Goal: Task Accomplishment & Management: Manage account settings

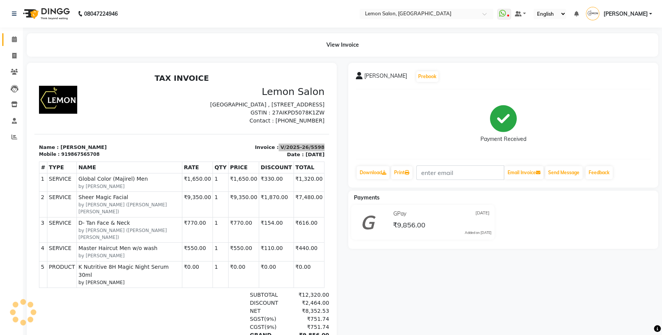
click at [14, 44] on link "Calendar" at bounding box center [11, 39] width 18 height 13
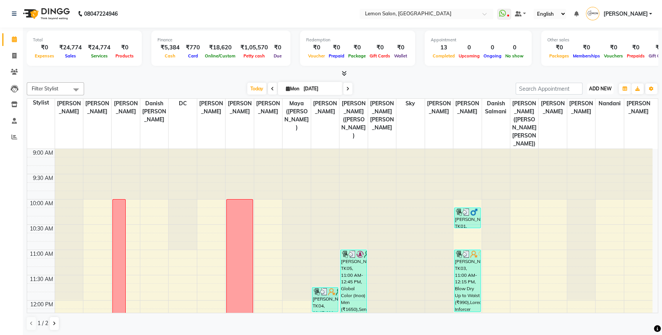
click at [597, 86] on span "ADD NEW" at bounding box center [600, 89] width 23 height 6
click at [586, 103] on button "Add Appointment" at bounding box center [583, 103] width 60 height 10
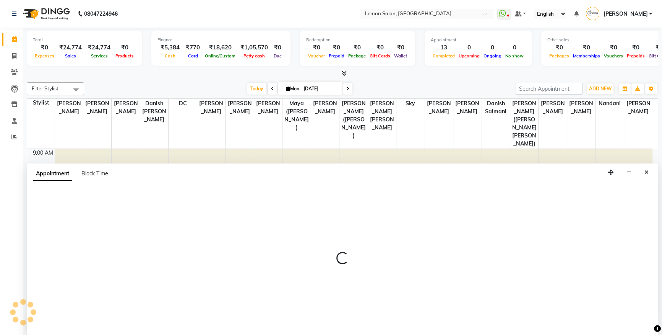
select select "tentative"
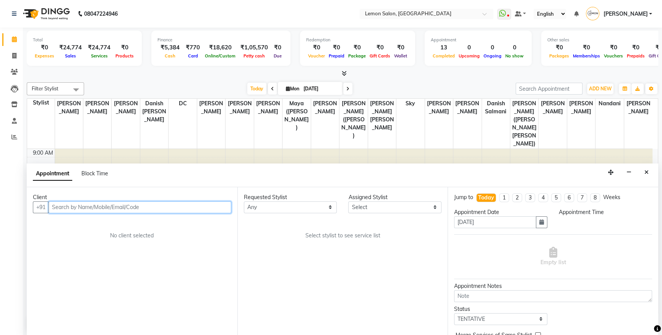
select select "600"
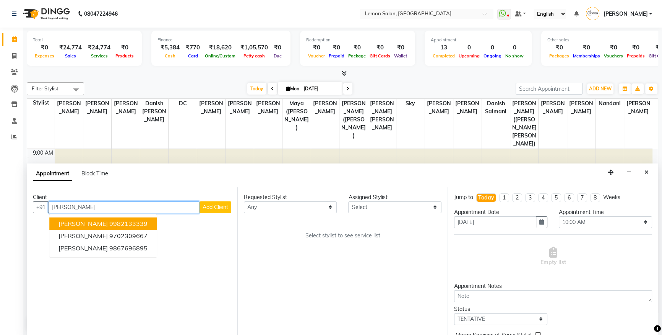
click at [93, 220] on span "SALONI GUPTA" at bounding box center [82, 223] width 49 height 8
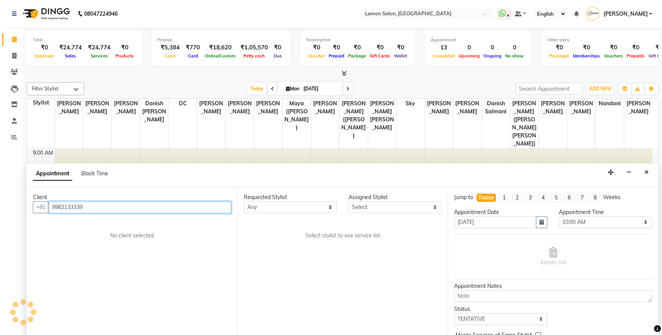
type input "9982133339"
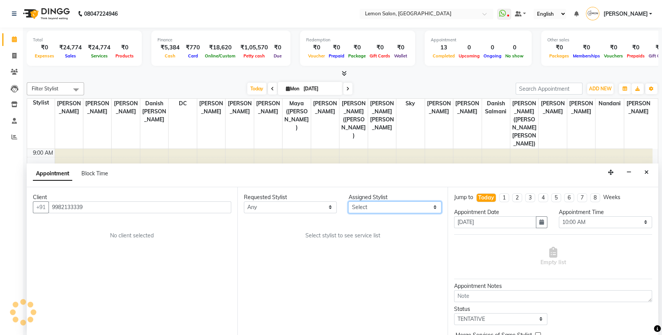
click at [374, 206] on select "Select Aakash Buchiude Azaz Kassara Danish Salmani DC Geeta Govind Rajput Kanch…" at bounding box center [394, 207] width 93 height 12
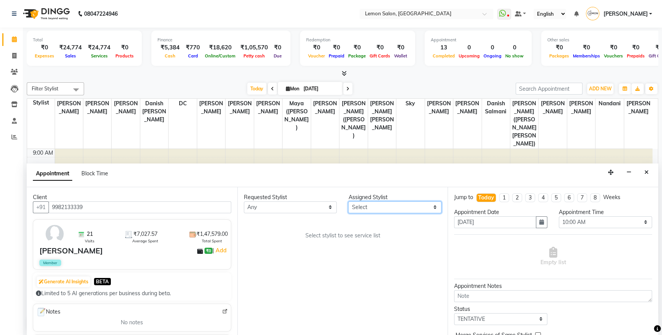
select select "7396"
click at [348, 201] on select "Select Aakash Buchiude Azaz Kassara Danish Salmani DC Geeta Govind Rajput Kanch…" at bounding box center [394, 207] width 93 height 12
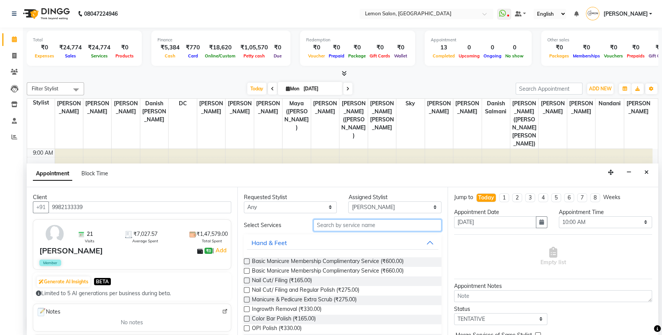
click at [346, 224] on input "text" at bounding box center [377, 225] width 128 height 12
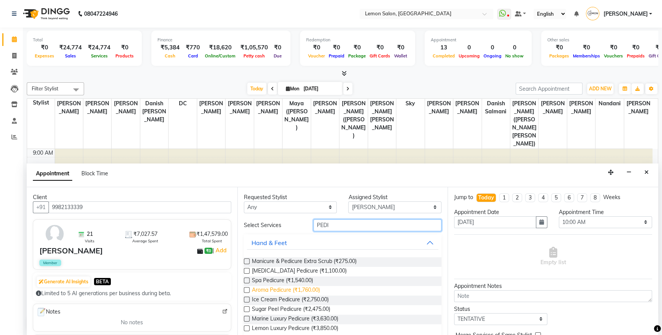
type input "PEDI"
click at [271, 287] on span "Aroma Pedicure (₹1,760.00)" at bounding box center [286, 291] width 68 height 10
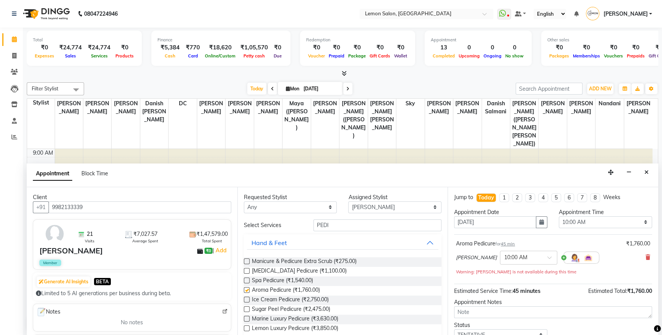
checkbox input "false"
click at [522, 255] on input "text" at bounding box center [521, 257] width 34 height 8
click at [512, 324] on div "07:30 PM" at bounding box center [528, 330] width 57 height 14
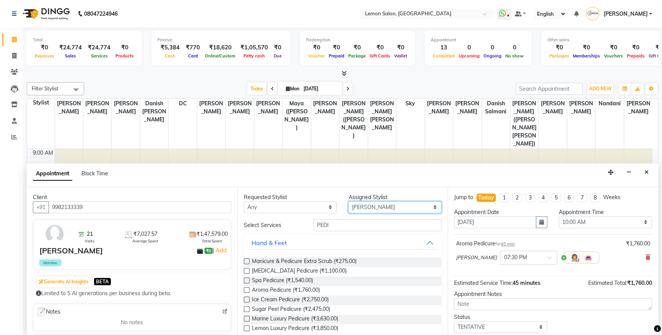
click at [371, 208] on select "Select Aakash Buchiude Azaz Kassara Danish Salmani DC Geeta Govind Rajput Kanch…" at bounding box center [394, 207] width 93 height 12
select select "88944"
click at [348, 201] on select "Select Aakash Buchiude Azaz Kassara Danish Salmani DC Geeta Govind Rajput Kanch…" at bounding box center [394, 207] width 93 height 12
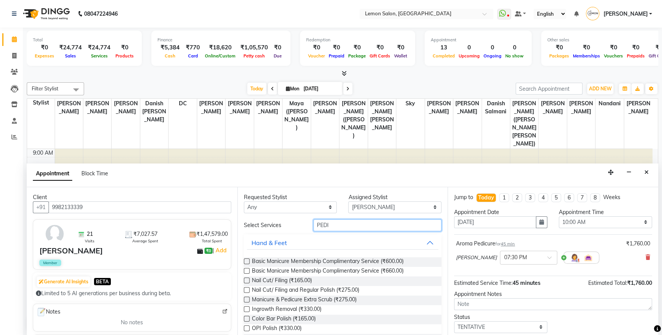
drag, startPoint x: 333, startPoint y: 226, endPoint x: 153, endPoint y: 239, distance: 180.5
click at [169, 239] on div "Client +91 9982133339 21 Visits ₹7,027.57 Average Spent ₹1,47,579.00 Total Spen…" at bounding box center [343, 261] width 632 height 148
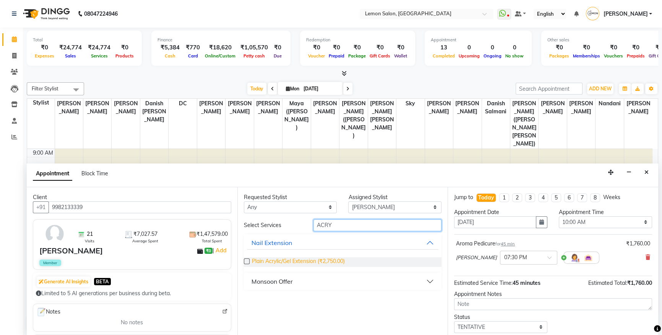
type input "ACRY"
click at [305, 260] on span "Plain Acrylic/Gel Extension (₹2,750.00)" at bounding box center [298, 262] width 93 height 10
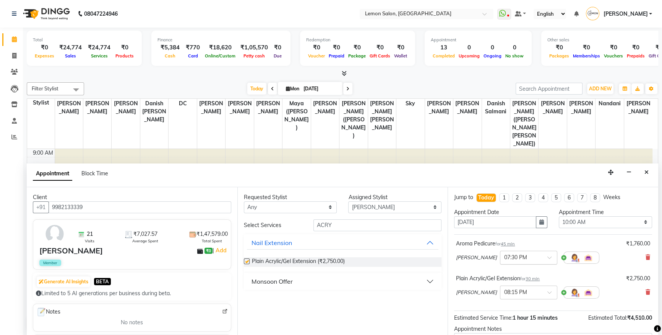
checkbox input "false"
click at [519, 293] on input "text" at bounding box center [521, 291] width 34 height 8
click at [512, 328] on div "07:30 PM" at bounding box center [528, 333] width 57 height 14
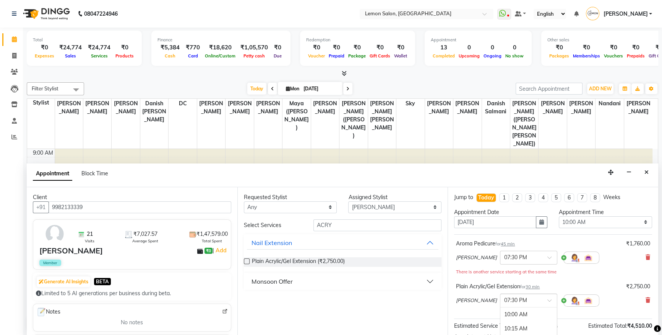
click at [508, 297] on input "text" at bounding box center [521, 300] width 34 height 8
click at [508, 320] on div "07:00 PM" at bounding box center [528, 320] width 57 height 14
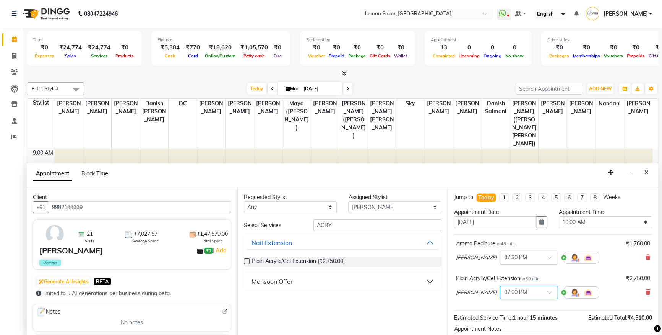
click at [521, 259] on input "text" at bounding box center [521, 257] width 34 height 8
click at [508, 314] on div "07:00 PM" at bounding box center [528, 314] width 57 height 14
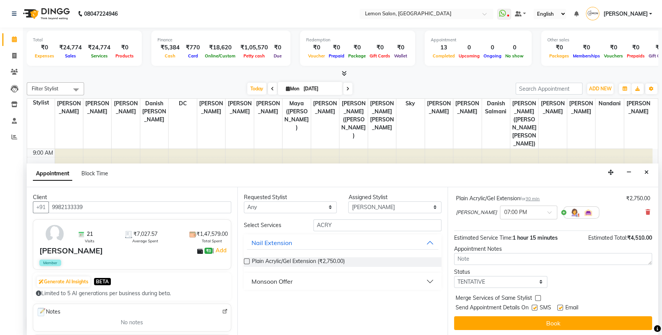
scroll to position [0, 0]
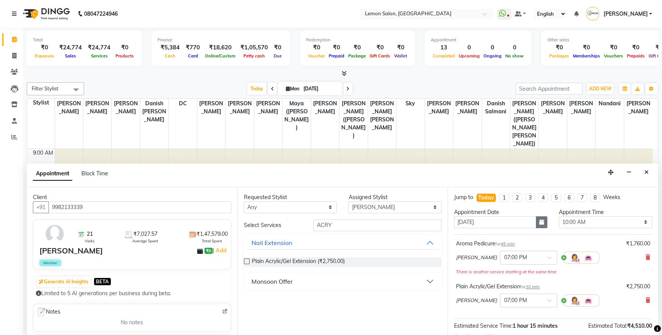
click at [536, 224] on button "button" at bounding box center [541, 222] width 11 height 12
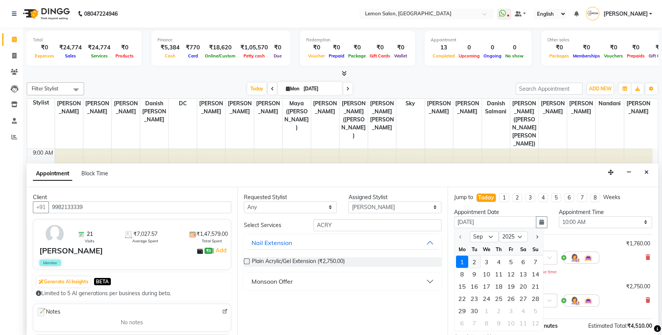
click at [473, 261] on div "2" at bounding box center [474, 261] width 12 height 12
type input "02-09-2025"
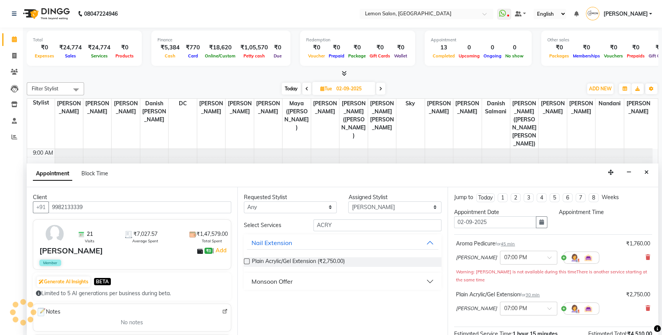
select select "600"
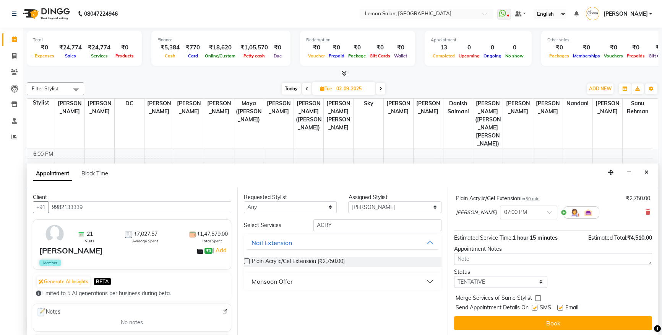
scroll to position [88, 0]
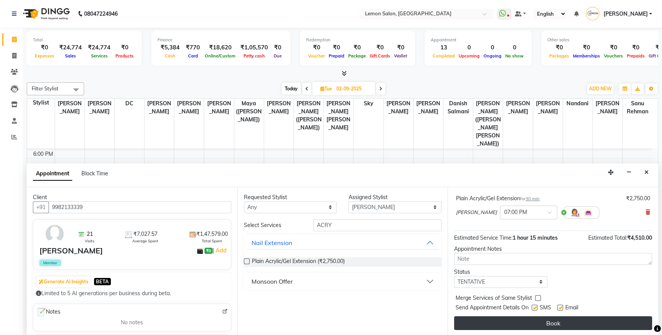
click at [490, 320] on button "Book" at bounding box center [553, 323] width 198 height 14
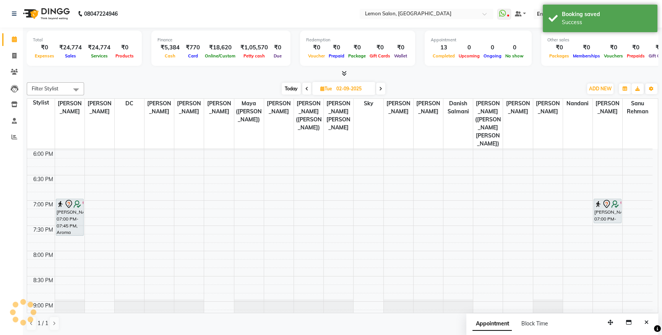
scroll to position [0, 0]
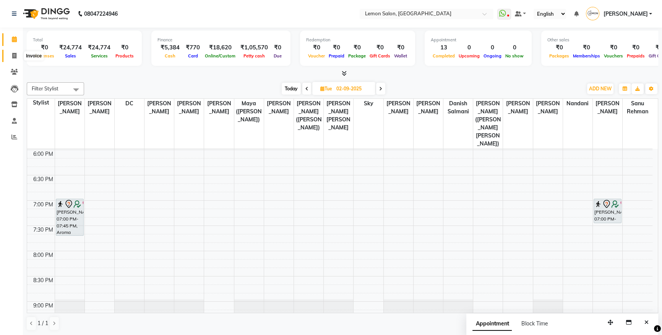
click at [8, 52] on span at bounding box center [14, 56] width 13 height 9
select select "service"
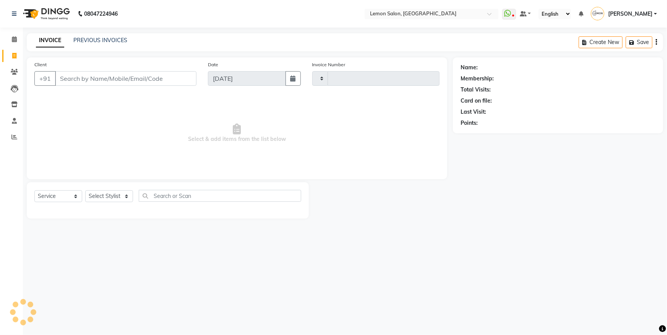
type input "5599"
select select "566"
click at [111, 195] on select "Select Stylist" at bounding box center [109, 196] width 48 height 12
click at [109, 195] on select "Select Stylist Aakash Buchiude Azaz Kassara Danish Salmani DC Geeta Govind Rajp…" at bounding box center [122, 196] width 75 height 12
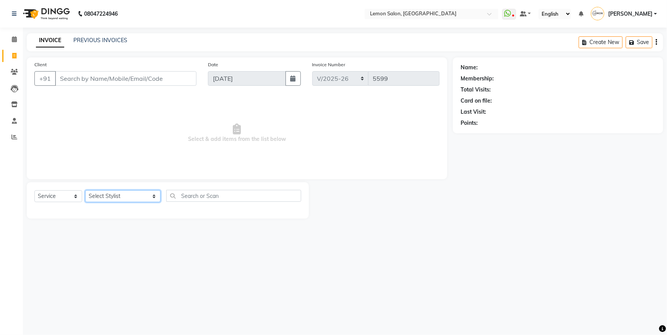
select select "7399"
click at [85, 190] on select "Select Stylist Aakash Buchiude Azaz Kassara Danish Salmani DC Geeta Govind Rajp…" at bounding box center [122, 196] width 75 height 12
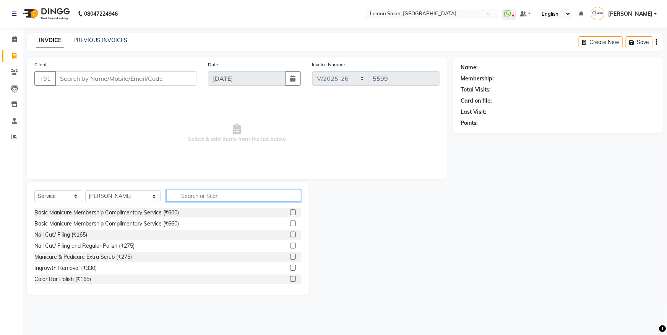
click at [199, 191] on input "text" at bounding box center [233, 196] width 135 height 12
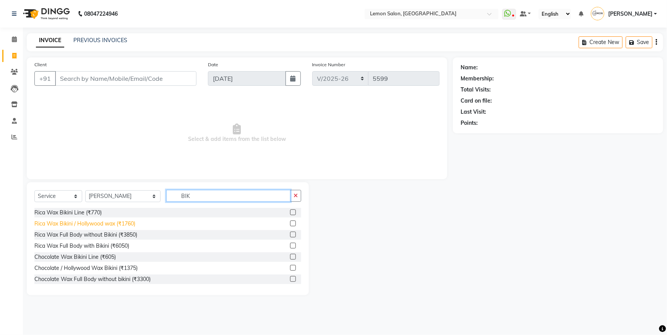
type input "BIK"
click at [131, 220] on div "Rica Wax Bikini / Hollywood wax (₹1760)" at bounding box center [84, 223] width 101 height 8
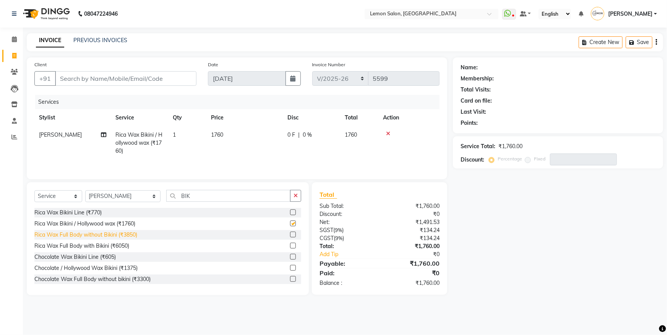
checkbox input "false"
click at [99, 74] on input "Client" at bounding box center [125, 78] width 141 height 15
type input "9"
type input "0"
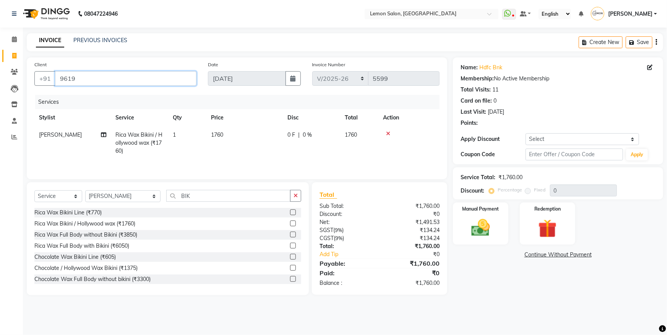
click at [99, 74] on input "9619" at bounding box center [125, 78] width 141 height 15
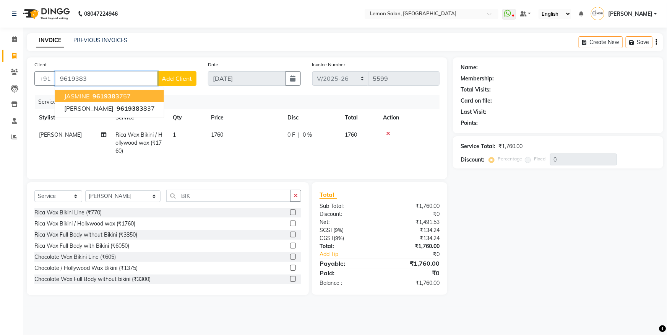
click at [89, 93] on span "JASMINE" at bounding box center [76, 96] width 25 height 8
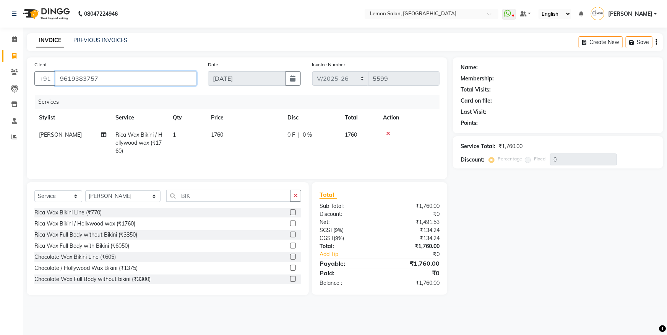
type input "9619383757"
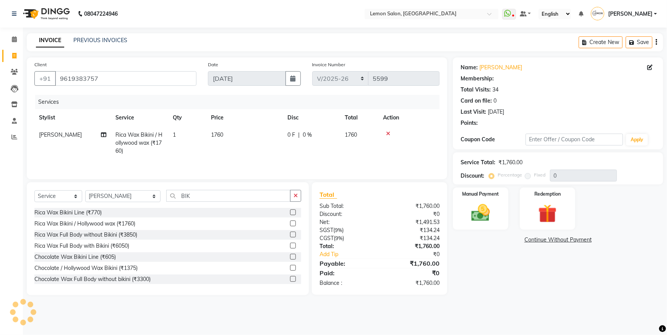
select select "1: Object"
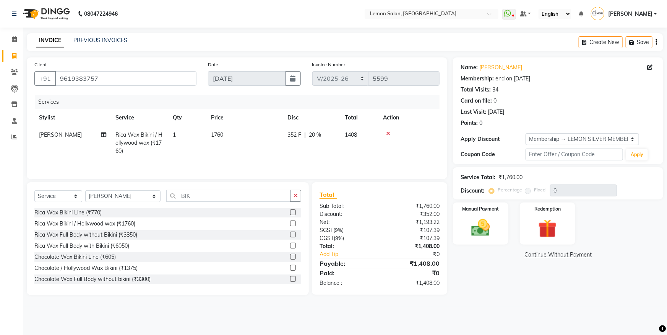
type input "20"
click at [497, 67] on link "Jasmine" at bounding box center [500, 67] width 43 height 8
click at [492, 221] on img at bounding box center [480, 227] width 31 height 22
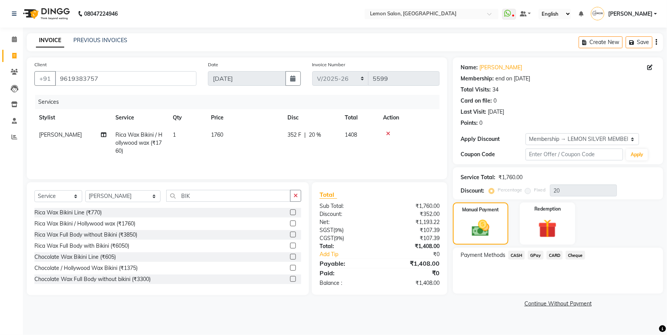
click at [517, 255] on span "CASH" at bounding box center [516, 254] width 16 height 9
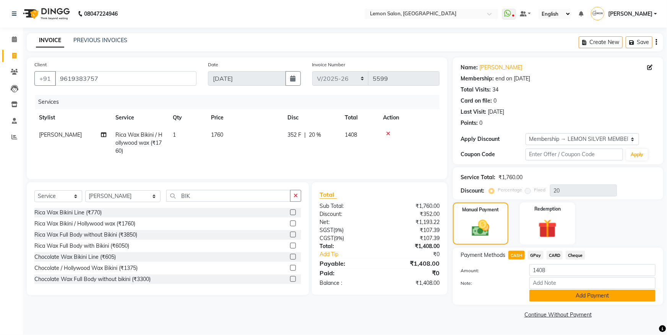
click at [545, 291] on button "Add Payment" at bounding box center [592, 295] width 126 height 12
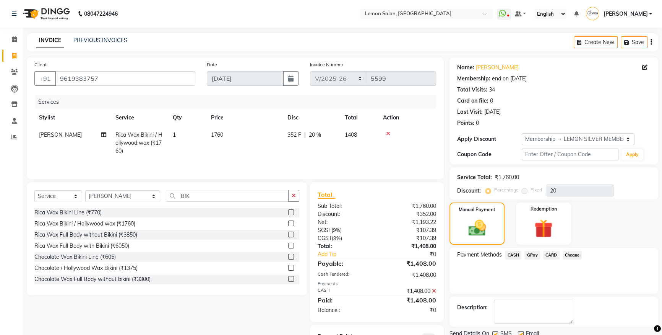
scroll to position [34, 0]
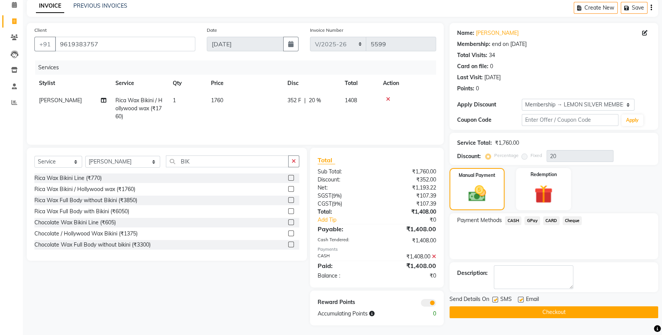
click at [494, 299] on label at bounding box center [495, 299] width 6 height 6
click at [494, 299] on input "checkbox" at bounding box center [494, 299] width 5 height 5
checkbox input "false"
click at [501, 315] on button "Checkout" at bounding box center [554, 312] width 209 height 12
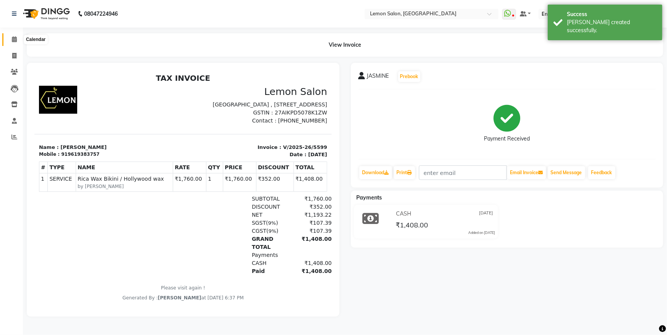
click at [15, 42] on icon at bounding box center [14, 39] width 5 height 6
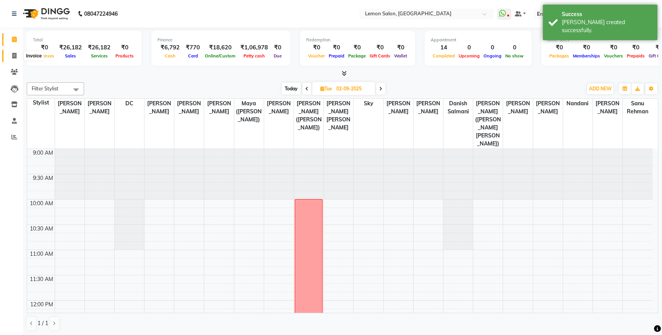
click at [14, 52] on span at bounding box center [14, 56] width 13 height 9
select select "service"
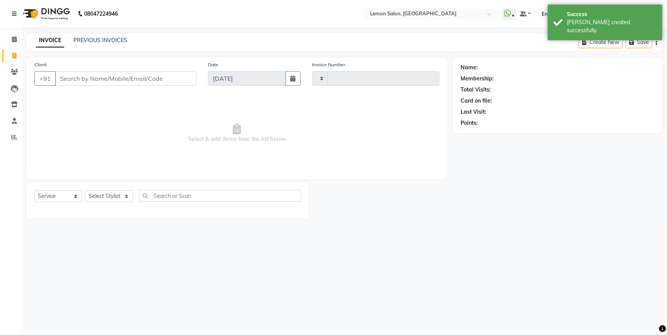
type input "5600"
select select "566"
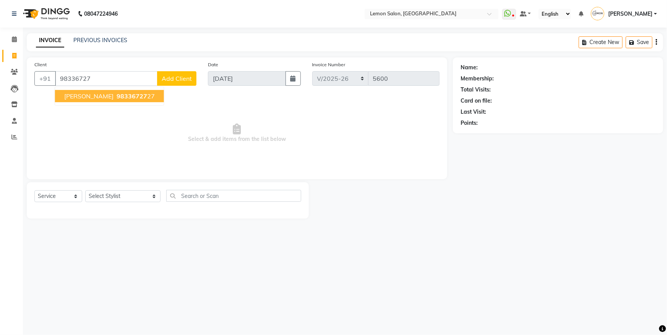
click at [117, 93] on ngb-highlight "98336727 27" at bounding box center [135, 96] width 40 height 8
type input "9833672727"
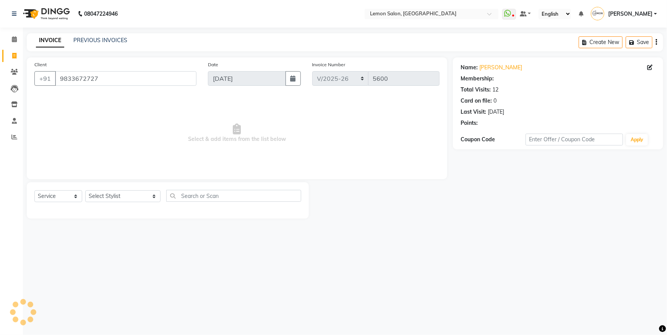
select select "1: Object"
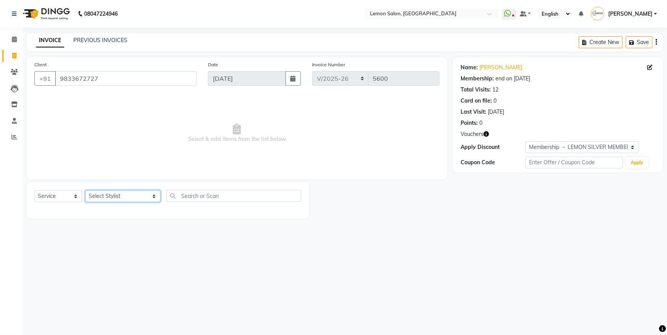
click at [121, 194] on select "Select Stylist [PERSON_NAME] [PERSON_NAME] Danish Salmani DC [PERSON_NAME] [PER…" at bounding box center [122, 196] width 75 height 12
select select "7394"
click at [85, 190] on select "Select Stylist [PERSON_NAME] [PERSON_NAME] Danish Salmani DC [PERSON_NAME] [PER…" at bounding box center [122, 196] width 75 height 12
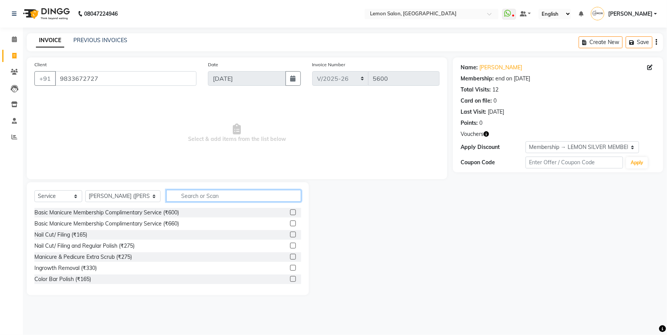
click at [210, 196] on input "text" at bounding box center [233, 196] width 135 height 12
type input "KERAS"
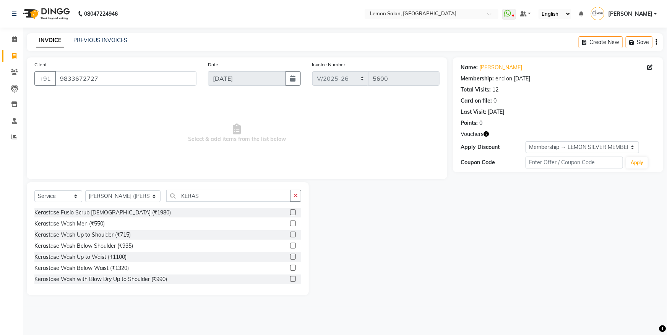
click at [111, 241] on div "Kerastase Wash Below Shoulder (₹935)" at bounding box center [167, 246] width 267 height 10
click at [113, 249] on div "Kerastase Wash Below Shoulder (₹935)" at bounding box center [83, 246] width 99 height 8
checkbox input "false"
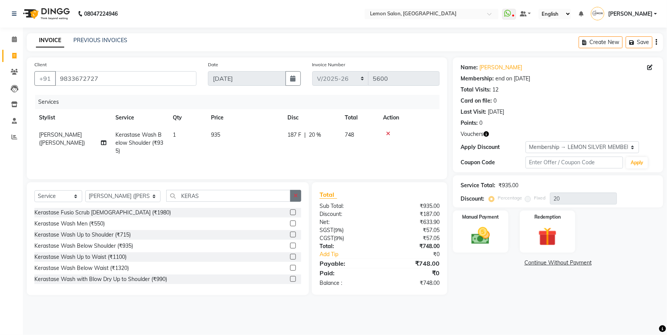
click at [297, 195] on icon "button" at bounding box center [296, 195] width 4 height 5
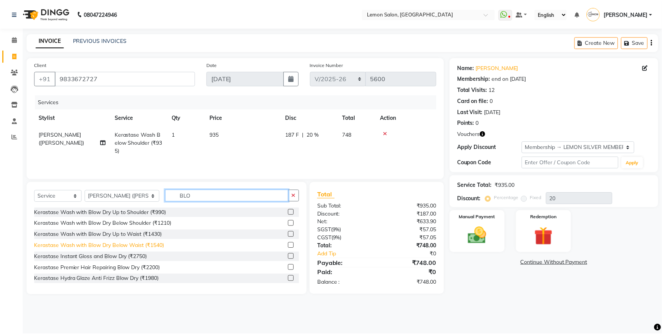
scroll to position [67, 0]
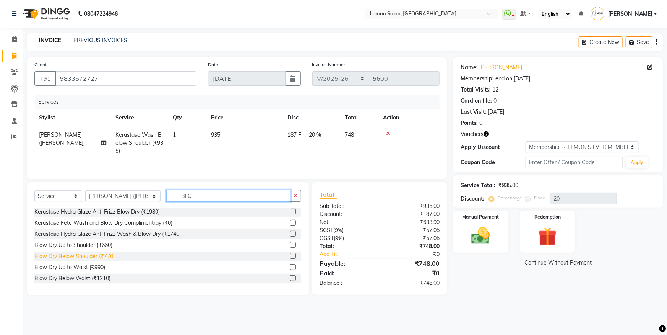
type input "BLO"
click at [100, 254] on div "Blow Dry Below Shoulder (₹770)" at bounding box center [74, 256] width 80 height 8
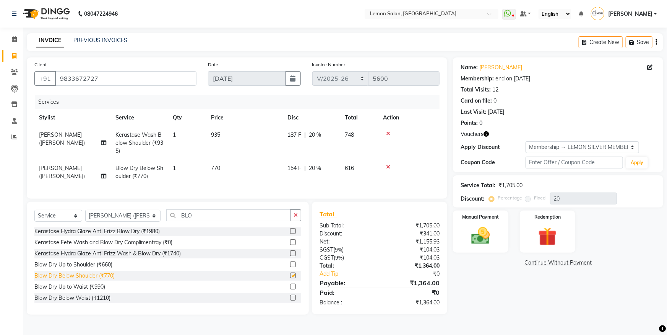
checkbox input "false"
click at [481, 241] on img at bounding box center [480, 235] width 31 height 22
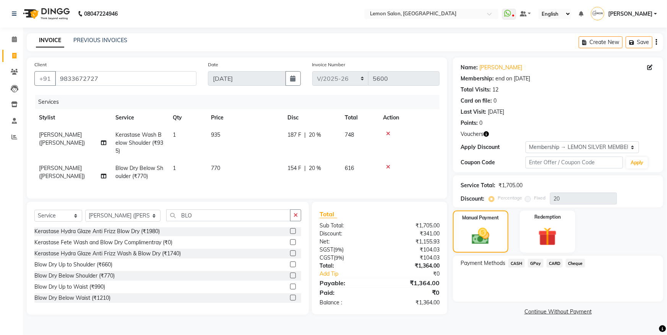
click at [533, 262] on span "GPay" at bounding box center [536, 262] width 16 height 9
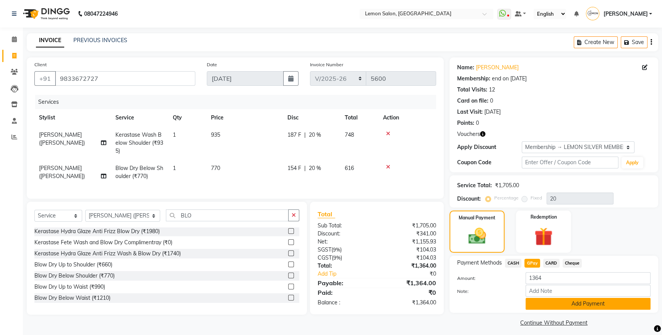
click at [558, 302] on button "Add Payment" at bounding box center [588, 303] width 125 height 12
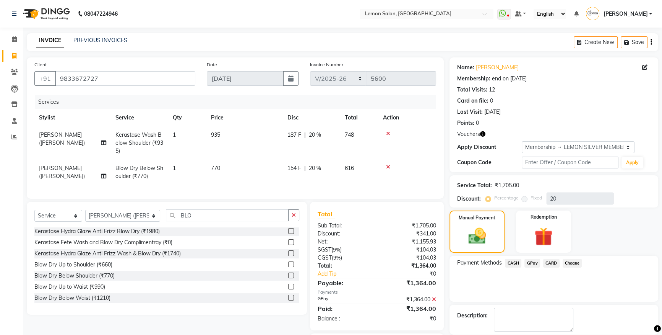
scroll to position [50, 0]
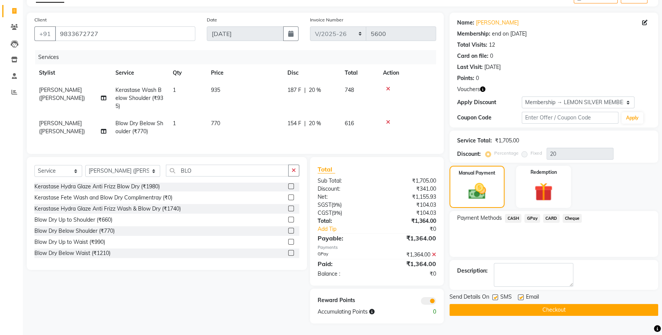
click at [516, 307] on button "Checkout" at bounding box center [554, 310] width 209 height 12
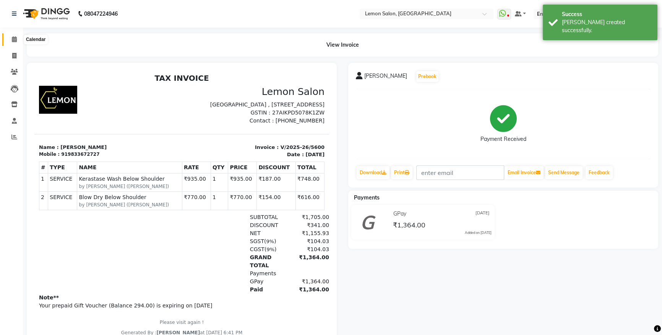
click at [13, 39] on icon at bounding box center [14, 39] width 5 height 6
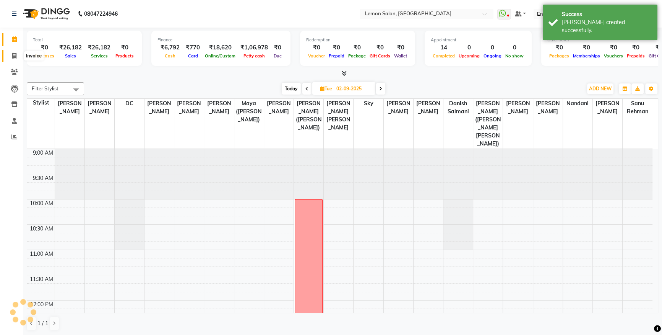
click at [13, 53] on icon at bounding box center [14, 56] width 4 height 6
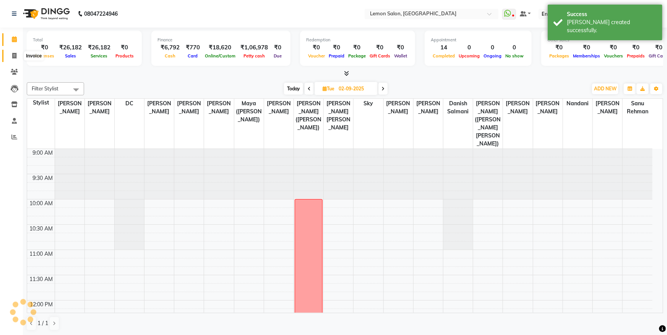
select select "566"
select select "service"
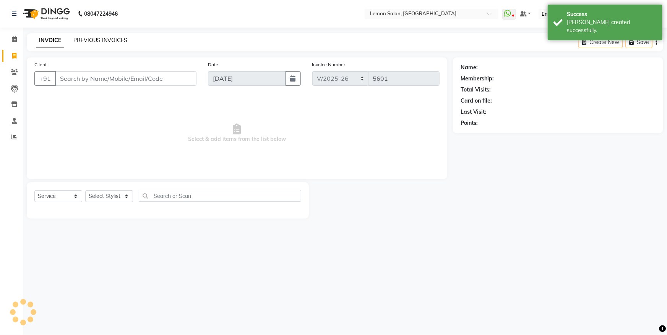
click at [91, 41] on link "PREVIOUS INVOICES" at bounding box center [100, 40] width 54 height 7
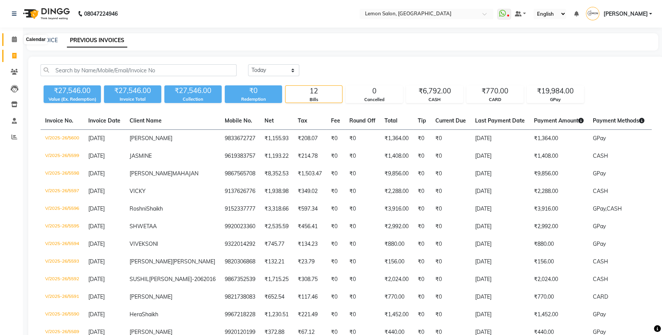
click at [14, 38] on icon at bounding box center [14, 39] width 5 height 6
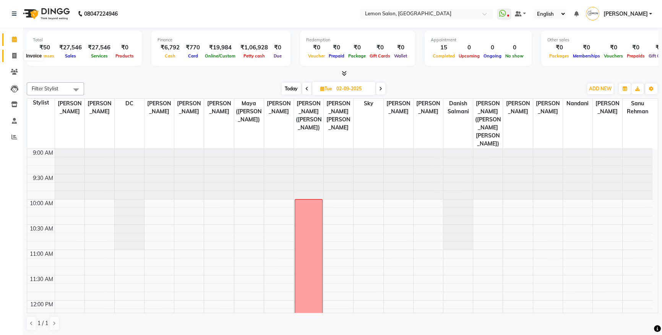
click at [14, 55] on icon at bounding box center [14, 56] width 4 height 6
select select "service"
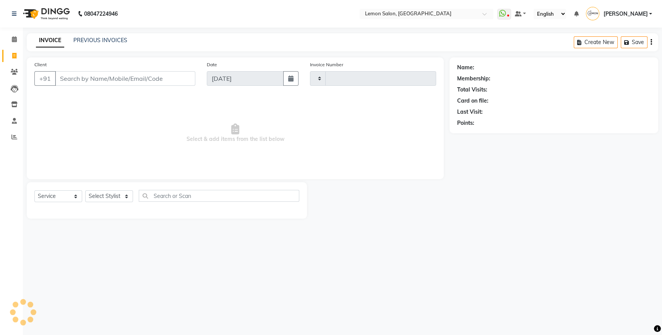
type input "5601"
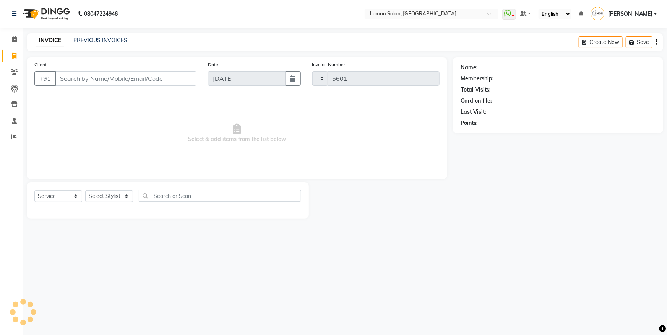
select select "566"
click at [68, 38] on div "INVOICE PREVIOUS INVOICES" at bounding box center [77, 40] width 101 height 8
click at [78, 40] on link "PREVIOUS INVOICES" at bounding box center [100, 40] width 54 height 7
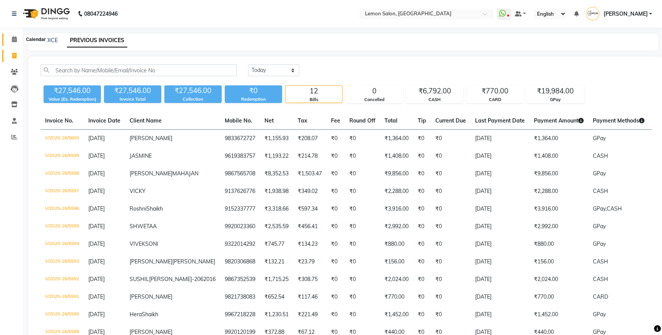
click at [15, 36] on icon at bounding box center [14, 39] width 5 height 6
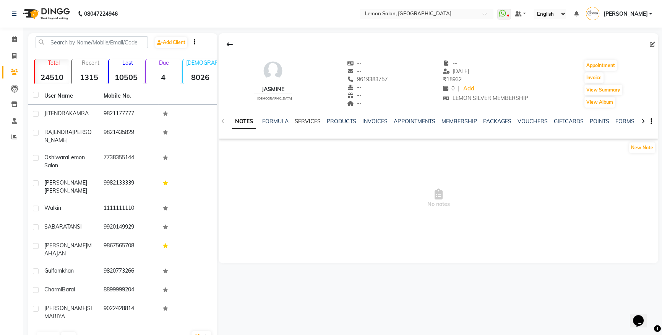
click at [317, 120] on link "SERVICES" at bounding box center [308, 121] width 26 height 7
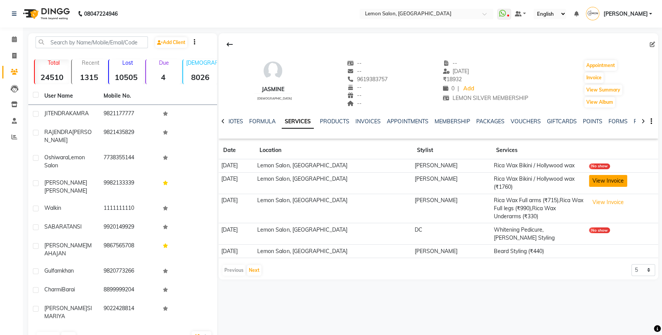
click at [606, 177] on button "View Invoice" at bounding box center [608, 181] width 38 height 12
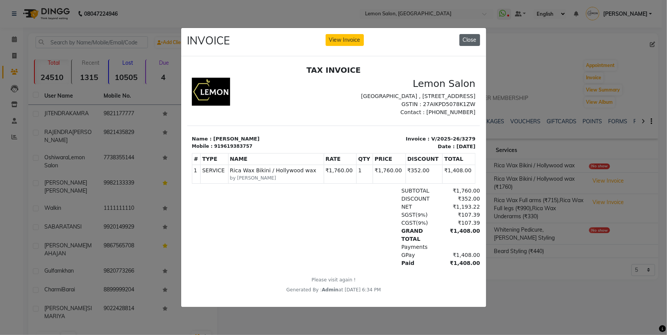
click at [466, 37] on button "Close" at bounding box center [470, 40] width 21 height 12
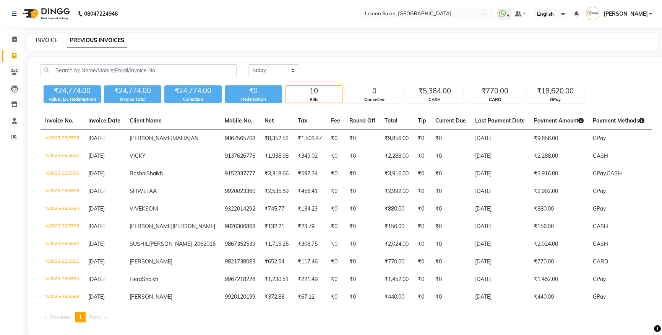
click at [40, 41] on link "INVOICE" at bounding box center [47, 40] width 22 height 7
select select "service"
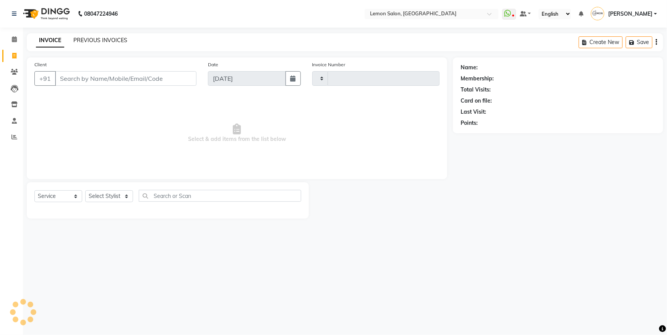
type input "5601"
select select "566"
click at [106, 42] on link "PREVIOUS INVOICES" at bounding box center [100, 40] width 54 height 7
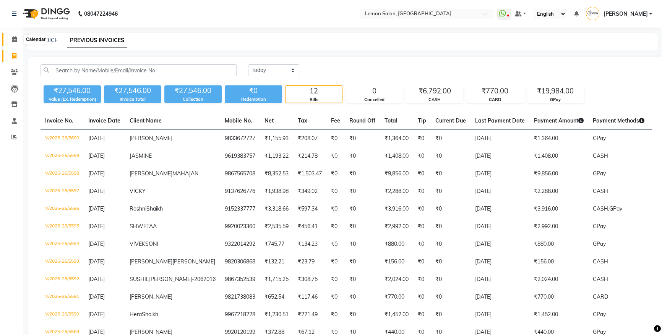
click at [16, 36] on span at bounding box center [14, 39] width 13 height 9
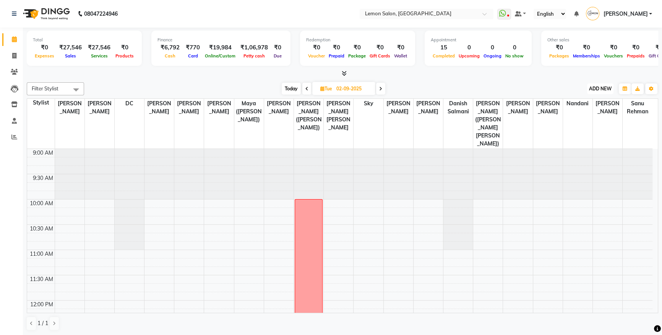
click at [593, 84] on button "ADD NEW Toggle Dropdown" at bounding box center [600, 88] width 26 height 11
click at [583, 120] on link "Add Expense" at bounding box center [583, 123] width 60 height 10
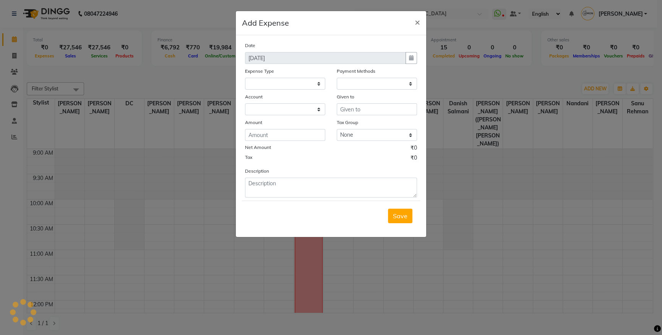
select select
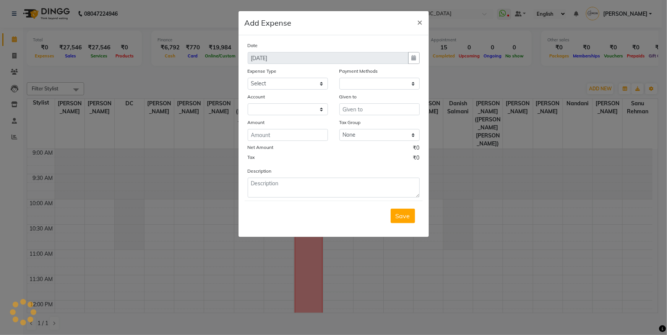
select select "1"
select select "2543"
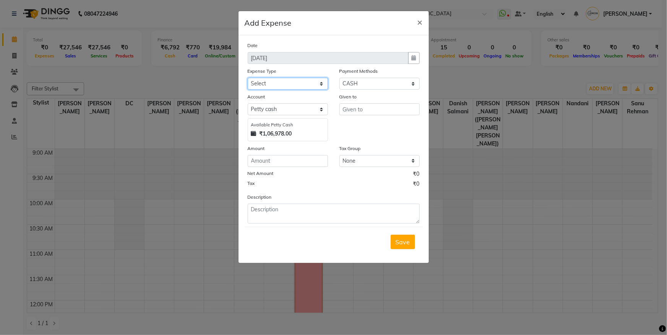
click at [288, 84] on select "Select Advance Cash transfer to hub Laundry Loan Membership Milk Miscellaneous …" at bounding box center [288, 84] width 80 height 12
select select "2686"
click at [248, 78] on select "Select Advance Cash transfer to hub Laundry Loan Membership Milk Miscellaneous …" at bounding box center [288, 84] width 80 height 12
click at [372, 105] on input "text" at bounding box center [379, 109] width 80 height 12
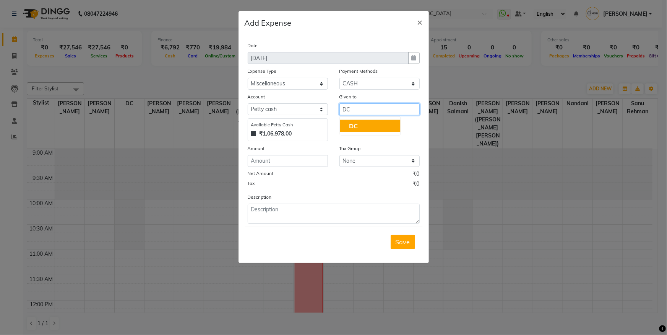
click at [367, 123] on button "DC" at bounding box center [370, 126] width 60 height 12
type input "DC"
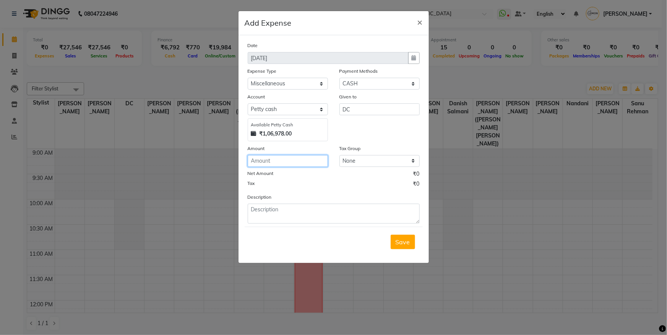
click at [272, 163] on input "number" at bounding box center [288, 161] width 80 height 12
type input "50"
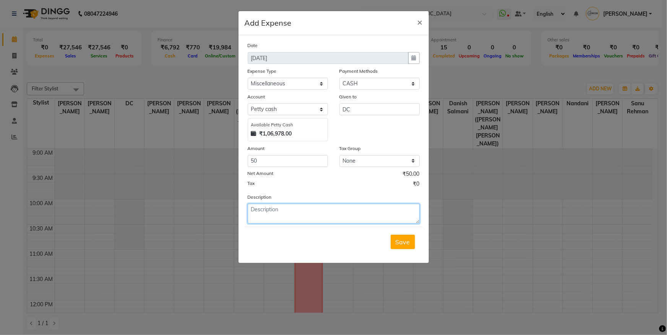
click at [284, 219] on textarea at bounding box center [334, 213] width 172 height 20
type textarea "EARBUD"
click at [409, 245] on span "Save" at bounding box center [403, 242] width 15 height 8
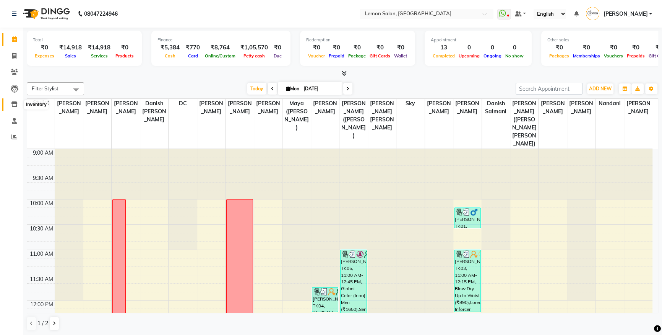
click at [15, 107] on span at bounding box center [14, 104] width 13 height 9
select select
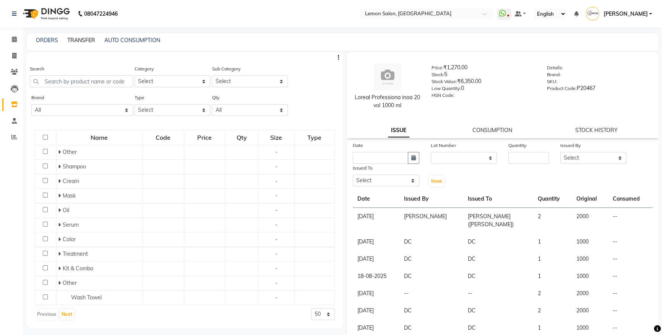
click at [77, 42] on link "TRANSFER" at bounding box center [81, 40] width 28 height 7
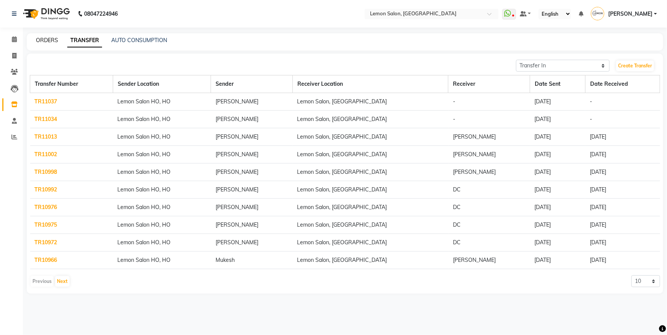
click at [55, 42] on link "ORDERS" at bounding box center [47, 40] width 22 height 7
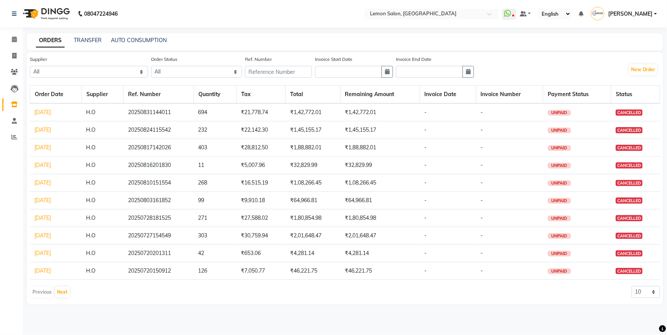
click at [39, 111] on link "31-08-2025" at bounding box center [43, 112] width 16 height 7
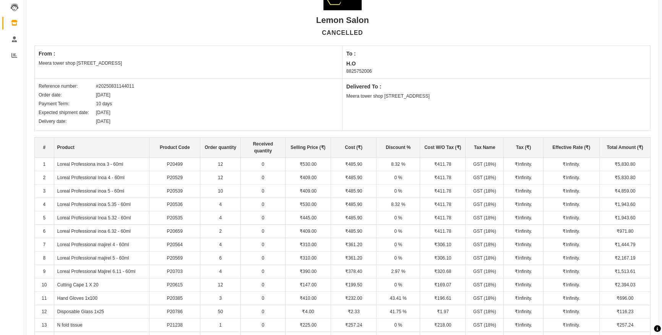
scroll to position [13, 0]
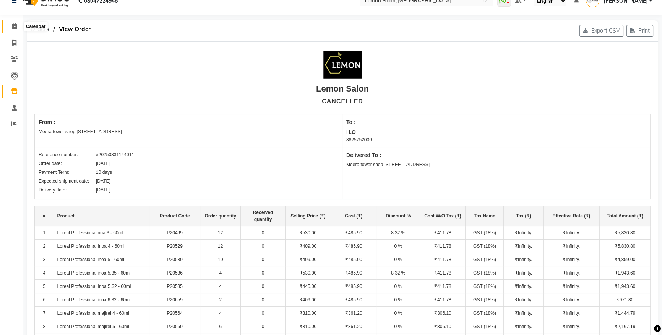
click at [16, 23] on span at bounding box center [14, 26] width 13 height 9
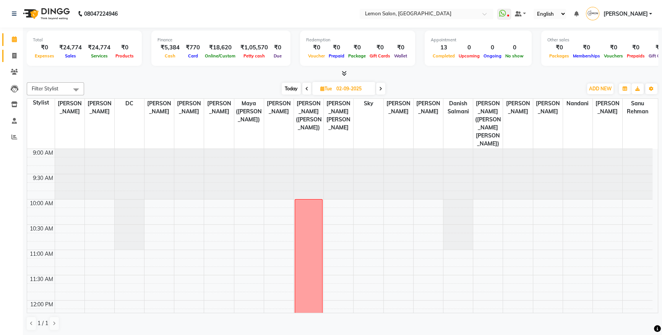
click at [17, 55] on span at bounding box center [14, 56] width 13 height 9
select select "566"
select select "service"
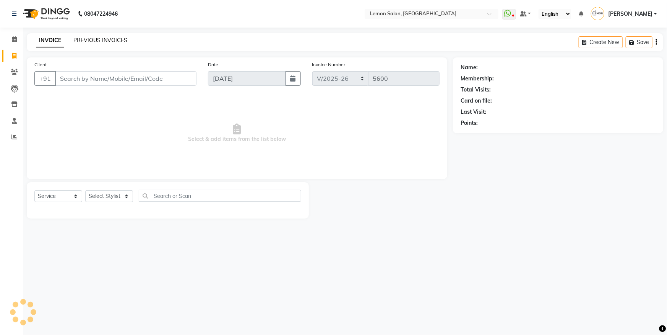
click at [99, 39] on link "PREVIOUS INVOICES" at bounding box center [100, 40] width 54 height 7
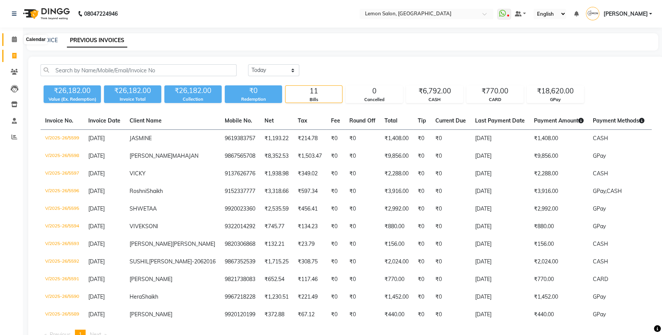
click at [17, 37] on span at bounding box center [14, 39] width 13 height 9
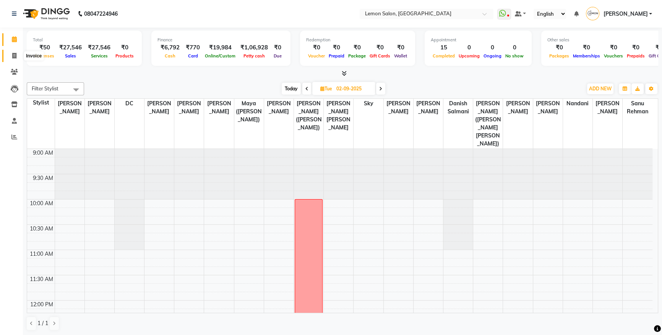
click at [18, 55] on span at bounding box center [14, 56] width 13 height 9
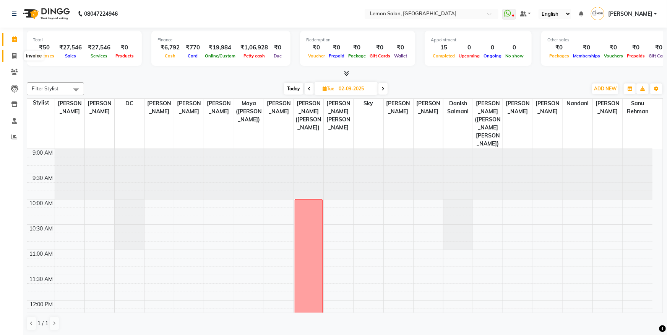
select select "566"
select select "service"
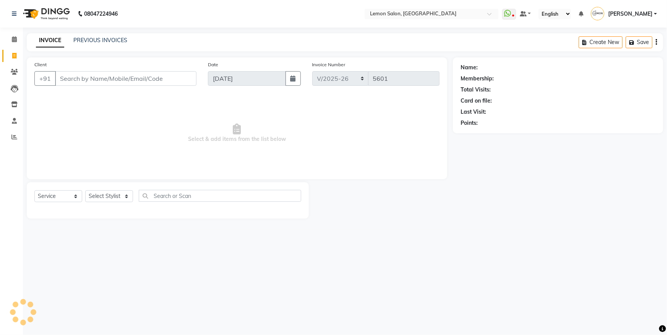
click at [112, 81] on input "Client" at bounding box center [125, 78] width 141 height 15
type input "7977076490"
click at [179, 75] on span "Add Client" at bounding box center [177, 79] width 30 height 8
select select "22"
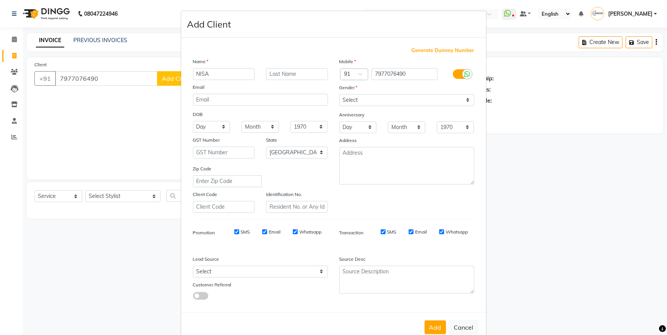
type input "NISA"
click at [351, 101] on select "Select Male Female Other Prefer Not To Say" at bounding box center [406, 100] width 135 height 12
select select "female"
click at [339, 94] on select "Select Male Female Other Prefer Not To Say" at bounding box center [406, 100] width 135 height 12
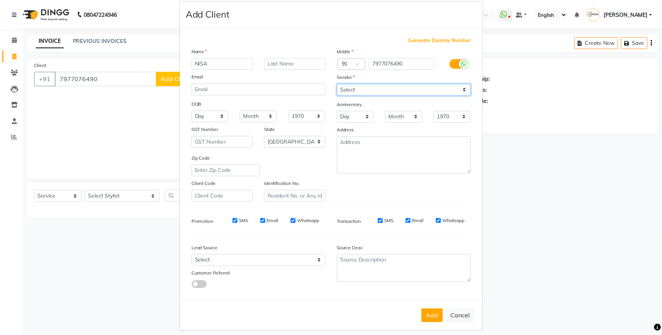
scroll to position [20, 0]
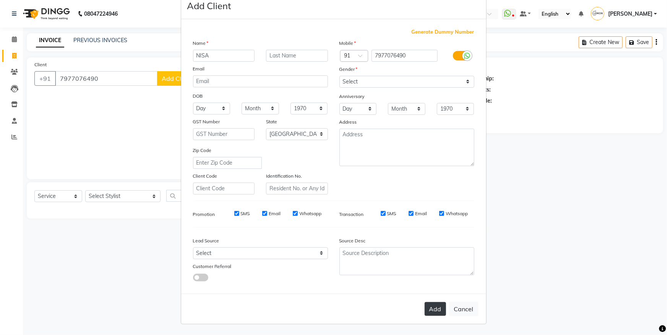
click at [427, 313] on button "Add" at bounding box center [435, 309] width 21 height 14
select select
select select "null"
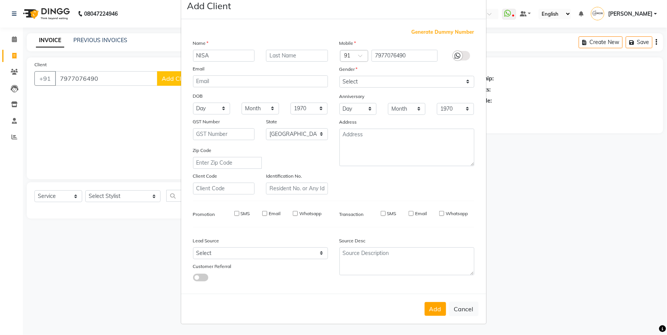
select select
checkbox input "false"
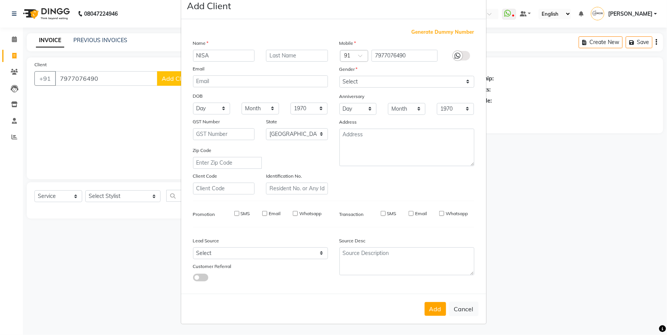
checkbox input "false"
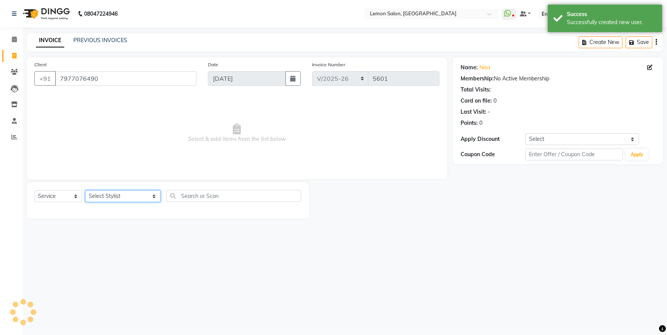
click at [112, 194] on select "Select Stylist [PERSON_NAME] [PERSON_NAME] Danish Salmani DC [PERSON_NAME] [PER…" at bounding box center [122, 196] width 75 height 12
select select "7473"
click at [85, 190] on select "Select Stylist [PERSON_NAME] [PERSON_NAME] Danish Salmani DC [PERSON_NAME] [PER…" at bounding box center [122, 196] width 75 height 12
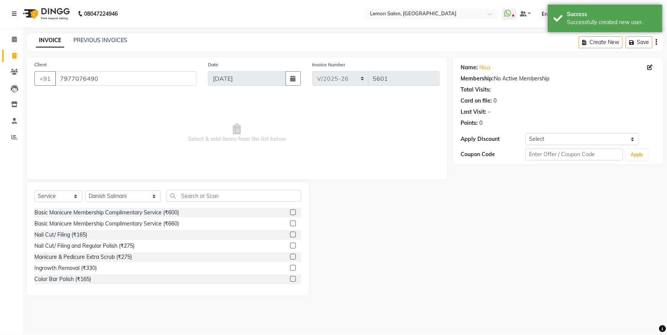
click at [166, 188] on div "Select Service Product Membership Package Voucher Prepaid Gift Card Select Styl…" at bounding box center [168, 238] width 282 height 113
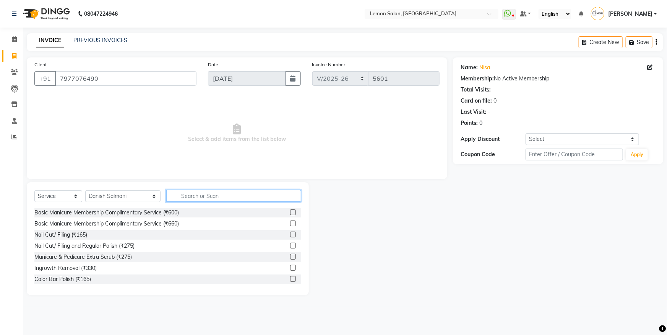
click at [205, 193] on input "text" at bounding box center [233, 196] width 135 height 12
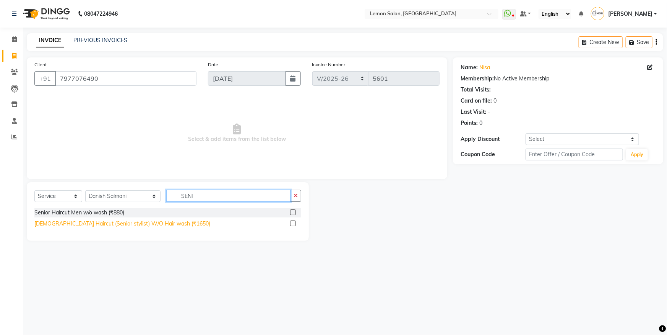
type input "SENI"
click at [136, 227] on div "Female Haircut (Senior stylist) W/O Hair wash (₹1650)" at bounding box center [122, 223] width 176 height 8
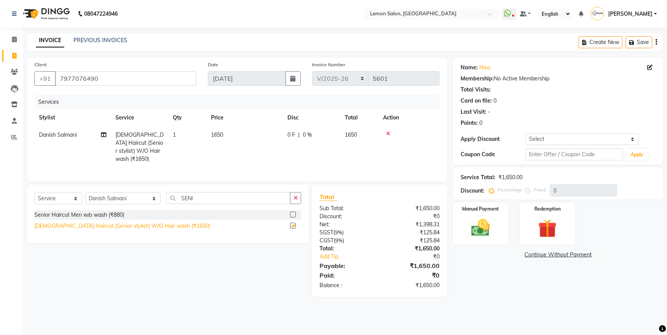
checkbox input "false"
click at [475, 216] on div "Manual Payment" at bounding box center [481, 223] width 58 height 44
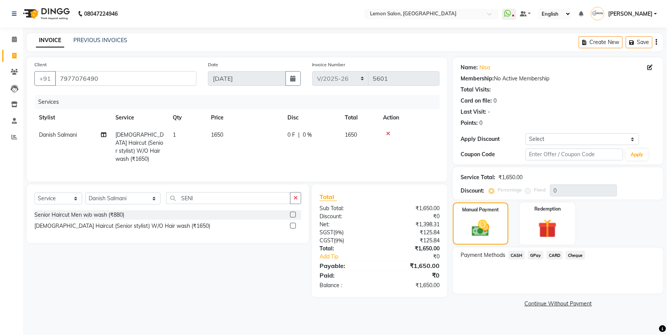
click at [518, 256] on span "CASH" at bounding box center [516, 254] width 16 height 9
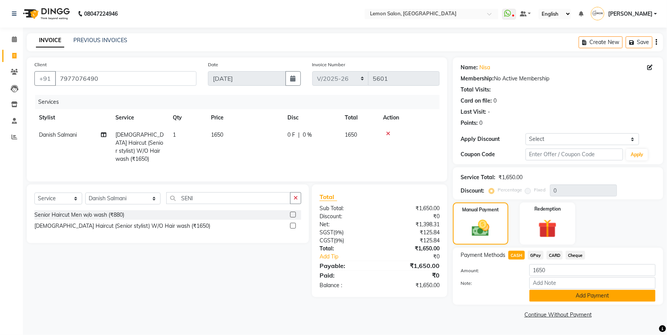
click at [552, 293] on button "Add Payment" at bounding box center [592, 295] width 126 height 12
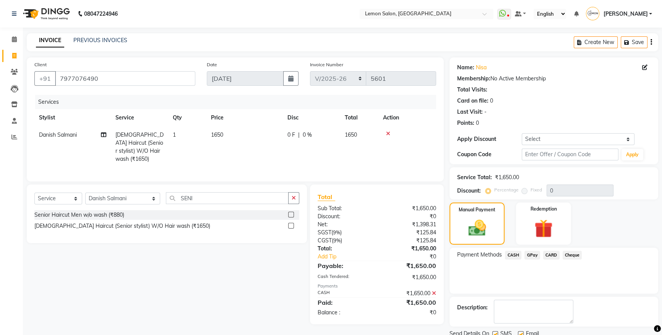
scroll to position [28, 0]
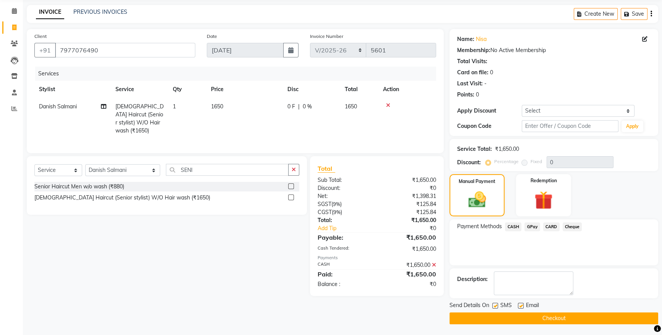
click at [534, 315] on button "Checkout" at bounding box center [554, 318] width 209 height 12
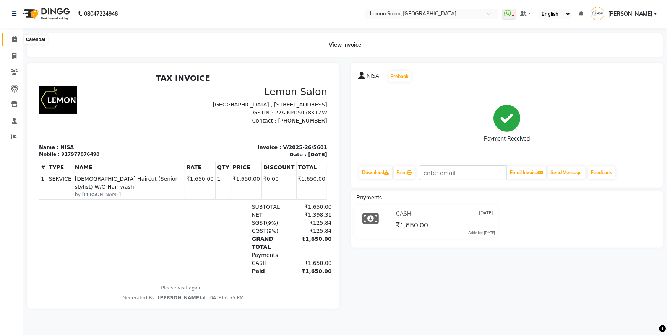
click at [9, 41] on span at bounding box center [14, 39] width 13 height 9
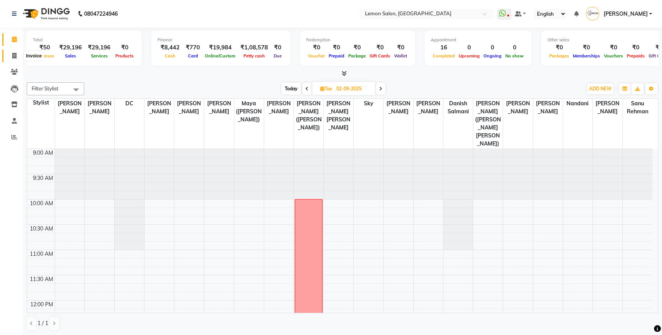
click at [16, 53] on icon at bounding box center [14, 56] width 4 height 6
select select "service"
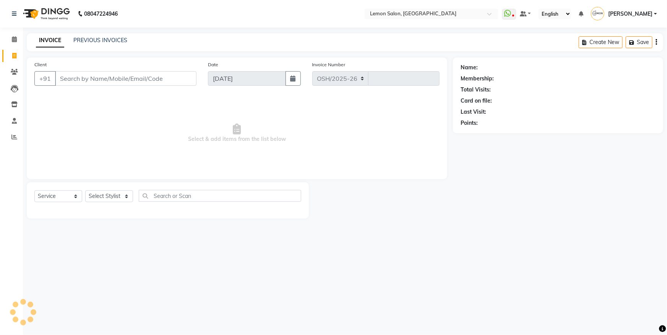
select select "566"
type input "5602"
click at [93, 41] on link "PREVIOUS INVOICES" at bounding box center [100, 40] width 54 height 7
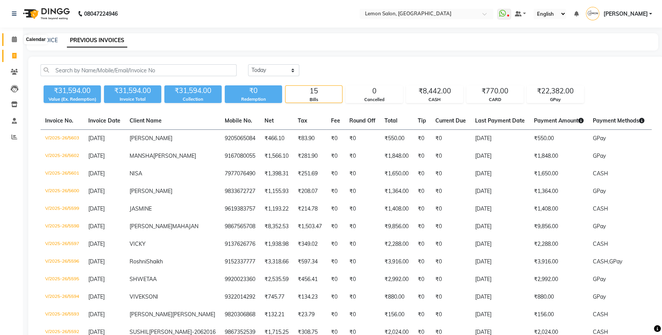
click at [10, 40] on span at bounding box center [14, 39] width 13 height 9
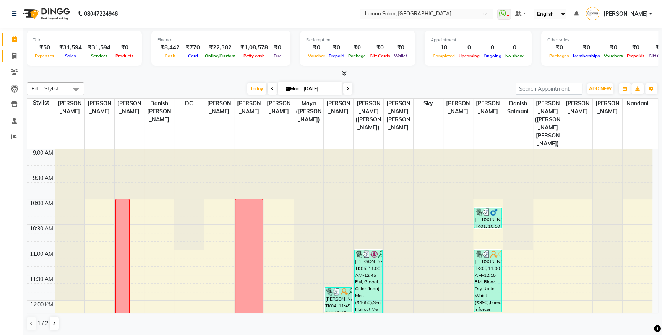
click at [12, 50] on link "Invoice" at bounding box center [11, 56] width 18 height 13
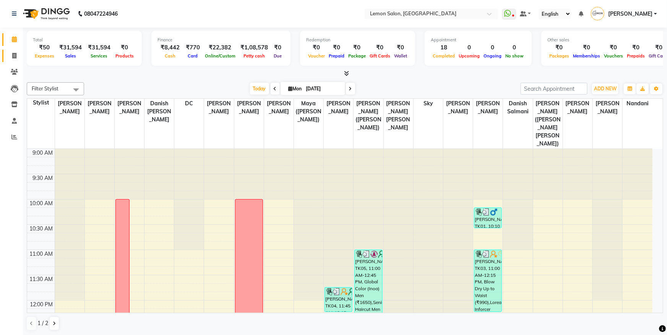
select select "566"
select select "service"
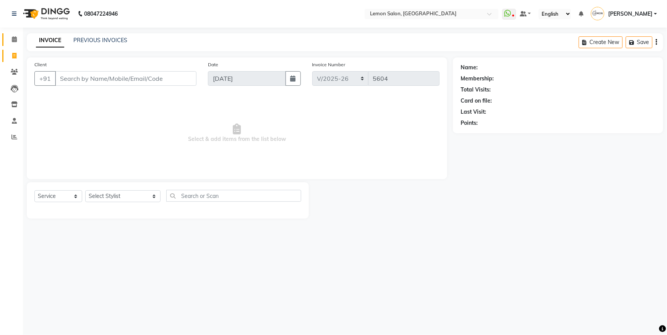
click at [3, 38] on link "Calendar" at bounding box center [11, 39] width 18 height 13
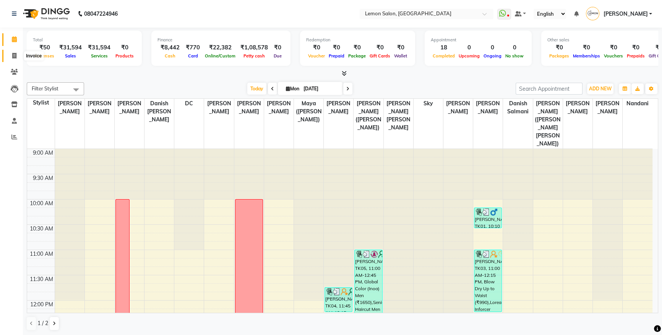
click at [15, 55] on icon at bounding box center [14, 56] width 4 height 6
select select "566"
select select "service"
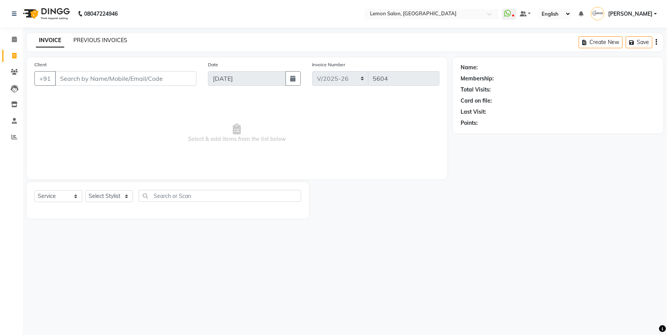
click at [85, 43] on link "PREVIOUS INVOICES" at bounding box center [100, 40] width 54 height 7
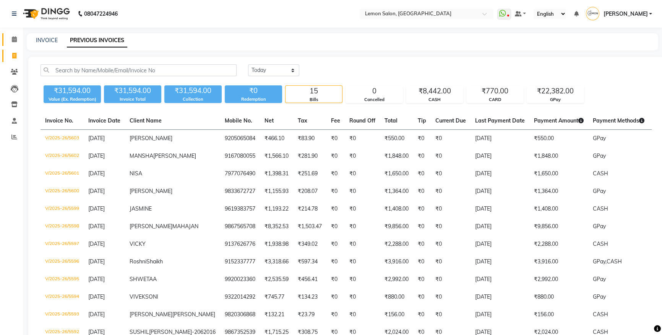
click at [12, 44] on link "Calendar" at bounding box center [11, 39] width 18 height 13
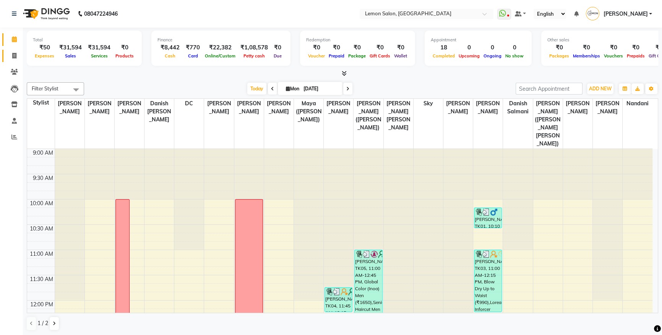
click at [11, 50] on link "Invoice" at bounding box center [11, 56] width 18 height 13
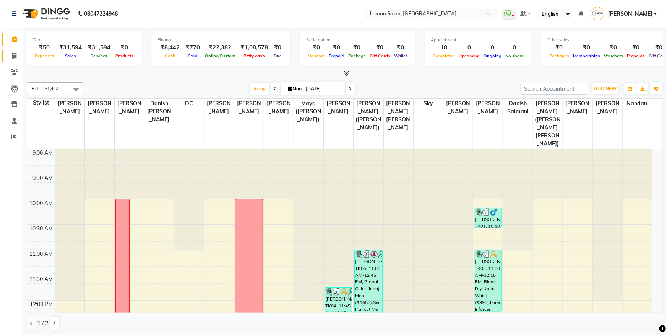
select select "566"
select select "service"
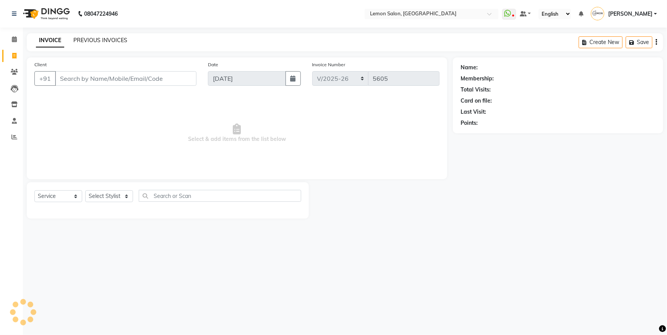
click at [91, 38] on link "PREVIOUS INVOICES" at bounding box center [100, 40] width 54 height 7
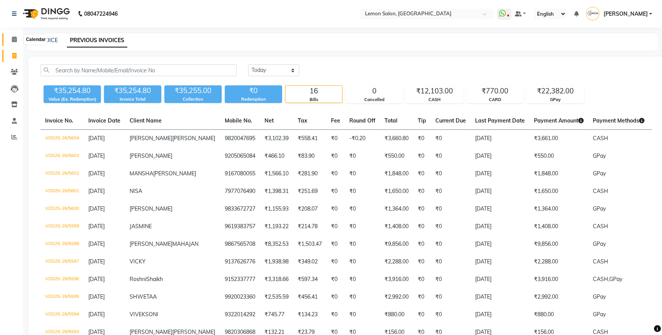
click at [15, 39] on icon at bounding box center [14, 39] width 5 height 6
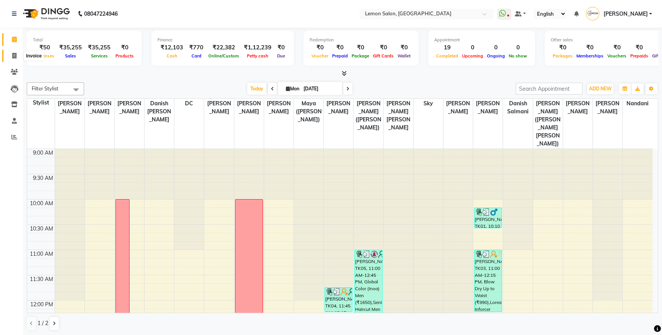
click at [13, 55] on icon at bounding box center [14, 56] width 4 height 6
select select "566"
select select "service"
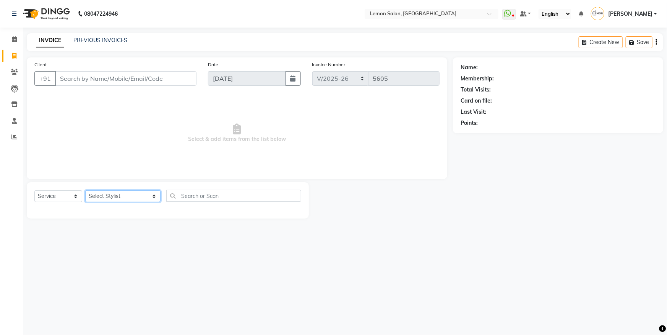
click at [112, 199] on select "Select Stylist [PERSON_NAME] [PERSON_NAME] Danish Salmani DC [PERSON_NAME] [PER…" at bounding box center [122, 196] width 75 height 12
select select "88073"
click at [85, 190] on select "Select Stylist [PERSON_NAME] [PERSON_NAME] Danish Salmani DC [PERSON_NAME] [PER…" at bounding box center [122, 196] width 75 height 12
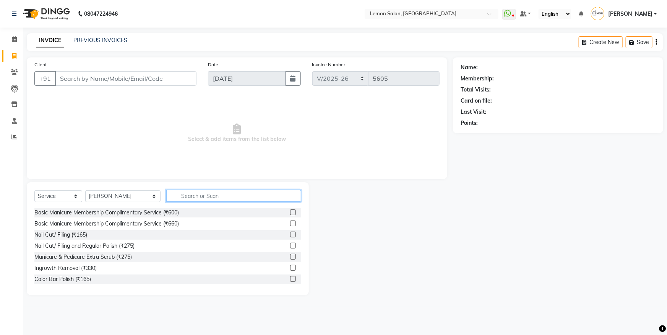
click at [192, 198] on input "text" at bounding box center [233, 196] width 135 height 12
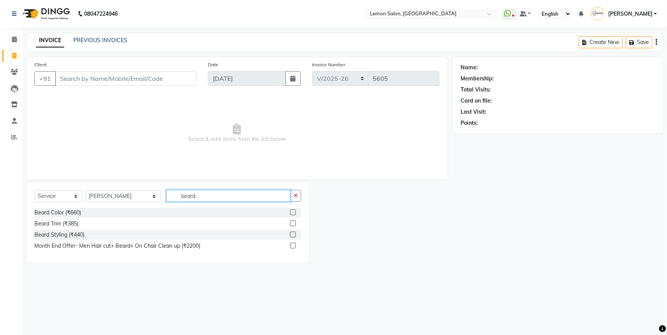
type input "beard"
click at [290, 237] on label at bounding box center [293, 234] width 6 height 6
click at [290, 237] on input "checkbox" at bounding box center [292, 234] width 5 height 5
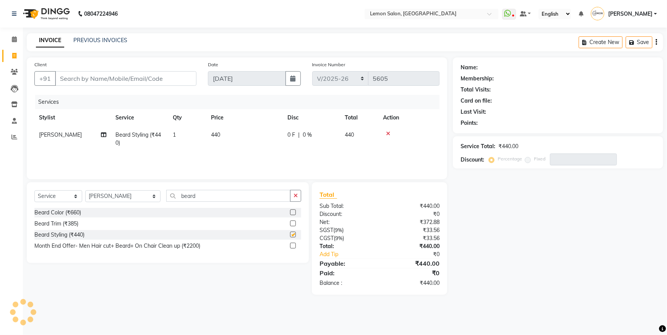
checkbox input "false"
click at [193, 200] on input "beard" at bounding box center [228, 196] width 124 height 12
type input "b"
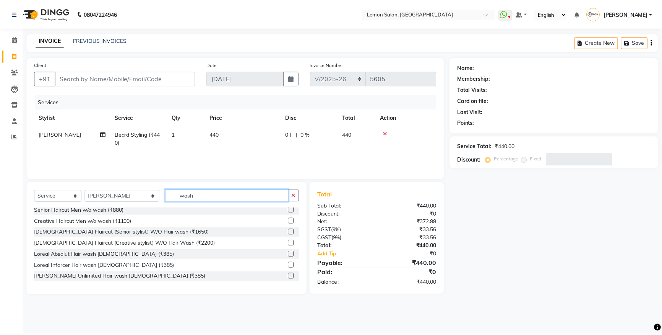
scroll to position [174, 0]
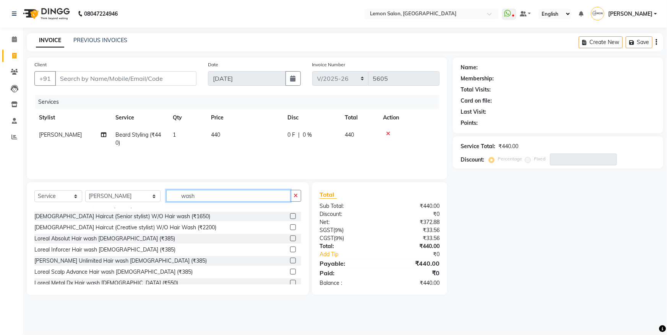
type input "wash"
click at [290, 248] on label at bounding box center [293, 249] width 6 height 6
click at [290, 248] on input "checkbox" at bounding box center [292, 249] width 5 height 5
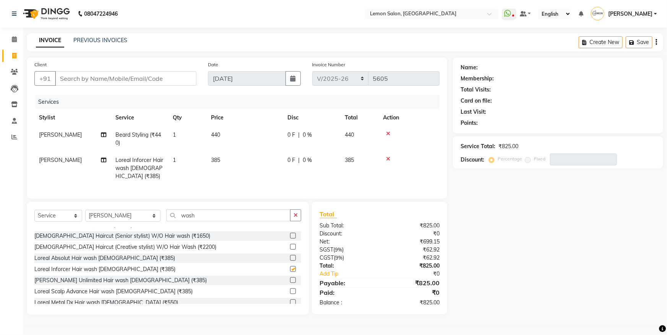
checkbox input "false"
click at [91, 83] on input "Client" at bounding box center [125, 78] width 141 height 15
type input "7"
type input "0"
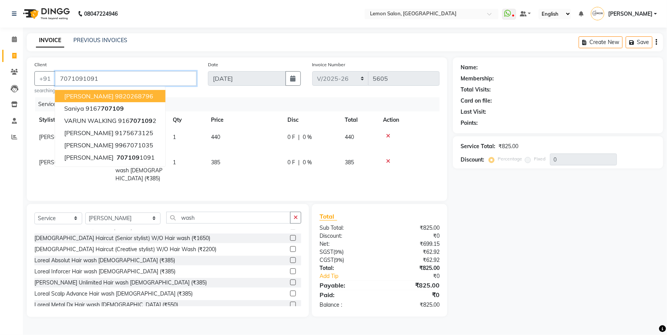
type input "7071091091"
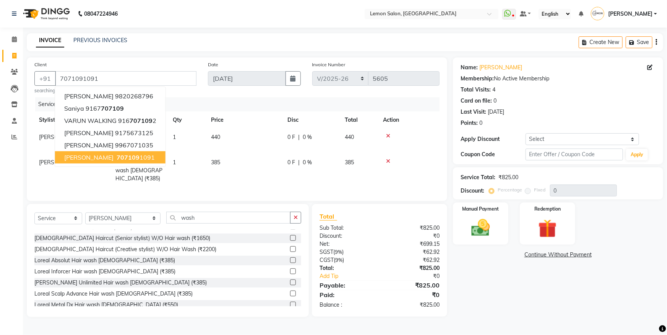
click at [528, 288] on div "Name: Ankur Singh Membership: No Active Membership Total Visits: 4 Card on file…" at bounding box center [561, 186] width 216 height 259
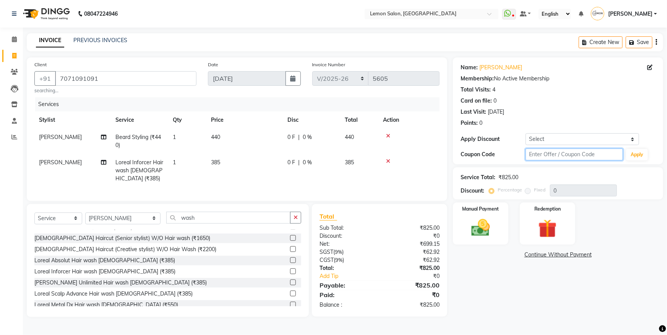
click at [537, 157] on input "text" at bounding box center [574, 154] width 97 height 12
type input "fst20"
click at [631, 155] on button "Apply" at bounding box center [637, 154] width 22 height 11
type input "20"
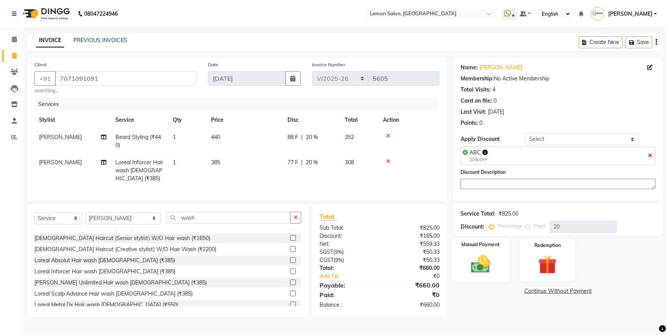
click at [495, 245] on label "Manual Payment" at bounding box center [481, 244] width 38 height 7
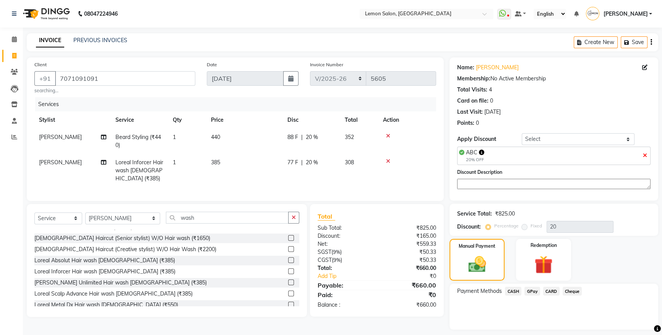
click at [535, 292] on span "GPay" at bounding box center [533, 290] width 16 height 9
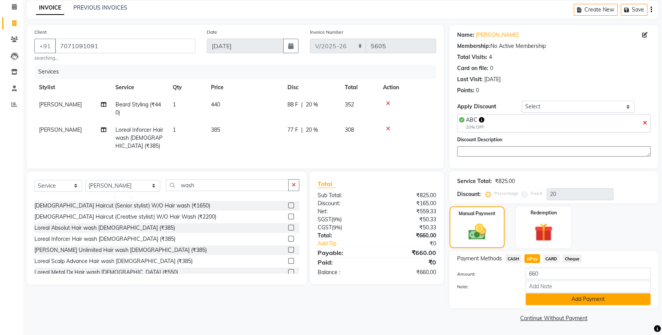
click at [580, 298] on button "Add Payment" at bounding box center [588, 299] width 125 height 12
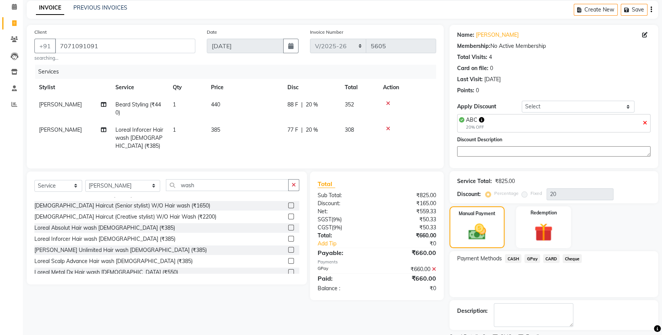
scroll to position [65, 0]
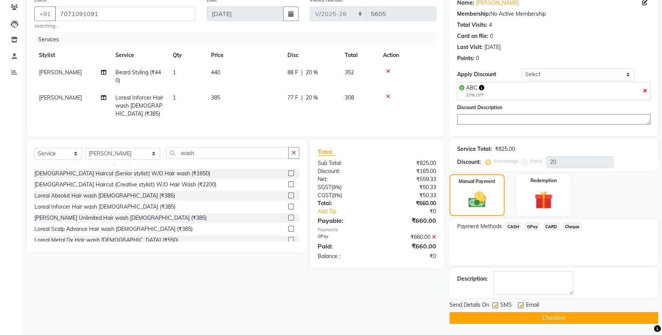
click at [551, 318] on button "Checkout" at bounding box center [554, 318] width 209 height 12
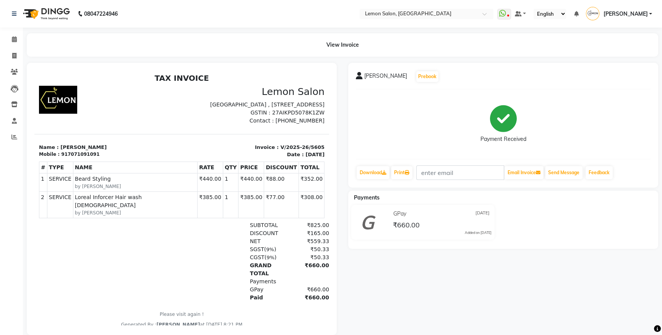
scroll to position [16, 0]
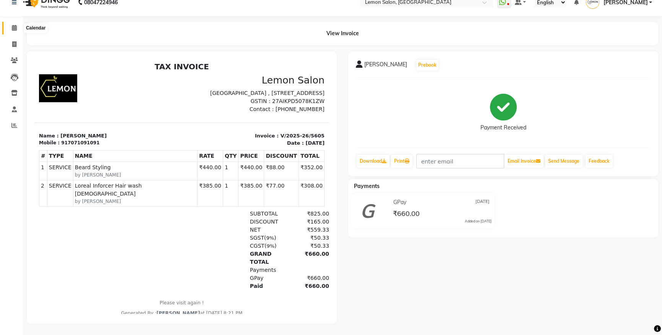
click at [12, 25] on icon at bounding box center [14, 28] width 5 height 6
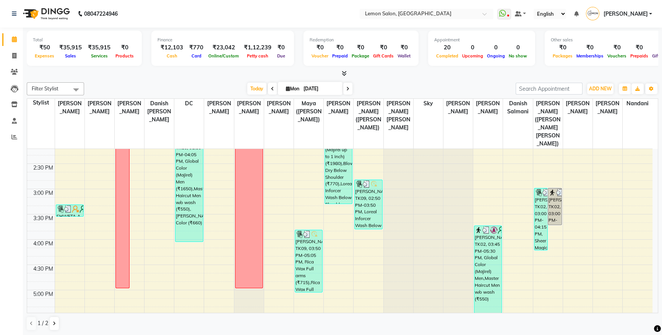
scroll to position [278, 0]
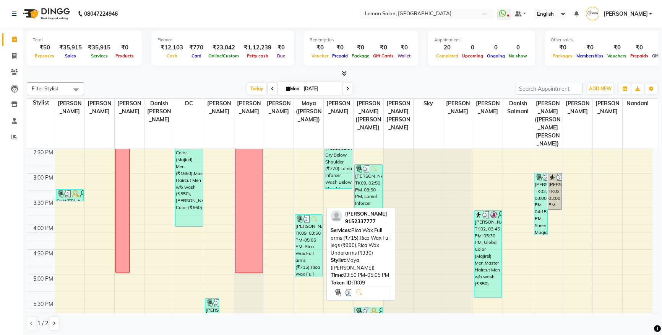
drag, startPoint x: 328, startPoint y: 210, endPoint x: 306, endPoint y: 216, distance: 22.7
click at [306, 216] on div "Roshni Shaikh, TK09, 03:50 PM-05:05 PM, Rica Wax Full arms (₹715),Rica Wax Full…" at bounding box center [308, 245] width 27 height 62
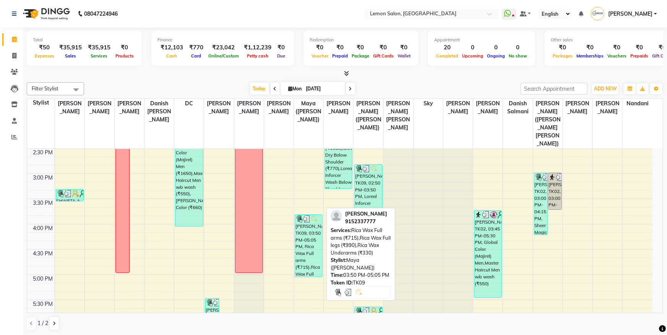
select select "3"
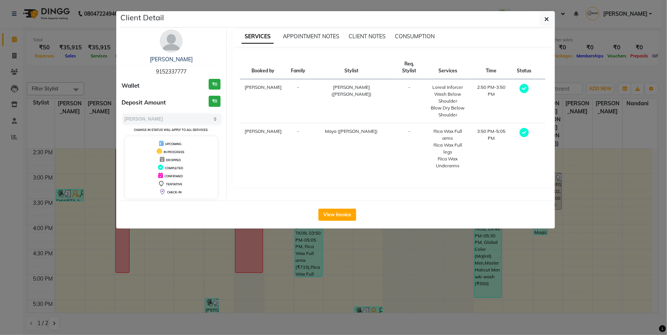
click at [339, 206] on div "View Invoice" at bounding box center [337, 214] width 435 height 28
click at [340, 211] on button "View Invoice" at bounding box center [337, 214] width 38 height 12
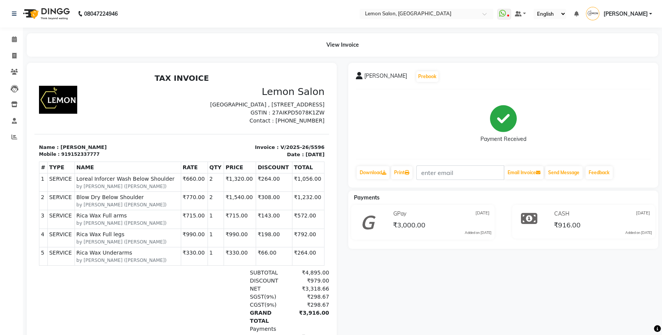
scroll to position [6, 0]
click at [15, 40] on icon at bounding box center [14, 39] width 5 height 6
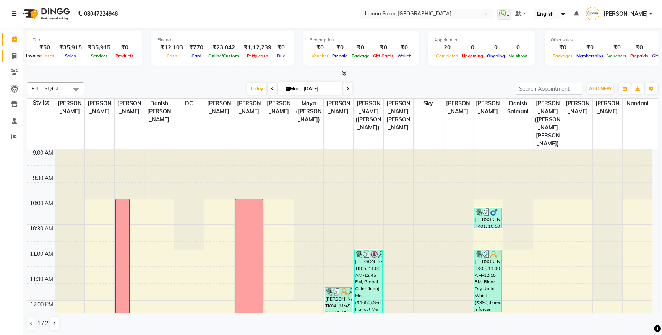
click at [16, 54] on icon at bounding box center [14, 56] width 4 height 6
select select "566"
select select "service"
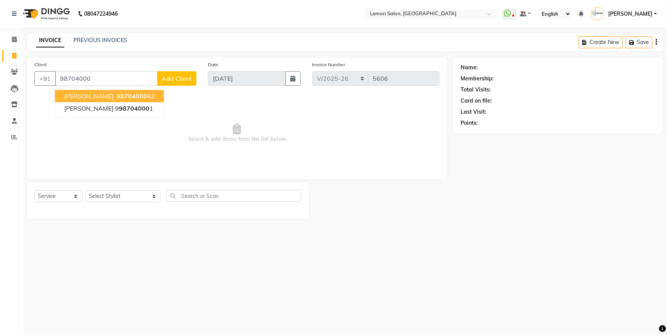
click at [120, 97] on span "98704000" at bounding box center [132, 96] width 31 height 8
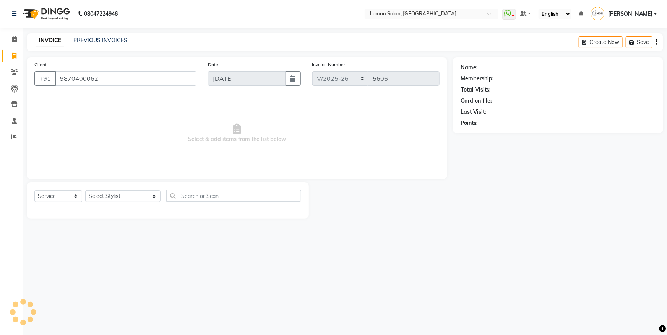
type input "9870400062"
select select "1: Object"
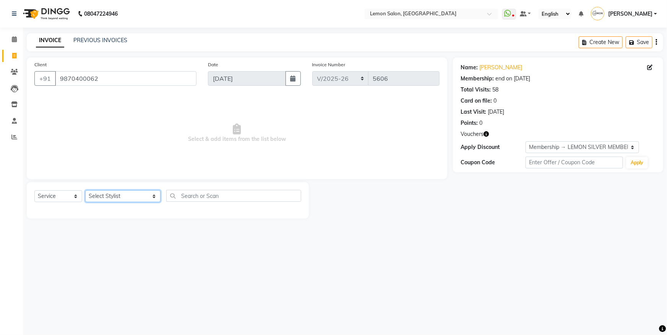
click at [120, 196] on select "Select Stylist Aakash Buchiude Azaz Kassara Danish Salmani DC Geeta Govind Rajp…" at bounding box center [122, 196] width 75 height 12
select select "7399"
click at [85, 190] on select "Select Stylist Aakash Buchiude Azaz Kassara Danish Salmani DC Geeta Govind Rajp…" at bounding box center [122, 196] width 75 height 12
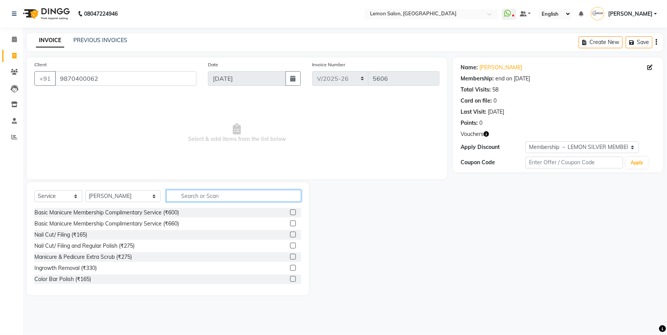
click at [168, 200] on input "text" at bounding box center [233, 196] width 135 height 12
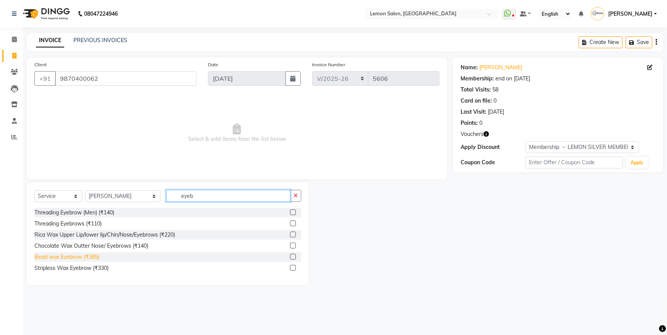
type input "eyeb"
click at [91, 260] on div "Bead wax Eyebrow (₹385)" at bounding box center [66, 257] width 65 height 8
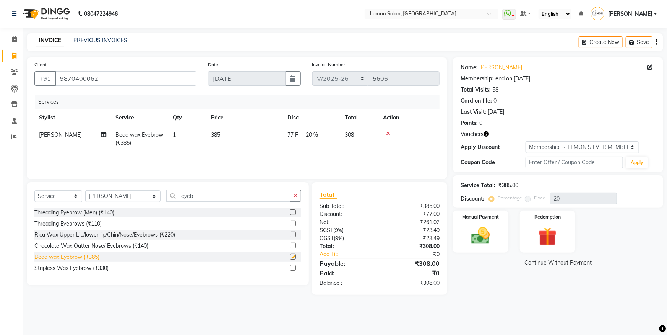
checkbox input "false"
click at [463, 232] on div "Manual Payment" at bounding box center [481, 232] width 58 height 44
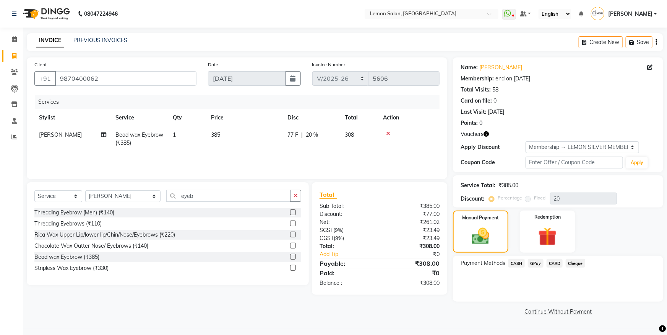
click at [536, 260] on span "GPay" at bounding box center [536, 262] width 16 height 9
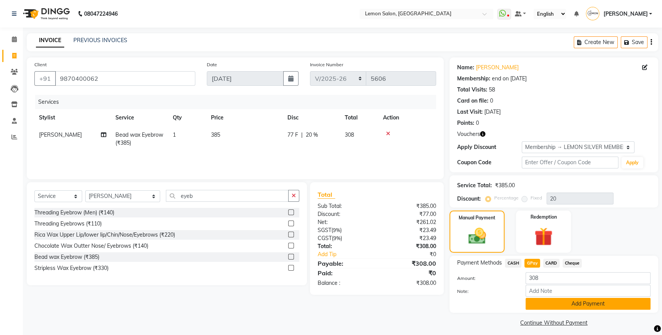
click at [544, 299] on button "Add Payment" at bounding box center [588, 303] width 125 height 12
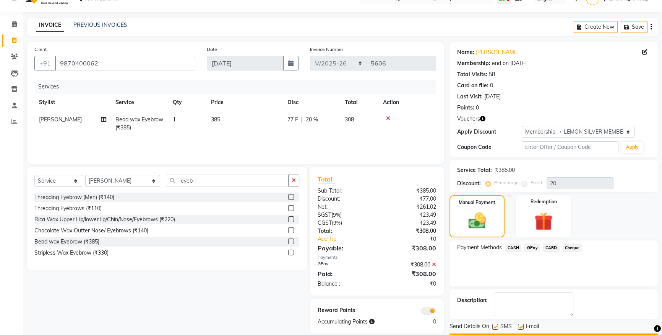
scroll to position [36, 0]
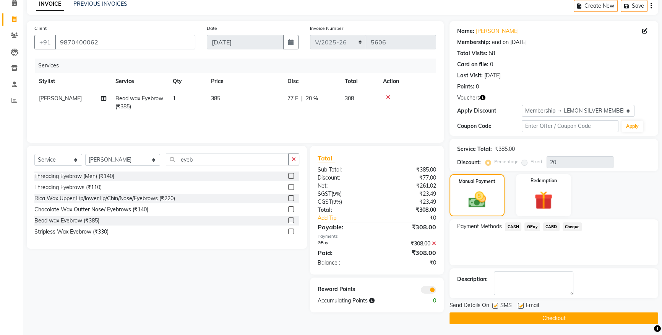
click at [523, 325] on main "INVOICE PREVIOUS INVOICES Create New Save Client +91 9870400062 Date 01-09-2025…" at bounding box center [342, 166] width 639 height 338
click at [522, 317] on button "Checkout" at bounding box center [554, 318] width 209 height 12
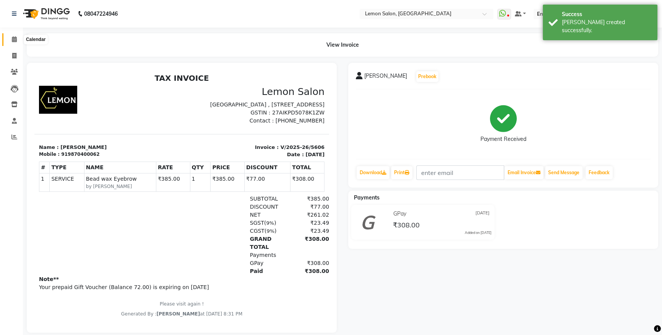
click at [13, 36] on icon at bounding box center [14, 39] width 5 height 6
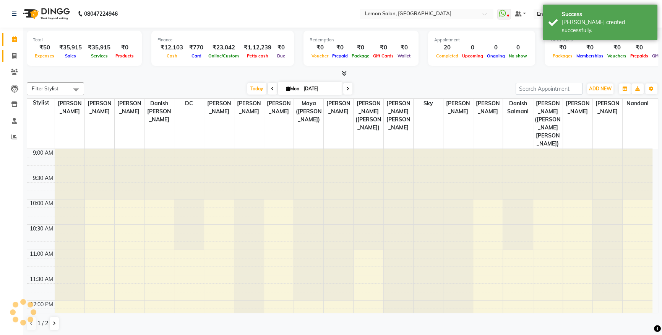
click at [12, 61] on link "Invoice" at bounding box center [11, 56] width 18 height 13
select select "service"
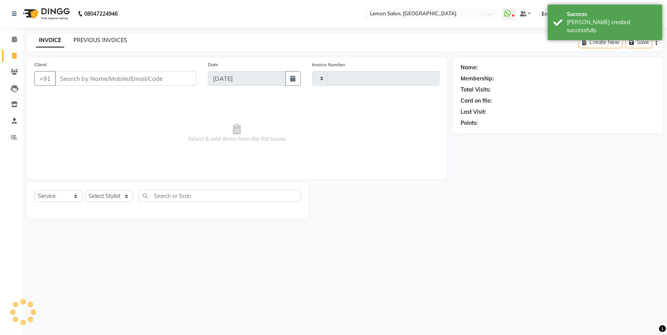
type input "5607"
select select "566"
click at [107, 41] on link "PREVIOUS INVOICES" at bounding box center [100, 40] width 54 height 7
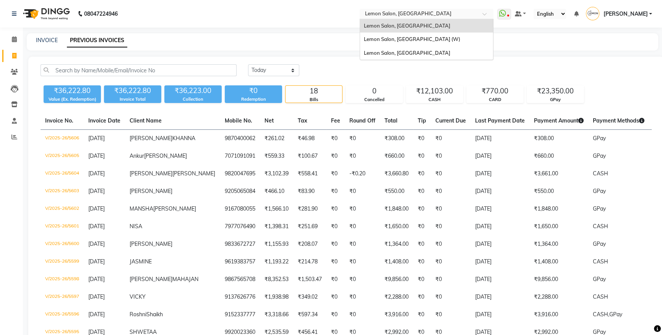
click at [427, 14] on input "text" at bounding box center [419, 15] width 111 height 8
click at [413, 36] on span "Lemon Salon, Goregaon (W)" at bounding box center [412, 39] width 96 height 6
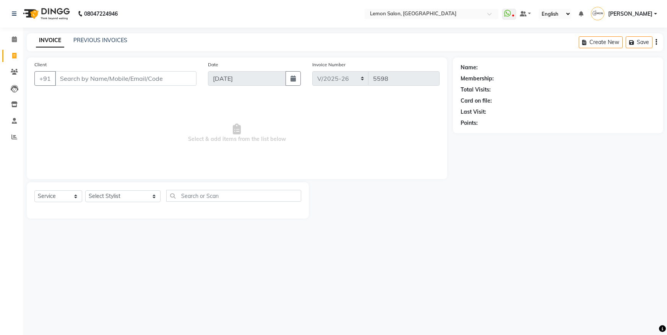
select select "566"
select select "service"
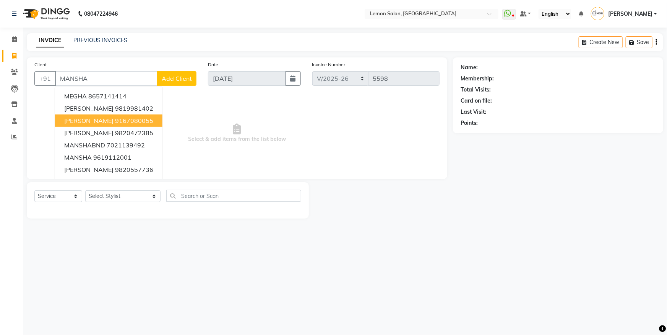
click at [98, 125] on button "[PERSON_NAME] 9167080055" at bounding box center [108, 120] width 107 height 12
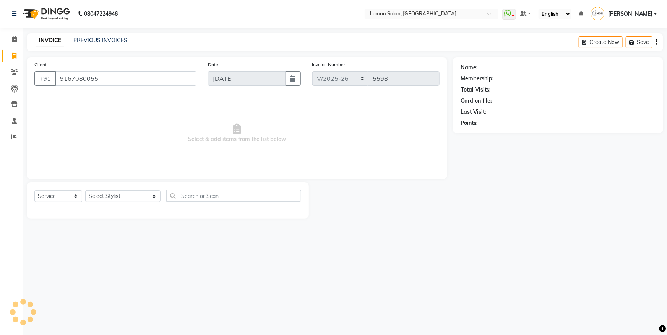
type input "9167080055"
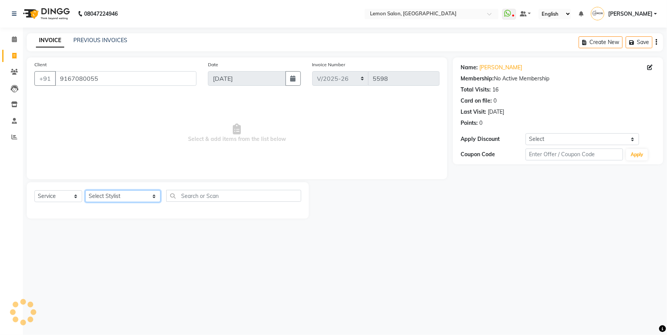
click at [103, 193] on select "Select Stylist [PERSON_NAME] [PERSON_NAME] Danish Salmani DC [PERSON_NAME] [PER…" at bounding box center [122, 196] width 75 height 12
select select "9574"
click at [85, 190] on select "Select Stylist [PERSON_NAME] [PERSON_NAME] Danish Salmani DC [PERSON_NAME] [PER…" at bounding box center [122, 196] width 75 height 12
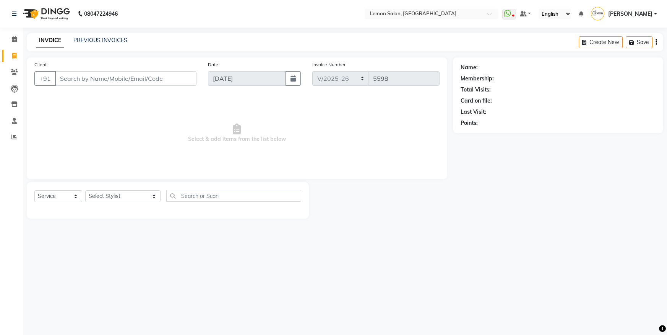
select select "566"
select select "service"
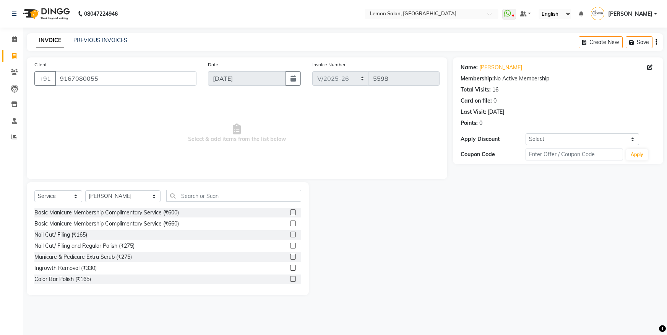
select select "566"
select select "service"
select select "9574"
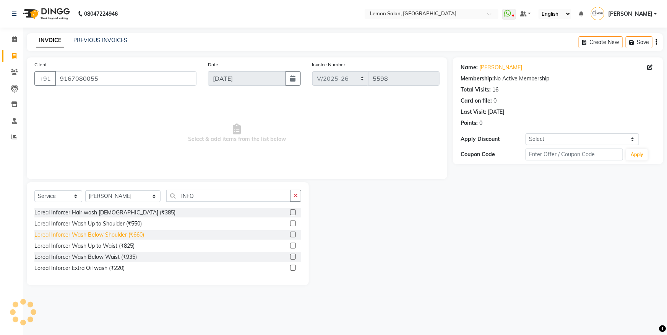
type input "INFO"
click at [122, 231] on div "Loreal Inforcer Wash Below Shoulder (₹660)" at bounding box center [89, 235] width 110 height 8
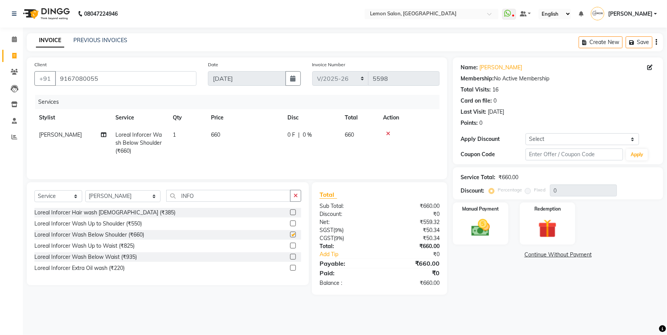
checkbox input "false"
click at [291, 197] on button "button" at bounding box center [295, 196] width 11 height 12
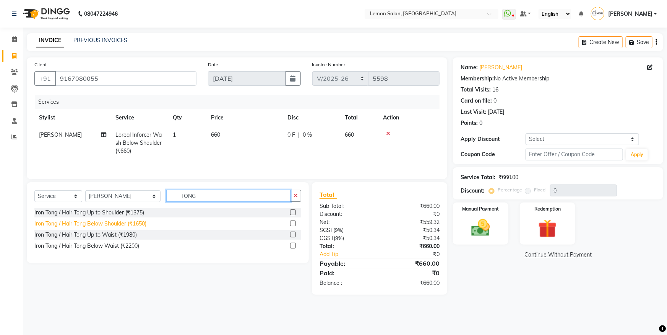
type input "TONG"
click at [126, 223] on div "Iron Tong / Hair Tong Below Shoulder (₹1650)" at bounding box center [90, 223] width 112 height 8
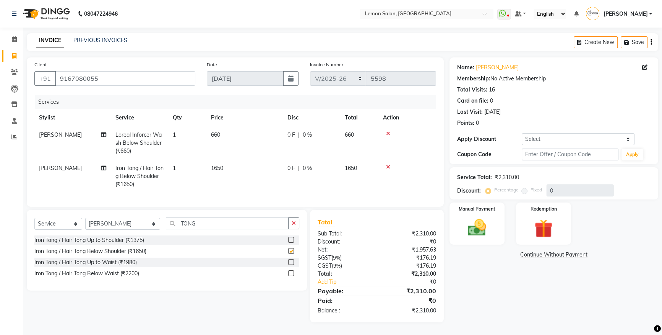
checkbox input "false"
click at [537, 140] on select "Select Coupon → Abc" at bounding box center [578, 139] width 113 height 12
select select "1: Object"
click at [522, 133] on select "Select Coupon → Abc" at bounding box center [578, 139] width 113 height 12
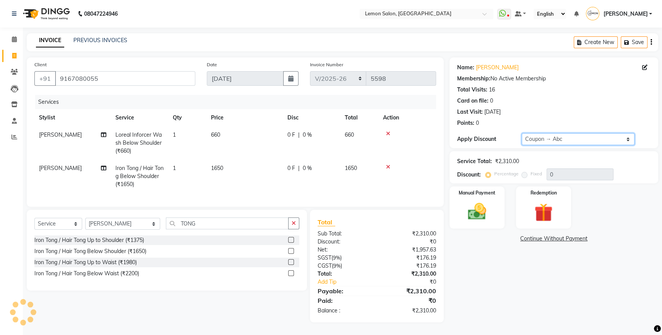
type input "20"
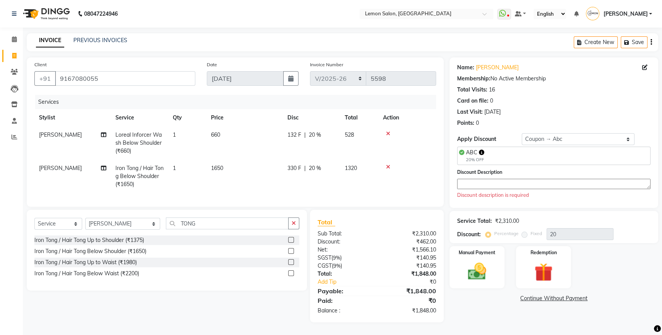
click at [470, 187] on textarea at bounding box center [553, 184] width 193 height 10
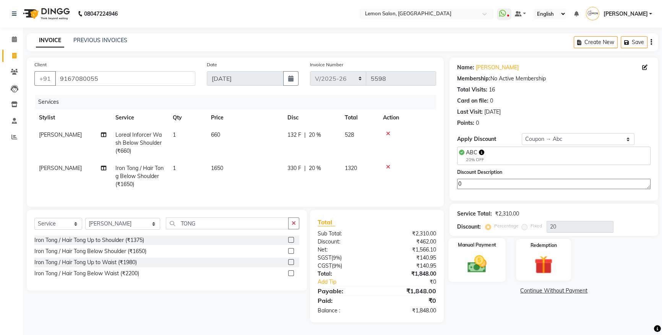
type textarea "0"
click at [494, 252] on div "Manual Payment" at bounding box center [476, 260] width 57 height 44
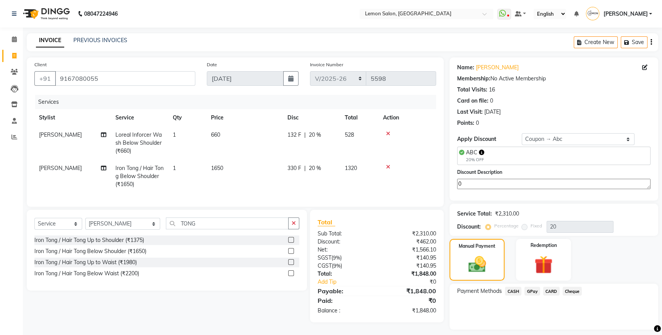
click at [528, 289] on span "GPay" at bounding box center [533, 290] width 16 height 9
click at [541, 325] on button "Add Payment" at bounding box center [588, 331] width 125 height 12
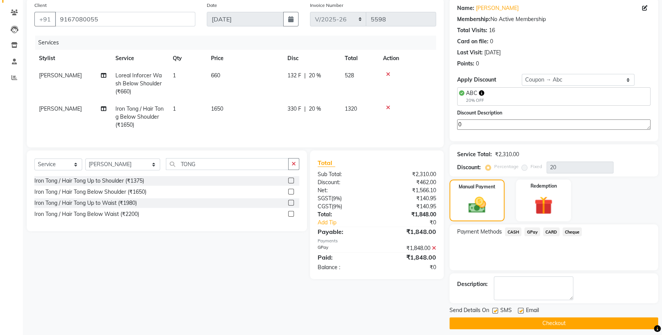
scroll to position [65, 0]
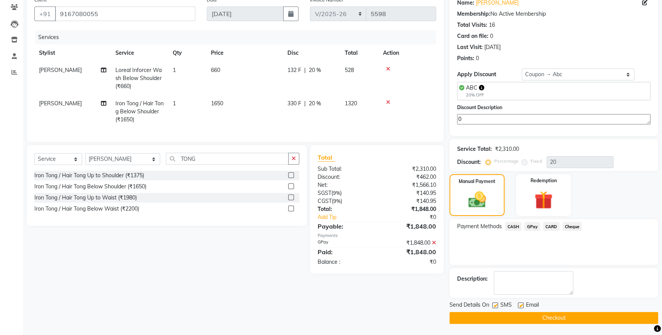
click at [499, 304] on div "SMS" at bounding box center [505, 305] width 26 height 10
click at [496, 304] on label at bounding box center [495, 305] width 6 height 6
click at [496, 304] on input "checkbox" at bounding box center [494, 305] width 5 height 5
checkbox input "false"
click at [511, 324] on main "INVOICE PREVIOUS INVOICES Create New Save Client [PHONE_NUMBER] Date [DATE] Inv…" at bounding box center [342, 152] width 639 height 366
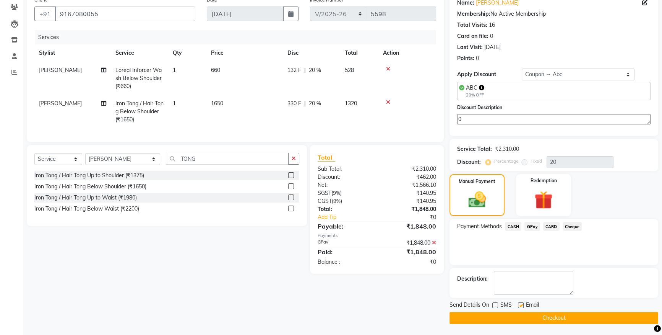
click at [511, 320] on button "Checkout" at bounding box center [554, 318] width 209 height 12
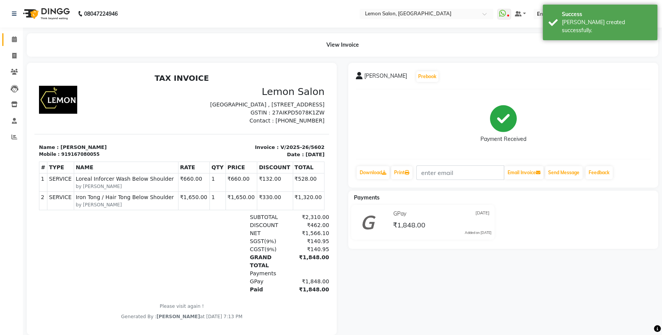
click at [13, 33] on link "Calendar" at bounding box center [11, 39] width 18 height 13
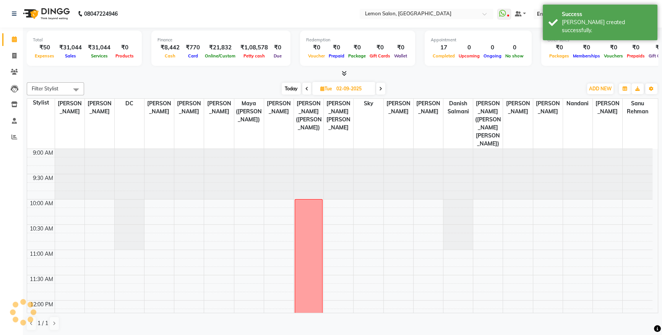
click at [11, 48] on li "Invoice" at bounding box center [11, 56] width 23 height 16
click at [13, 53] on icon at bounding box center [14, 56] width 4 height 6
select select "566"
select select "service"
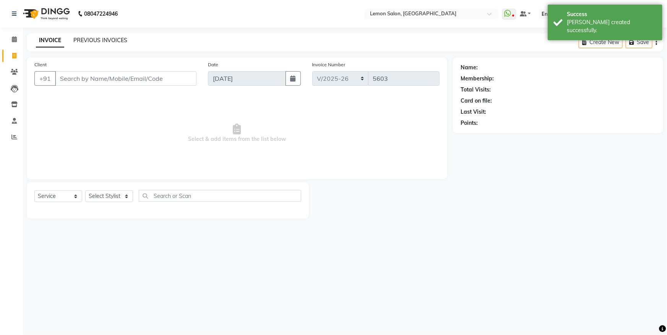
click at [102, 39] on link "PREVIOUS INVOICES" at bounding box center [100, 40] width 54 height 7
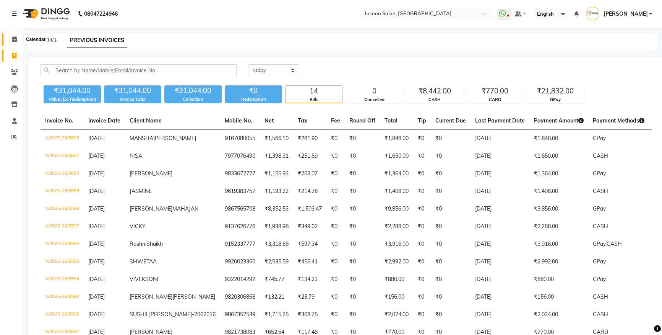
click at [11, 41] on span at bounding box center [14, 39] width 13 height 9
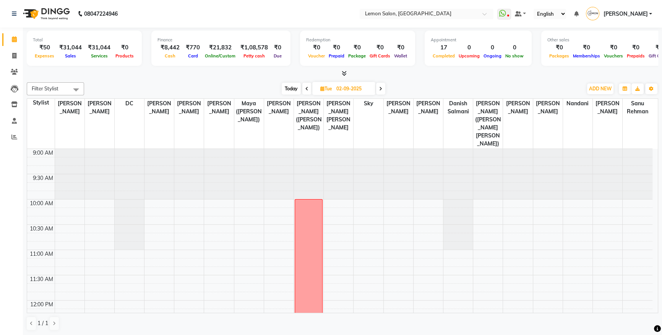
click at [292, 84] on span "Today" at bounding box center [291, 89] width 19 height 12
type input "[DATE]"
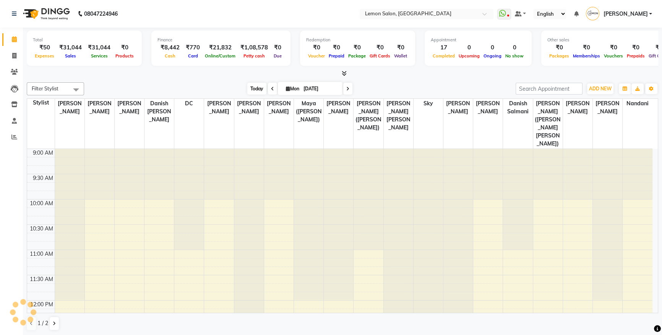
scroll to position [503, 0]
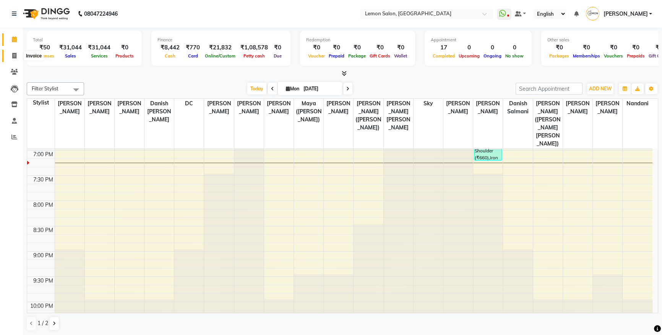
click at [13, 56] on icon at bounding box center [14, 56] width 4 height 6
select select "566"
select select "service"
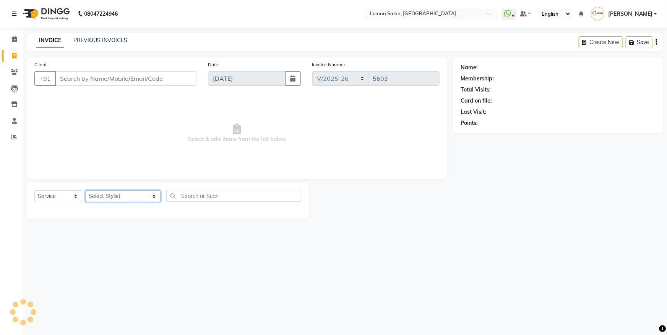
click at [108, 196] on select "Select Stylist Aakash Buchiude Azaz Kassara Danish Salmani DC Geeta Govind Rajp…" at bounding box center [122, 196] width 75 height 12
select select "7399"
click at [85, 190] on select "Select Stylist Aakash Buchiude Azaz Kassara Danish Salmani DC Geeta Govind Rajp…" at bounding box center [122, 196] width 75 height 12
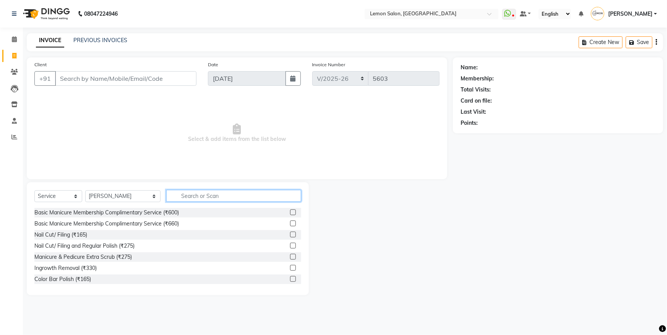
click at [198, 194] on input "text" at bounding box center [233, 196] width 135 height 12
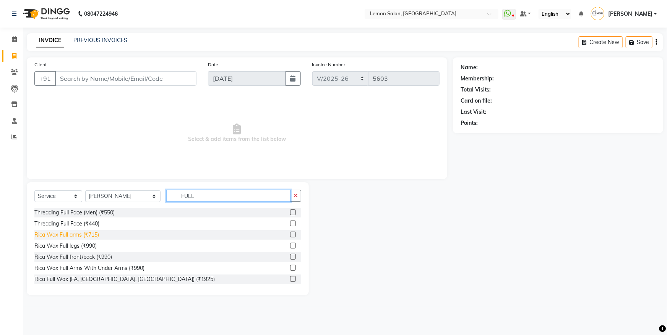
type input "FULL"
click at [91, 234] on div "Rica Wax Full arms (₹715)" at bounding box center [66, 235] width 65 height 8
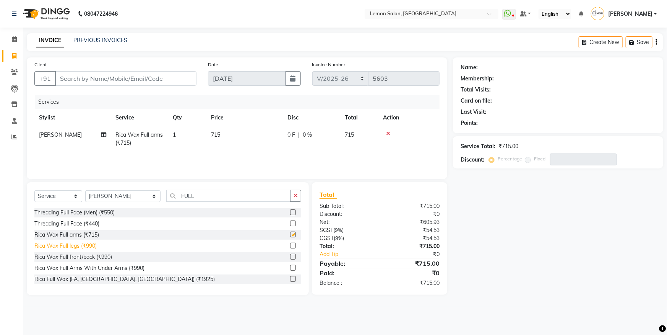
checkbox input "false"
click at [91, 247] on div "Rica Wax Full legs (₹990)" at bounding box center [65, 246] width 62 height 8
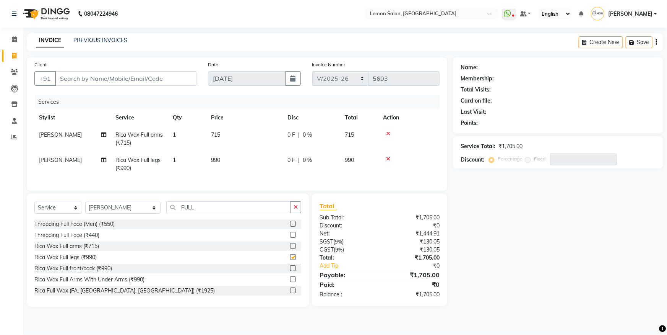
checkbox input "false"
click at [294, 210] on icon "button" at bounding box center [296, 206] width 4 height 5
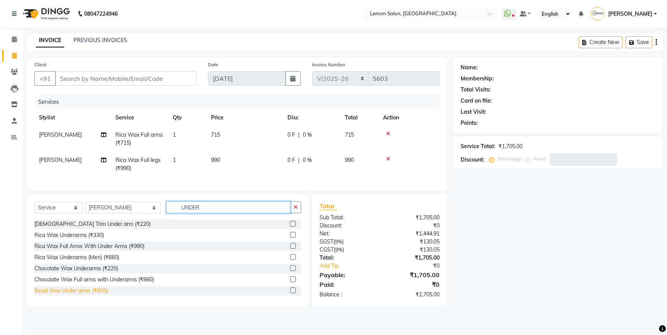
type input "UNDER"
click at [89, 294] on div "Bead Wax Under arms (₹605)" at bounding box center [70, 290] width 73 height 8
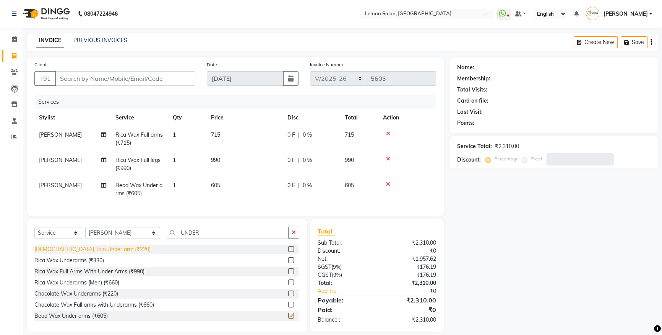
checkbox input "false"
click at [93, 80] on input "Client" at bounding box center [125, 78] width 140 height 15
type input "N"
type input "0"
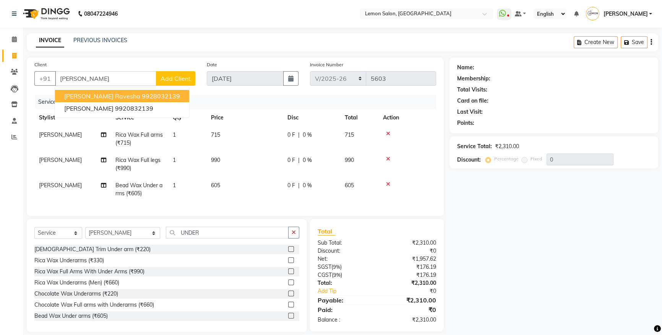
click at [518, 230] on div "Name: Membership: Total Visits: Card on file: Last Visit: Points: Service Total…" at bounding box center [557, 194] width 214 height 274
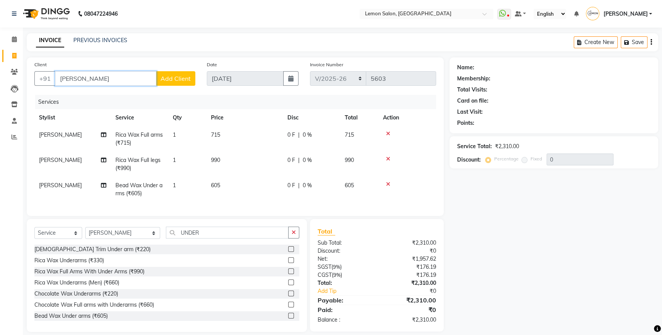
click at [111, 82] on input "NEIRA RA" at bounding box center [105, 78] width 101 height 15
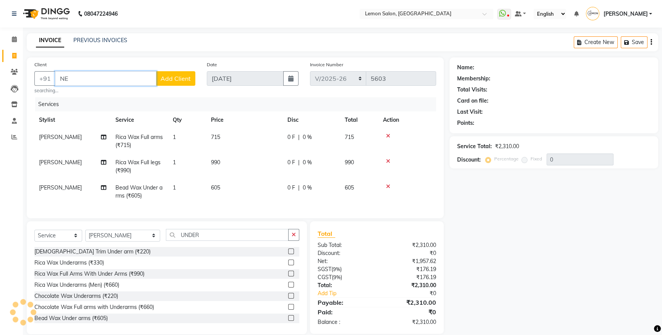
type input "N"
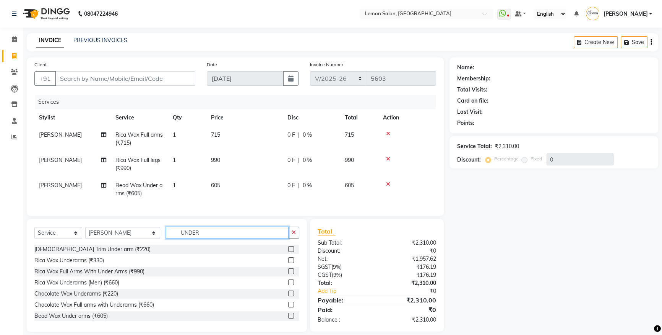
click at [199, 236] on input "UNDER" at bounding box center [227, 232] width 123 height 12
type input "U"
type input "SIDE"
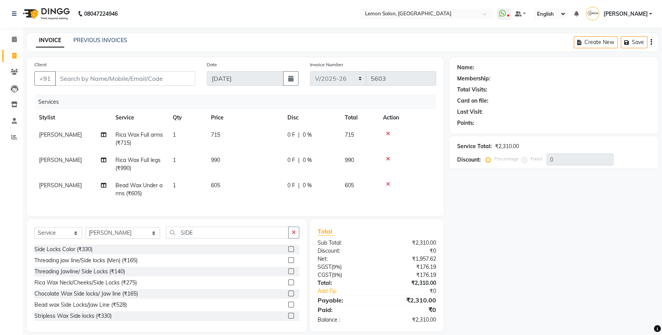
click at [288, 307] on label at bounding box center [291, 304] width 6 height 6
click at [288, 307] on input "checkbox" at bounding box center [290, 304] width 5 height 5
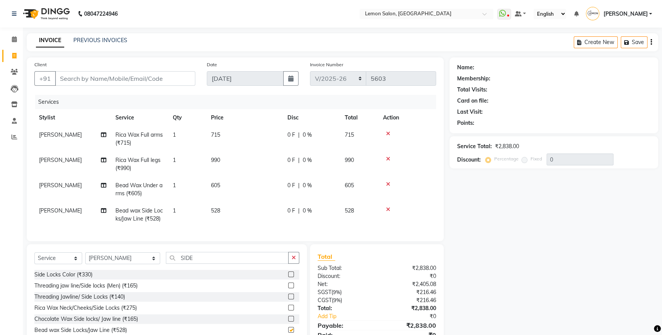
checkbox input "false"
click at [188, 263] on input "SIDE" at bounding box center [227, 258] width 123 height 12
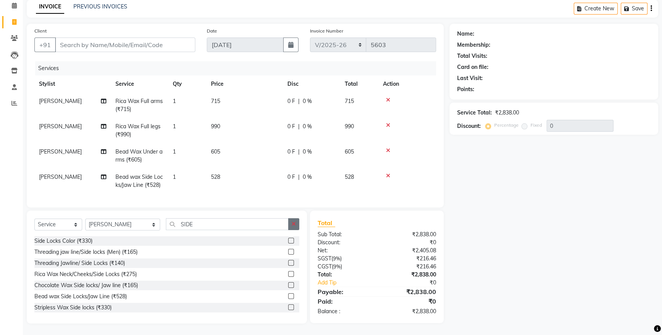
click at [296, 226] on button "button" at bounding box center [293, 224] width 11 height 12
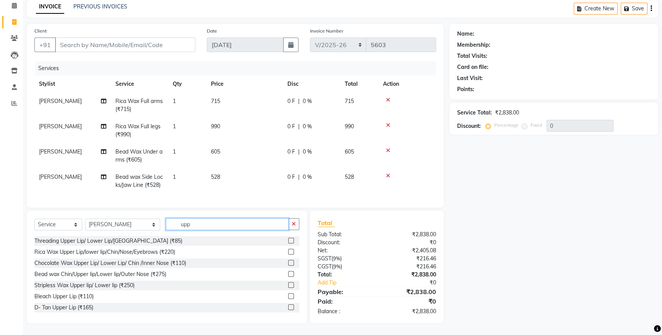
type input "upp"
click at [162, 278] on div "Bead wax Chin/Upper lip/Lower lip/Outer Nose (₹275)" at bounding box center [166, 274] width 265 height 10
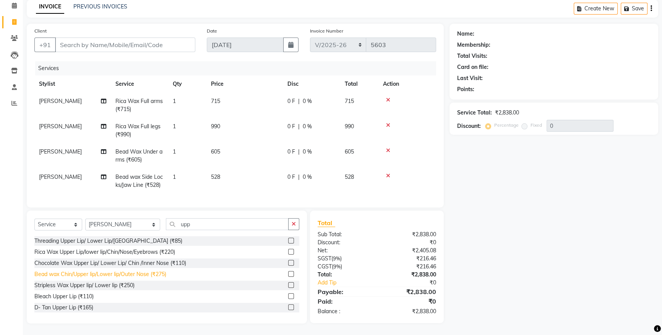
click at [157, 273] on div "Bead wax Chin/Upper lip/Lower lip/Outer Nose (₹275)" at bounding box center [100, 274] width 132 height 8
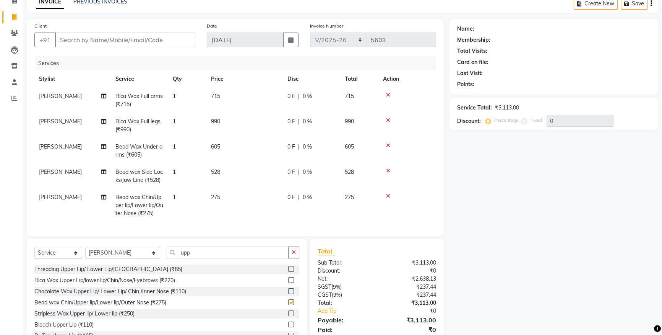
checkbox input "false"
click at [184, 195] on td "1" at bounding box center [187, 204] width 38 height 33
select select "7399"
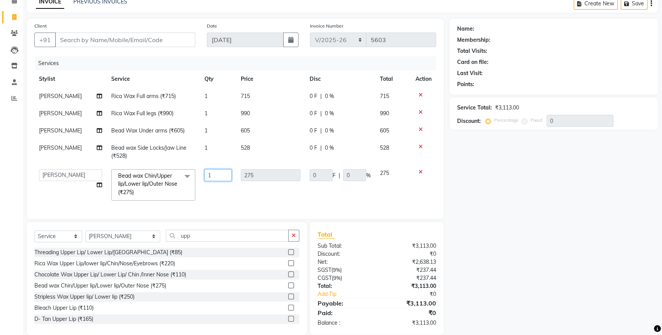
drag, startPoint x: 221, startPoint y: 174, endPoint x: 0, endPoint y: 214, distance: 225.0
click at [11, 206] on app-home "08047224946 Select Location × Lemon Salon, Oshiwara WhatsApp Status ✕ Status: D…" at bounding box center [331, 153] width 662 height 385
type input "4"
click at [226, 193] on tr "Aakash Buchiude Azaz Kassara Danish Salmani DC Geeta Govind Rajput Idrisi Mehta…" at bounding box center [235, 184] width 402 height 41
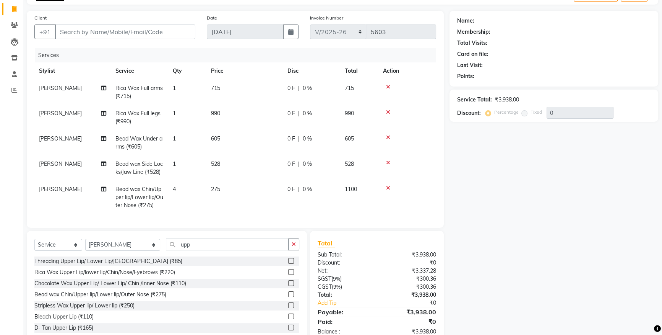
scroll to position [72, 0]
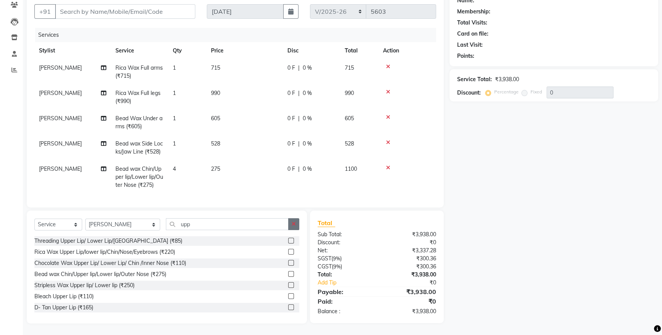
click at [299, 224] on button "button" at bounding box center [293, 224] width 11 height 12
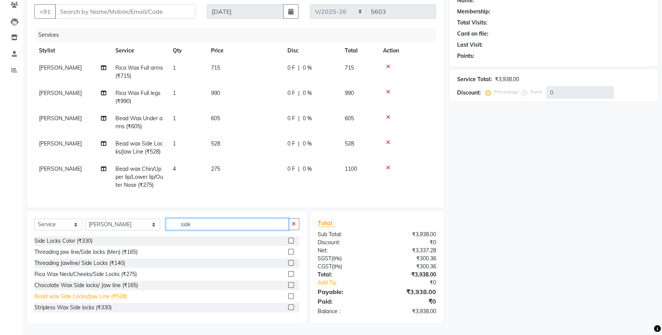
type input "side"
click at [100, 294] on div "Bead wax Side Locks/Jaw Line (₹528)" at bounding box center [80, 296] width 93 height 8
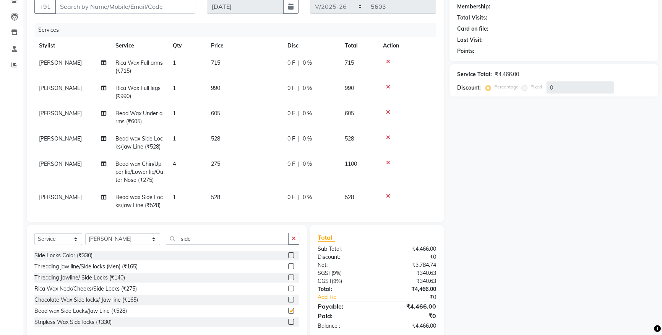
checkbox input "false"
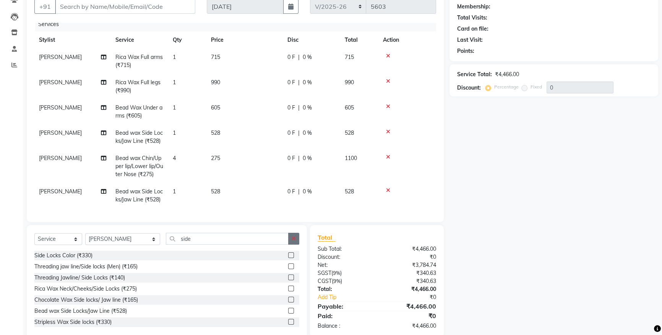
click at [294, 242] on button "button" at bounding box center [293, 238] width 11 height 12
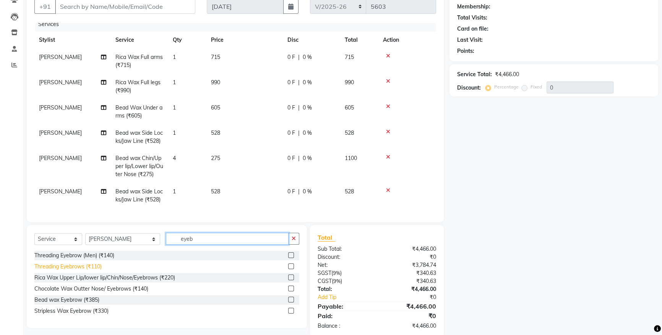
type input "eyeb"
click at [52, 265] on div "Threading Eyebrows (₹110)" at bounding box center [67, 266] width 67 height 8
checkbox input "false"
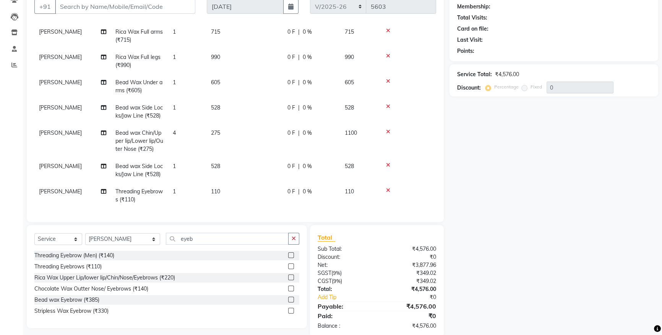
scroll to position [0, 0]
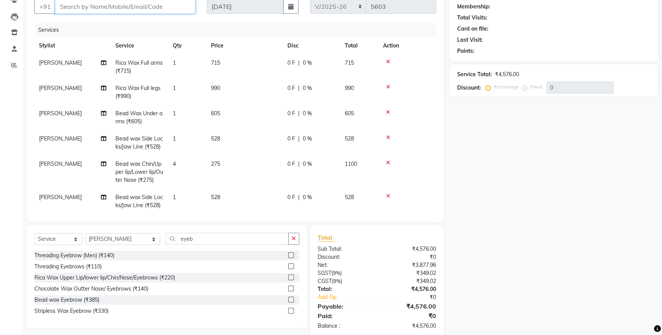
click at [110, 9] on input "Client" at bounding box center [125, 6] width 140 height 15
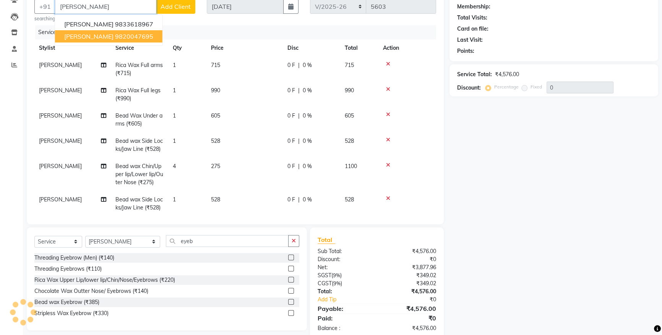
click at [115, 31] on button "ISHAN RAVESHIA 9820047695" at bounding box center [108, 36] width 107 height 12
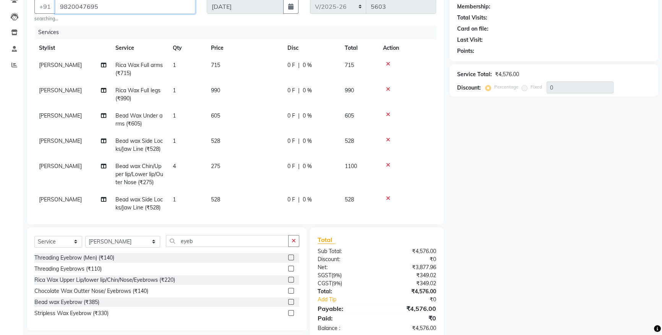
type input "9820047695"
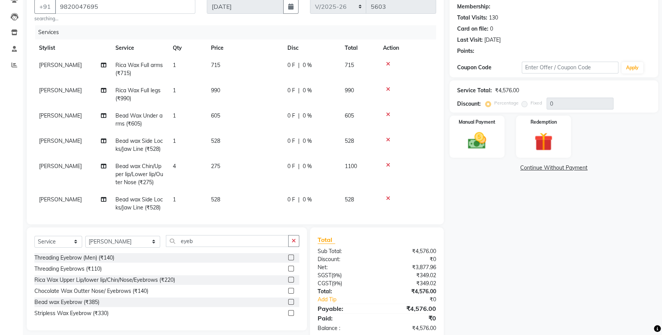
select select "1: Object"
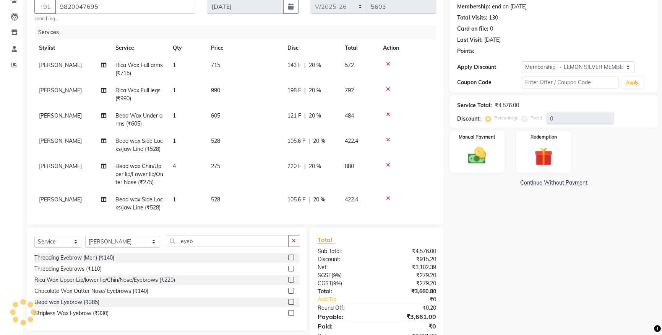
type input "20"
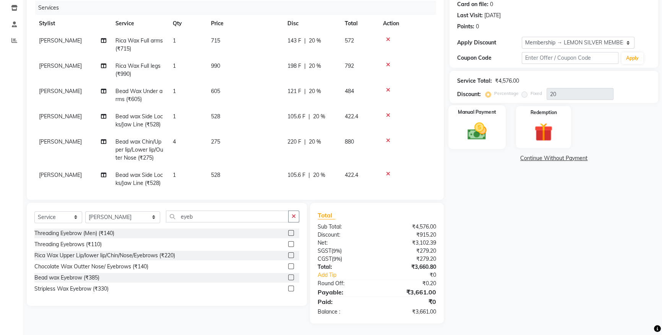
click at [476, 122] on img at bounding box center [477, 131] width 31 height 22
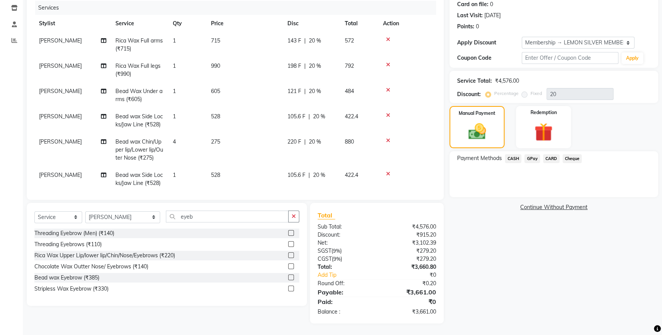
click at [517, 160] on span "CASH" at bounding box center [513, 158] width 16 height 9
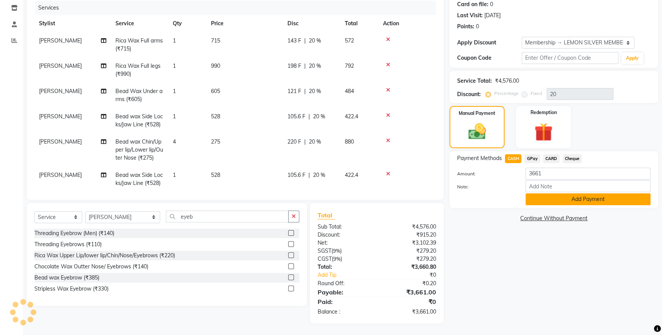
click at [544, 199] on button "Add Payment" at bounding box center [588, 199] width 125 height 12
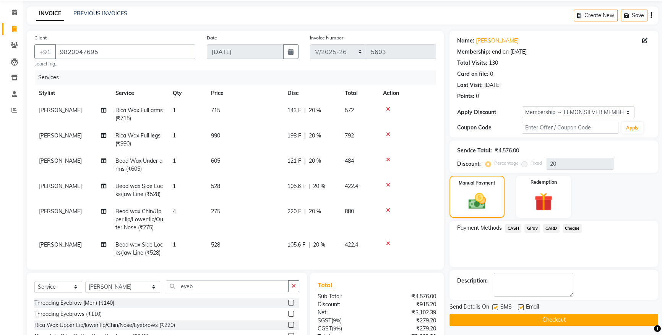
scroll to position [162, 0]
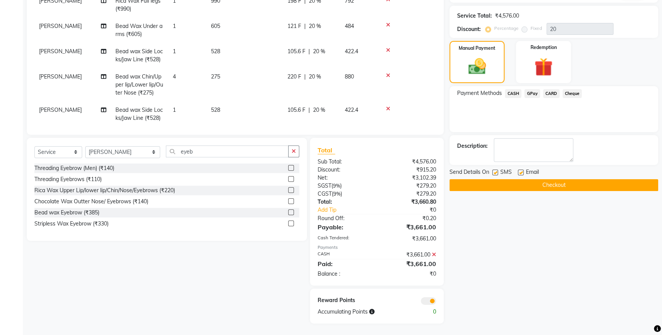
click at [494, 180] on button "Checkout" at bounding box center [554, 185] width 209 height 12
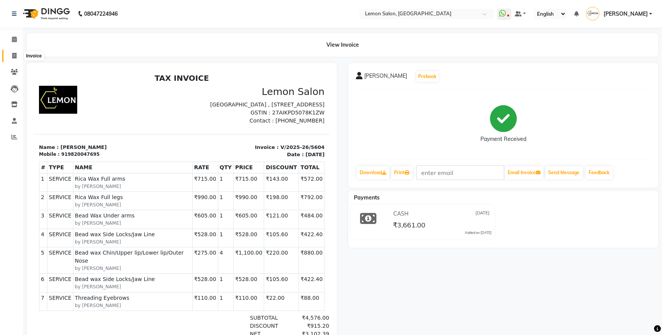
click at [16, 57] on icon at bounding box center [14, 56] width 4 height 6
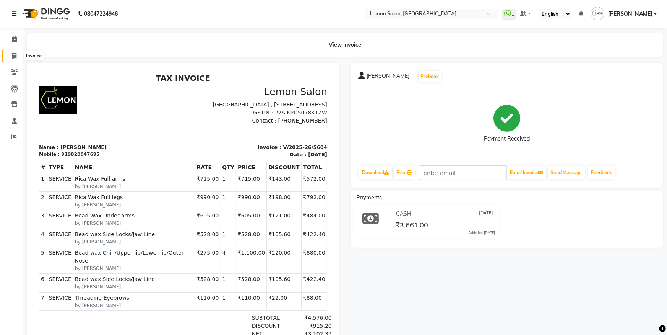
select select "566"
select select "service"
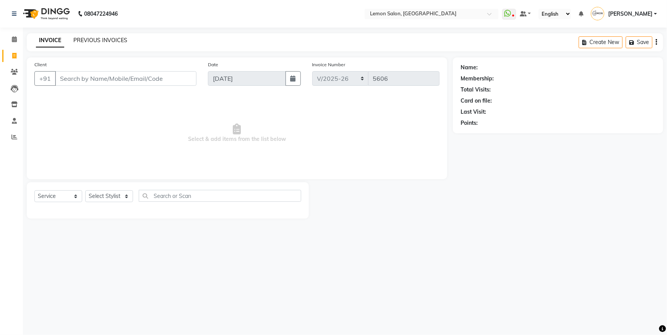
click at [107, 39] on link "PREVIOUS INVOICES" at bounding box center [100, 40] width 54 height 7
select select "566"
select select "service"
click at [114, 197] on select "Select Stylist [PERSON_NAME] [PERSON_NAME] Danish Salmani DC [PERSON_NAME] [PER…" at bounding box center [122, 196] width 75 height 12
select select "88073"
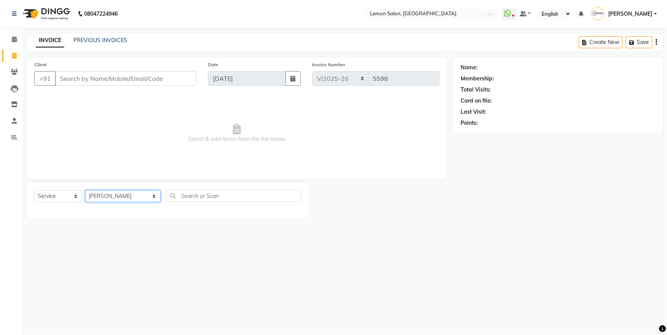
click at [85, 190] on select "Select Stylist [PERSON_NAME] [PERSON_NAME] Danish Salmani DC [PERSON_NAME] [PER…" at bounding box center [122, 196] width 75 height 12
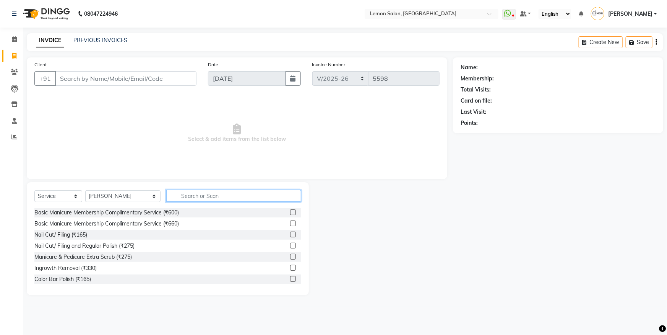
click at [190, 195] on input "text" at bounding box center [233, 196] width 135 height 12
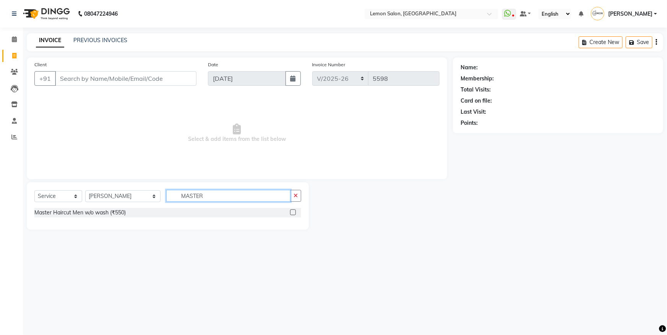
type input "MASTER"
click at [292, 210] on label at bounding box center [293, 212] width 6 height 6
click at [292, 210] on input "checkbox" at bounding box center [292, 212] width 5 height 5
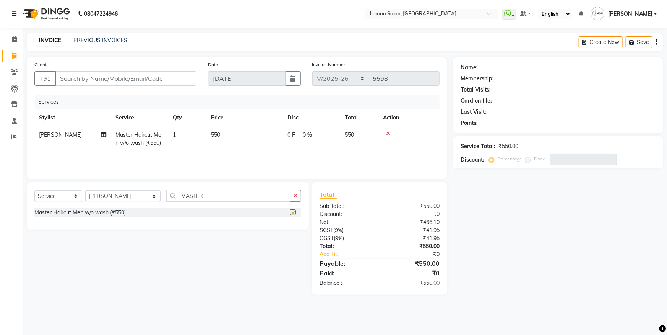
checkbox input "false"
click at [97, 78] on input "Client" at bounding box center [125, 78] width 141 height 15
type input "9"
type input "0"
type input "9205065084"
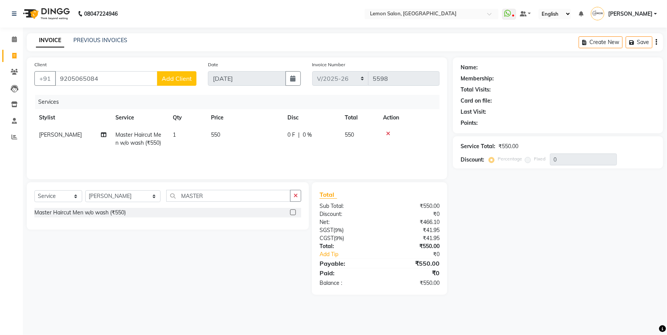
click at [176, 82] on button "Add Client" at bounding box center [176, 78] width 39 height 15
select select "22"
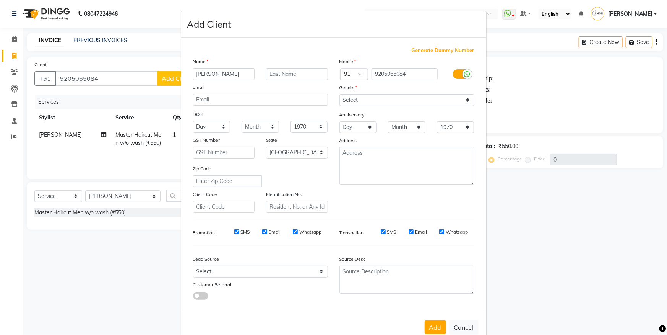
type input "[PERSON_NAME]"
click at [349, 96] on select "Select Male Female Other Prefer Not To Say" at bounding box center [406, 100] width 135 height 12
click at [339, 94] on select "Select Male Female Other Prefer Not To Say" at bounding box center [406, 100] width 135 height 12
click at [345, 100] on select "Select Male Female Other Prefer Not To Say" at bounding box center [406, 100] width 135 height 12
select select "male"
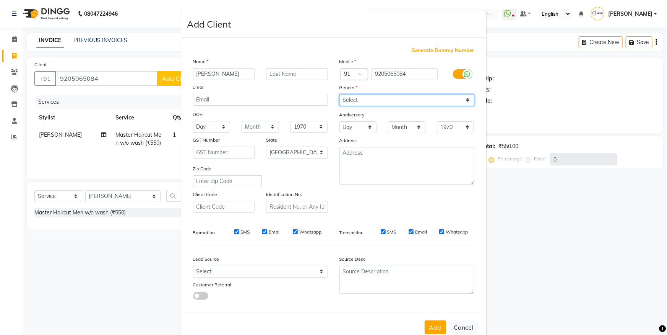
click at [339, 94] on select "Select Male Female Other Prefer Not To Say" at bounding box center [406, 100] width 135 height 12
click at [434, 328] on button "Add" at bounding box center [435, 327] width 21 height 14
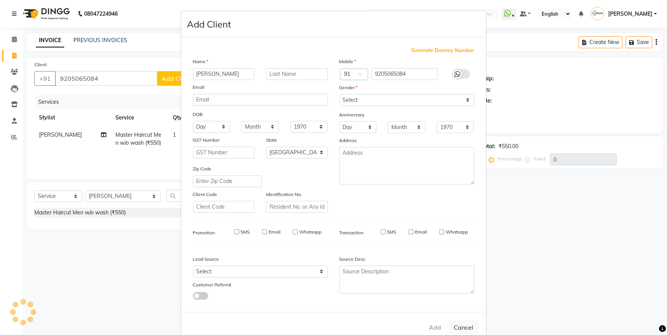
select select
select select "null"
select select
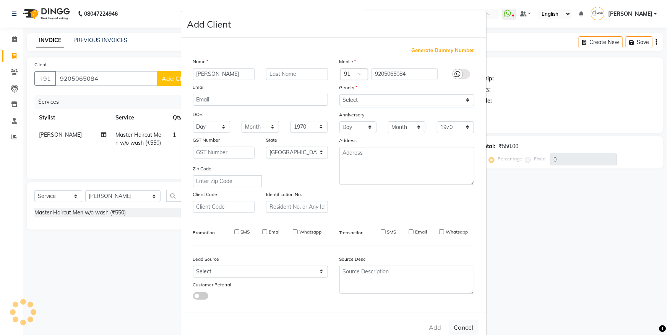
select select
checkbox input "false"
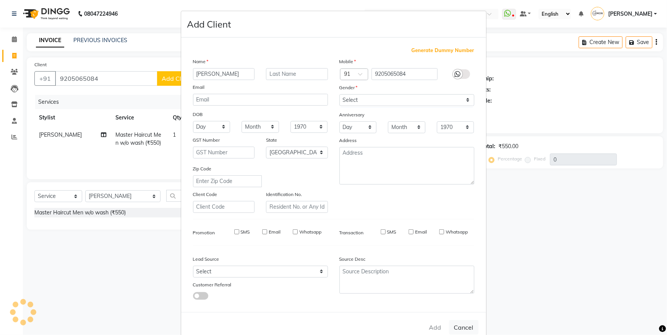
checkbox input "false"
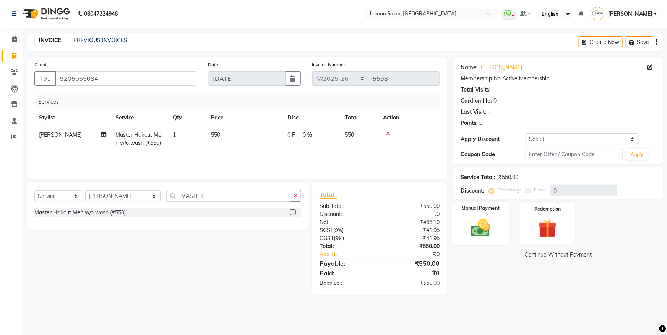
click at [481, 233] on img at bounding box center [480, 227] width 31 height 22
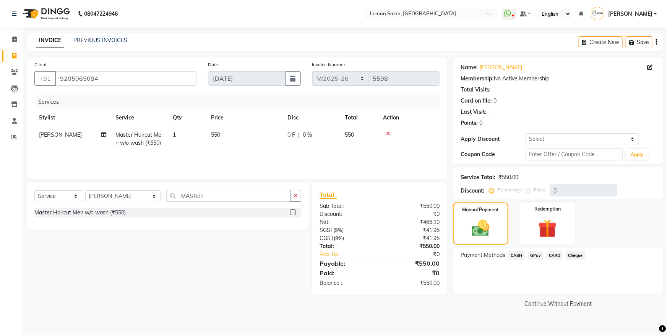
click at [534, 256] on span "GPay" at bounding box center [536, 254] width 16 height 9
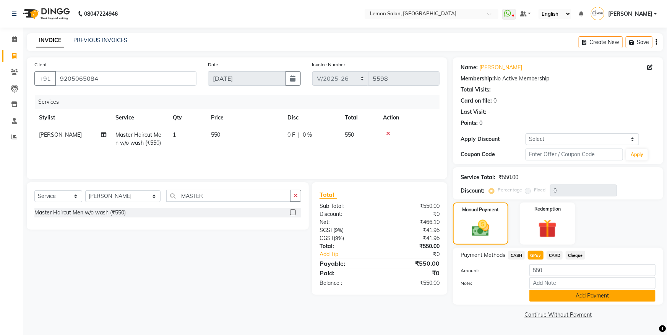
click at [591, 298] on button "Add Payment" at bounding box center [592, 295] width 126 height 12
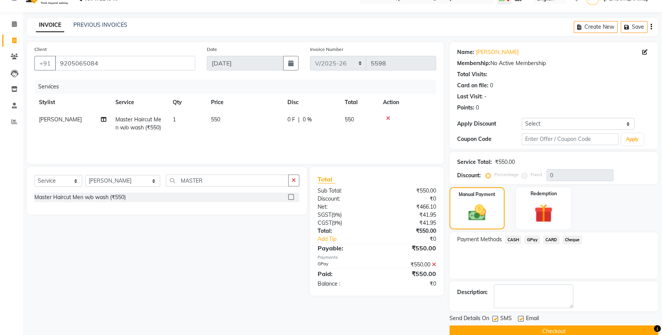
scroll to position [28, 0]
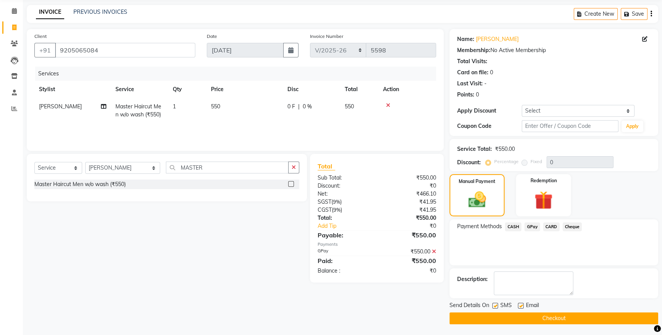
click at [553, 316] on button "Checkout" at bounding box center [554, 318] width 209 height 12
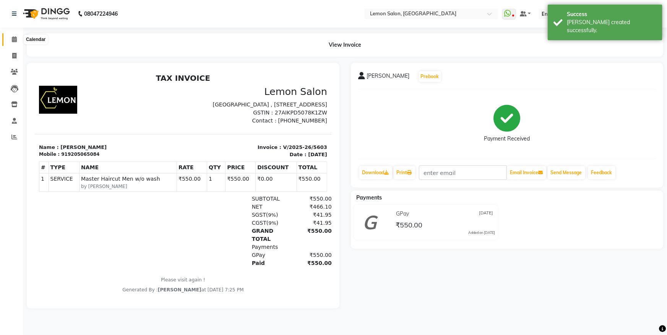
click at [15, 39] on icon at bounding box center [14, 39] width 5 height 6
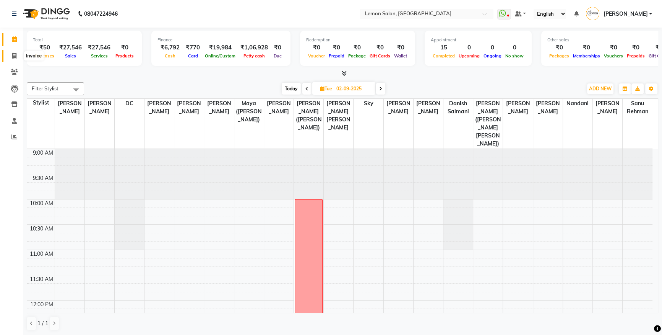
click at [9, 55] on span at bounding box center [14, 56] width 13 height 9
select select "566"
select select "service"
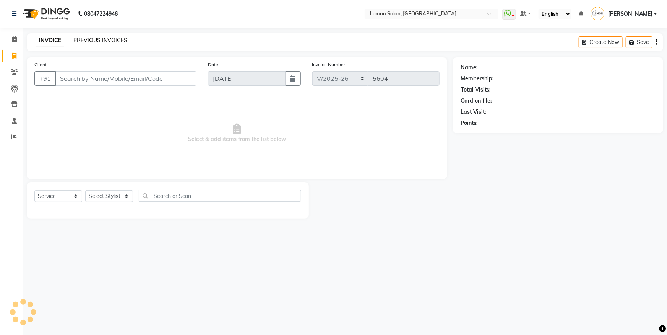
click at [83, 42] on link "PREVIOUS INVOICES" at bounding box center [100, 40] width 54 height 7
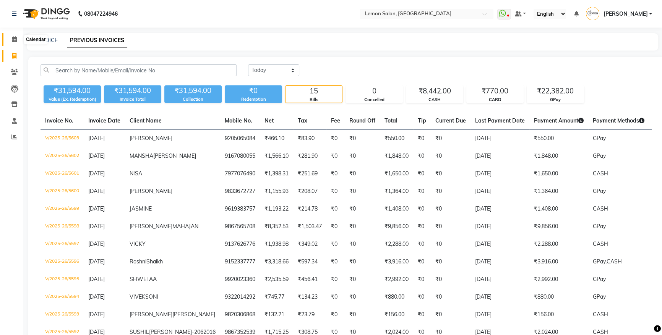
click at [9, 39] on span at bounding box center [14, 39] width 13 height 9
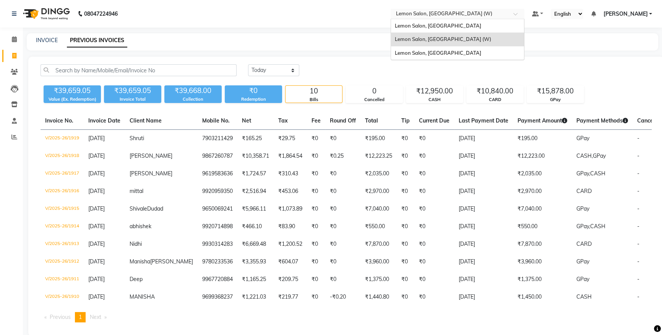
click at [426, 11] on input "text" at bounding box center [450, 15] width 111 height 8
click at [420, 52] on span "Lemon Salon, [GEOGRAPHIC_DATA]" at bounding box center [438, 53] width 86 height 6
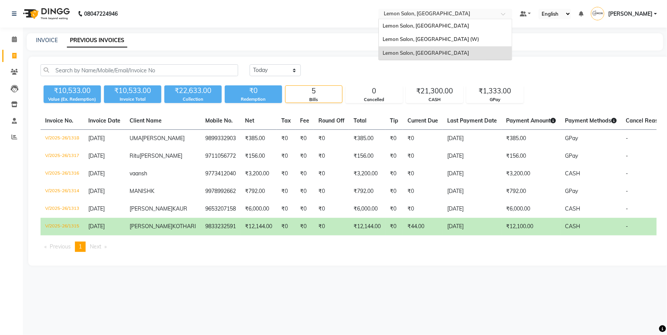
click at [414, 15] on input "text" at bounding box center [437, 15] width 111 height 8
click at [416, 31] on div "Lemon Salon, [GEOGRAPHIC_DATA]" at bounding box center [445, 26] width 133 height 14
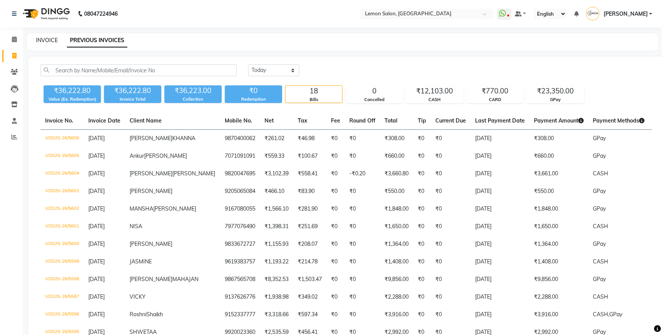
click at [47, 38] on link "INVOICE" at bounding box center [47, 40] width 22 height 7
select select "566"
select select "service"
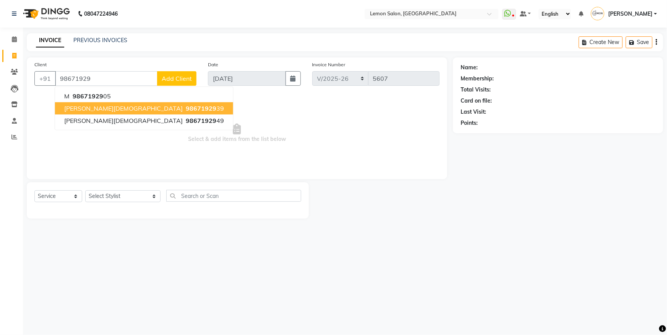
click at [93, 106] on span "[PERSON_NAME][DEMOGRAPHIC_DATA]" at bounding box center [123, 108] width 119 height 8
type input "9867192939"
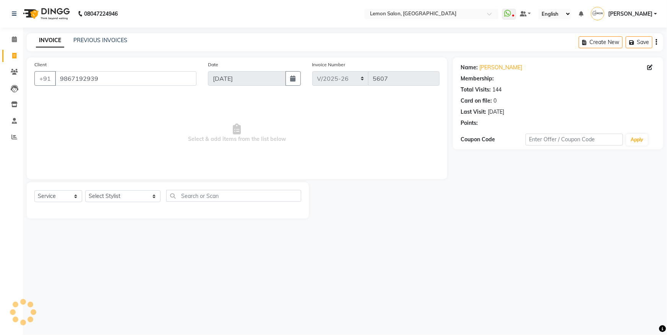
select select "1: Object"
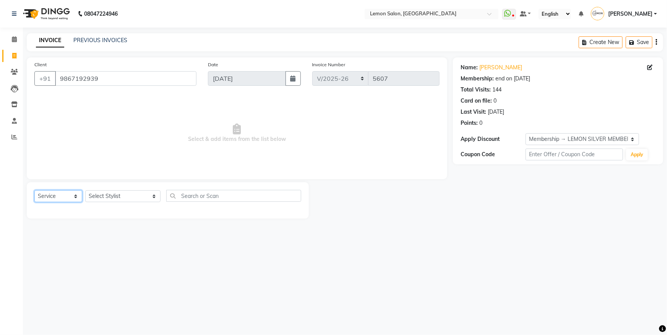
click at [47, 200] on select "Select Service Product Membership Package Voucher Prepaid Gift Card" at bounding box center [58, 196] width 48 height 12
select select "product"
click at [34, 190] on select "Select Service Product Membership Package Voucher Prepaid Gift Card" at bounding box center [58, 196] width 48 height 12
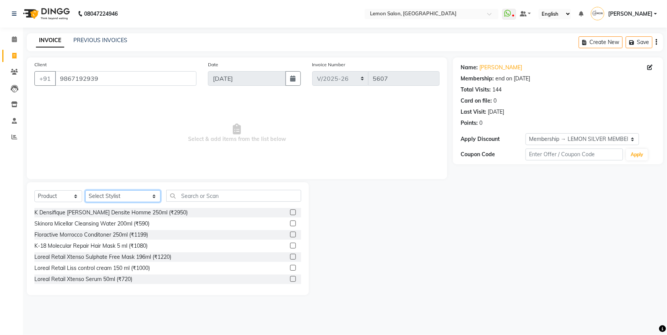
click at [112, 199] on select "Select Stylist [PERSON_NAME] [PERSON_NAME] Danish Salmani DC [PERSON_NAME] [PER…" at bounding box center [122, 196] width 75 height 12
select select "7473"
click at [85, 190] on select "Select Stylist [PERSON_NAME] [PERSON_NAME] Danish Salmani DC [PERSON_NAME] [PER…" at bounding box center [122, 196] width 75 height 12
click at [178, 193] on input "text" at bounding box center [233, 196] width 135 height 12
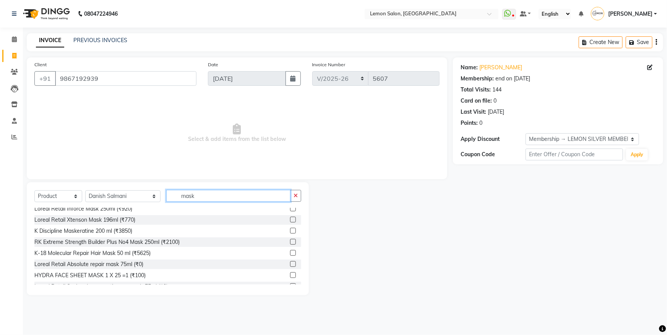
scroll to position [69, 0]
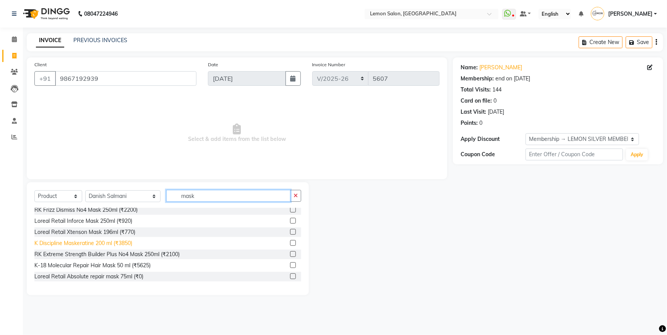
type input "mask"
click at [127, 244] on div "K Discipline Maskeratine 200 ml (₹3850)" at bounding box center [83, 243] width 98 height 8
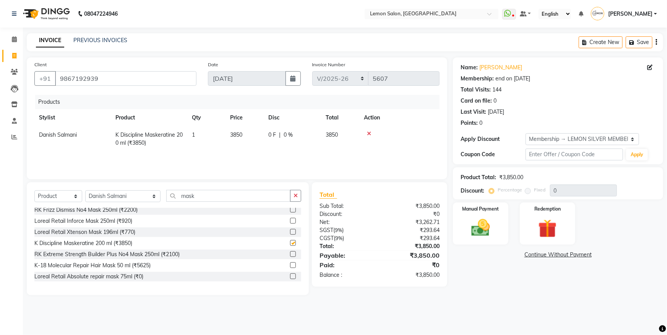
checkbox input "false"
click at [292, 193] on button "button" at bounding box center [295, 196] width 11 height 12
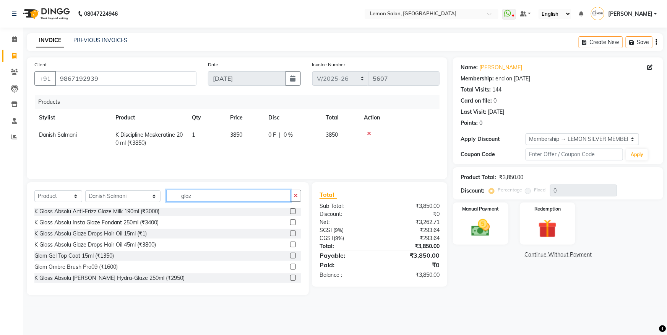
scroll to position [23, 0]
type input "glaz"
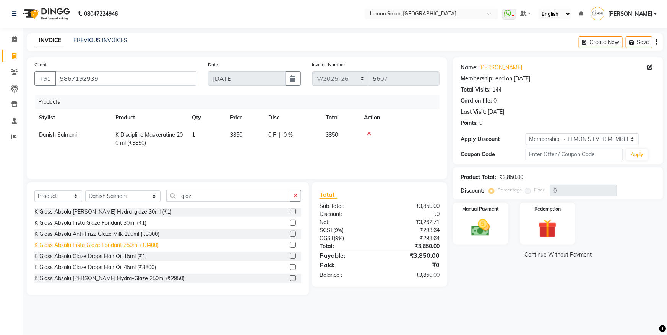
click at [149, 244] on div "K Gloss Absolu Insta Glaze Fondant 250ml (₹3400)" at bounding box center [96, 245] width 124 height 8
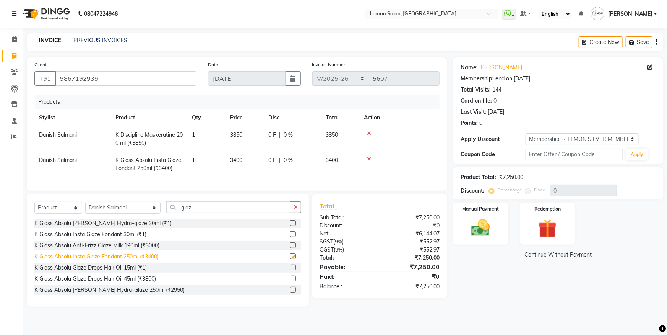
checkbox input "false"
click at [57, 213] on select "Select Service Product Membership Package Voucher Prepaid Gift Card" at bounding box center [58, 207] width 48 height 12
click at [34, 207] on select "Select Service Product Membership Package Voucher Prepaid Gift Card" at bounding box center [58, 207] width 48 height 12
click at [298, 210] on icon "button" at bounding box center [296, 206] width 4 height 5
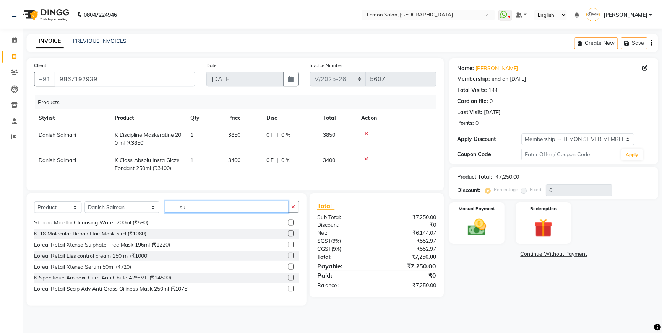
scroll to position [0, 0]
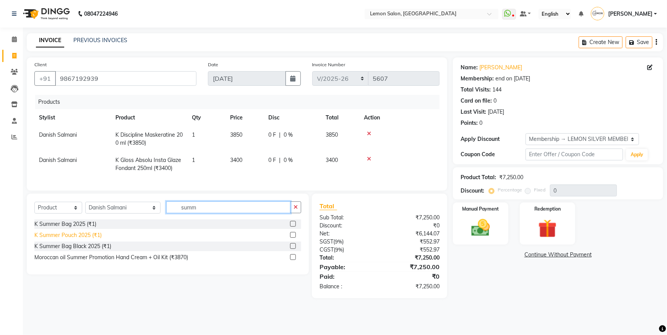
type input "summ"
click at [73, 238] on div "K Summer Pouch 2025 (₹1)" at bounding box center [67, 235] width 67 height 8
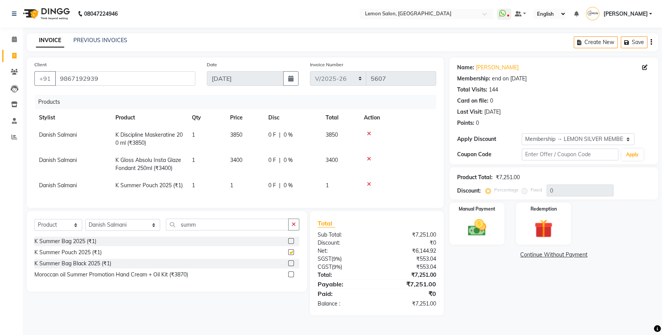
checkbox input "false"
click at [71, 245] on div "K Summer Bag 2025 (₹1)" at bounding box center [65, 241] width 62 height 8
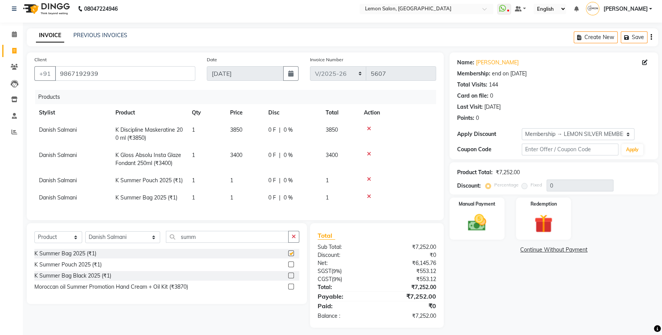
checkbox input "false"
click at [368, 177] on icon at bounding box center [369, 178] width 4 height 5
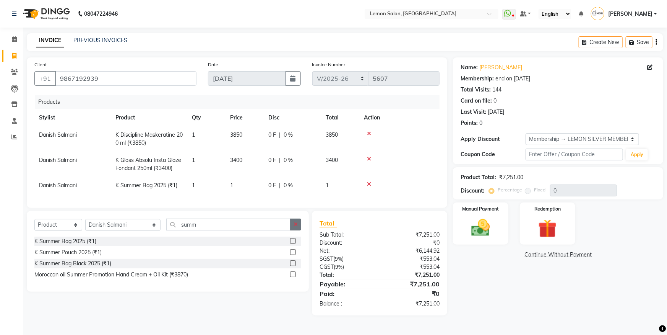
click at [298, 226] on button "button" at bounding box center [295, 224] width 11 height 12
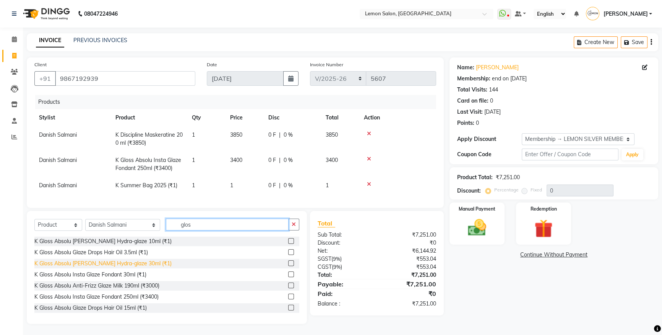
type input "glos"
click at [133, 267] on div "K Gloss Absolu [PERSON_NAME] Hydra-glaze 30ml (₹1)" at bounding box center [102, 263] width 137 height 8
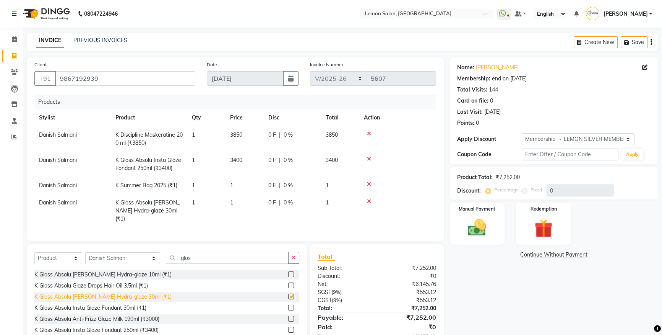
checkbox input "false"
click at [144, 305] on div "K Gloss Absolu Insta Glaze Fondant 30ml (₹1)" at bounding box center [90, 308] width 112 height 8
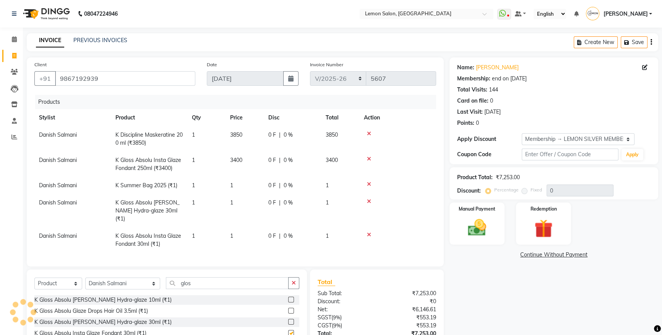
checkbox input "false"
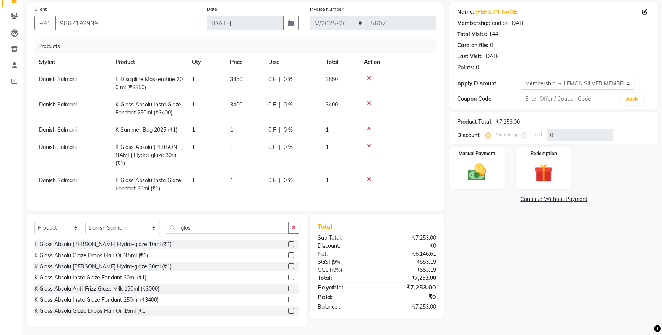
scroll to position [56, 0]
click at [487, 167] on img at bounding box center [477, 172] width 31 height 22
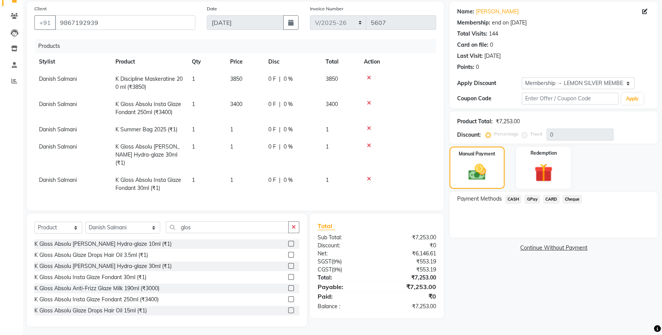
click at [531, 195] on span "GPay" at bounding box center [533, 199] width 16 height 9
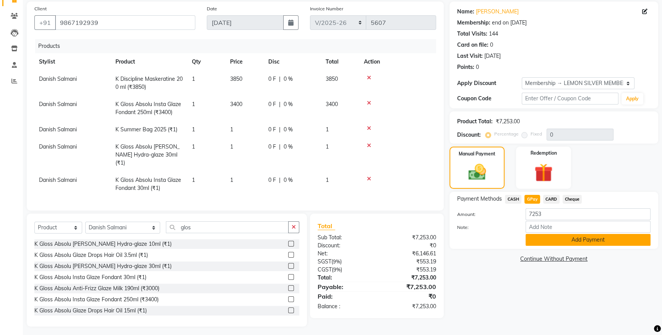
click at [544, 245] on button "Add Payment" at bounding box center [588, 240] width 125 height 12
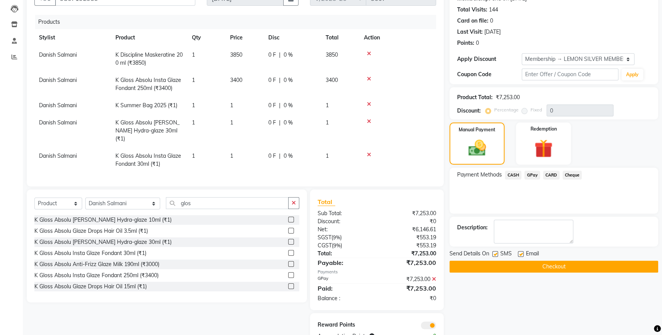
scroll to position [102, 0]
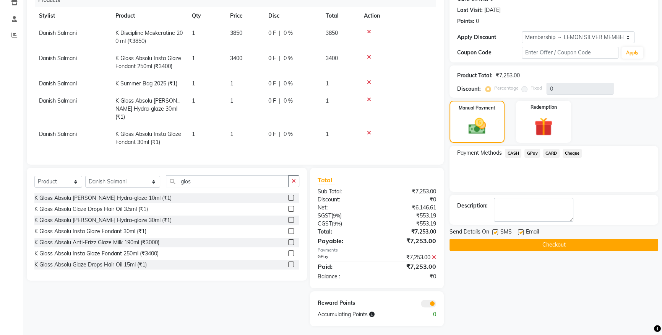
click at [515, 243] on button "Checkout" at bounding box center [554, 245] width 209 height 12
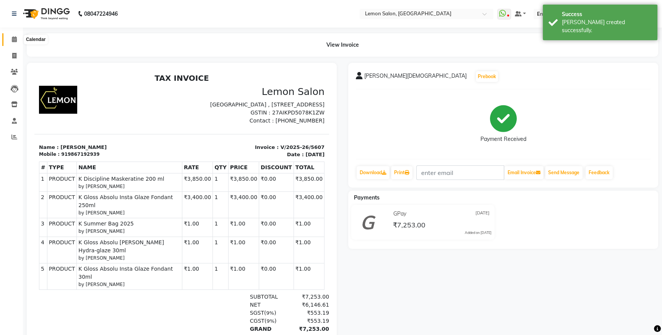
click at [15, 39] on icon at bounding box center [14, 39] width 5 height 6
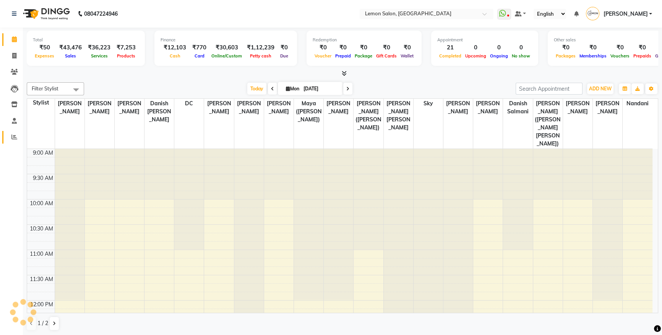
click at [15, 133] on span at bounding box center [14, 137] width 13 height 9
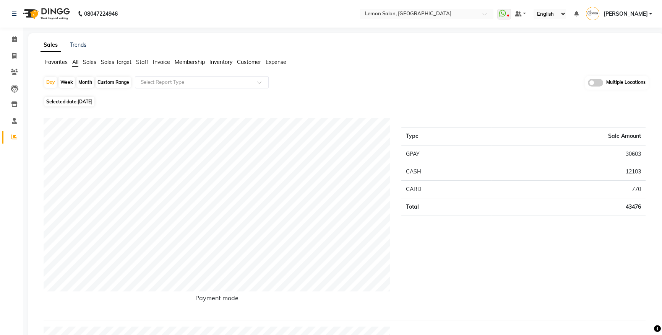
click at [141, 60] on span "Staff" at bounding box center [142, 61] width 12 height 7
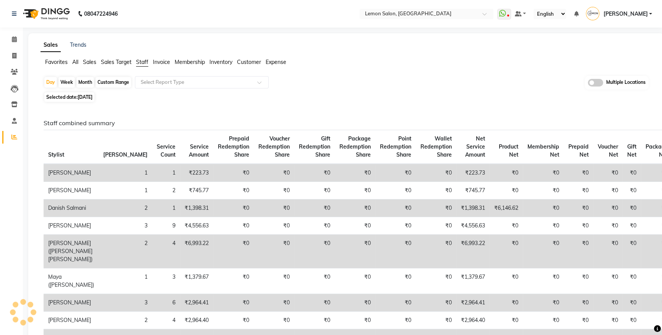
click at [83, 81] on div "Month" at bounding box center [85, 82] width 18 height 11
select select "9"
select select "2025"
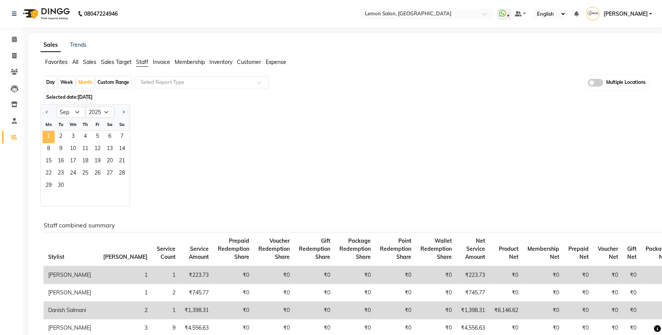
click at [49, 137] on span "1" at bounding box center [48, 137] width 12 height 12
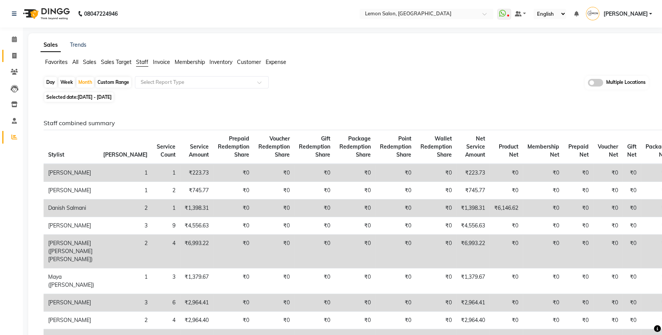
click at [16, 61] on link "Invoice" at bounding box center [11, 56] width 18 height 13
select select "service"
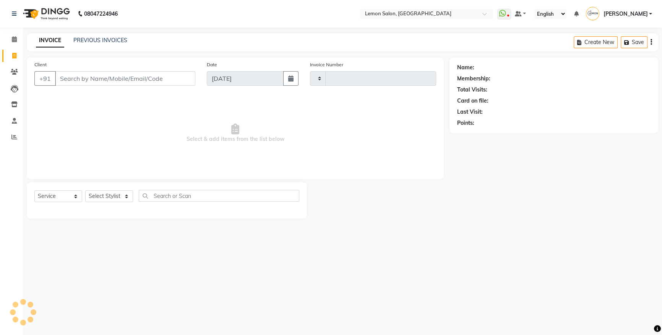
type input "5608"
select select "566"
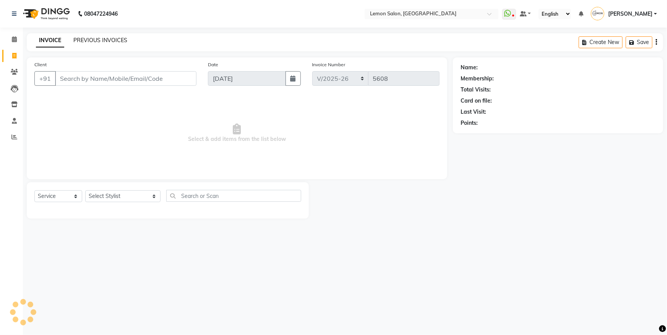
click at [99, 42] on link "PREVIOUS INVOICES" at bounding box center [100, 40] width 54 height 7
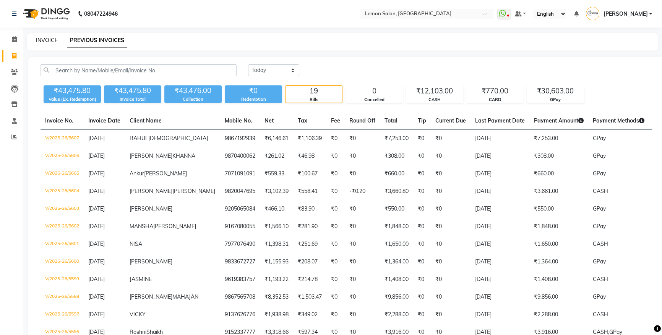
click at [42, 41] on link "INVOICE" at bounding box center [47, 40] width 22 height 7
select select "566"
select select "service"
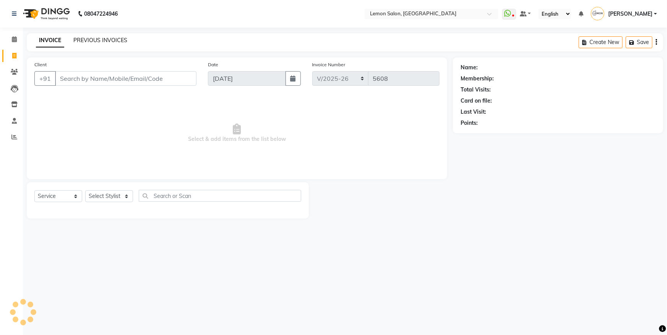
click at [97, 40] on link "PREVIOUS INVOICES" at bounding box center [100, 40] width 54 height 7
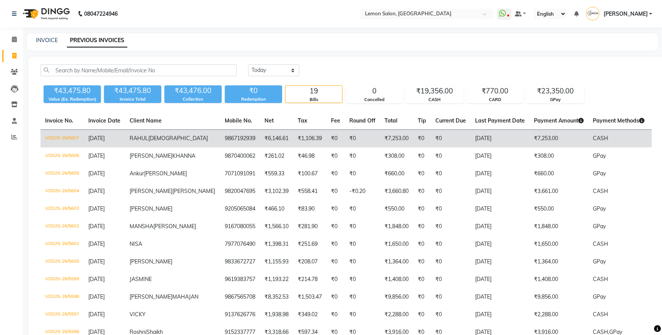
click at [471, 138] on td "[DATE]" at bounding box center [500, 139] width 59 height 18
click at [326, 138] on td "₹0" at bounding box center [335, 139] width 18 height 18
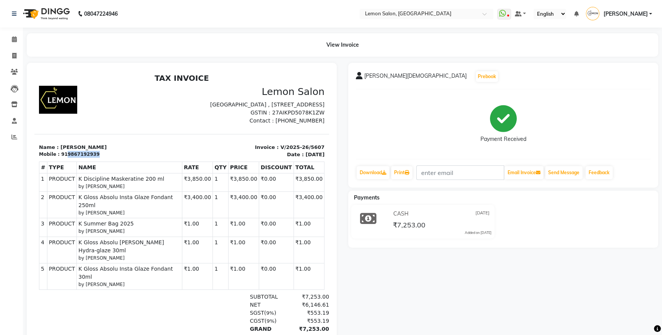
drag, startPoint x: 62, startPoint y: 160, endPoint x: 94, endPoint y: 163, distance: 31.9
click at [94, 158] on div "Mobile : 919867192939" at bounding box center [108, 154] width 138 height 7
copy div "9867192939"
click at [18, 38] on span at bounding box center [14, 39] width 13 height 9
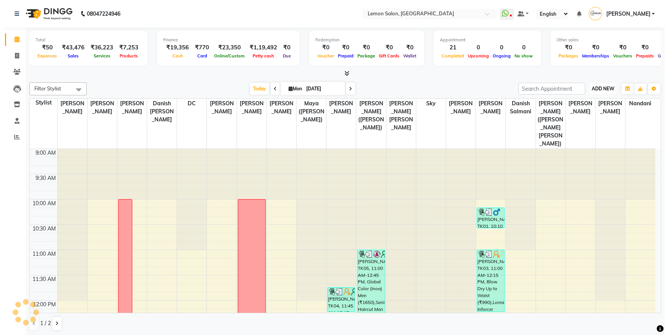
scroll to position [509, 0]
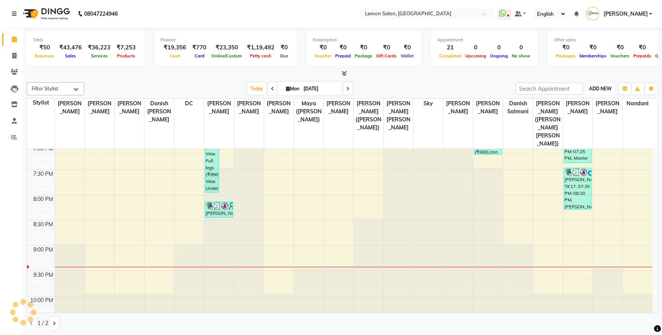
click at [612, 89] on button "ADD NEW Toggle Dropdown" at bounding box center [600, 88] width 26 height 11
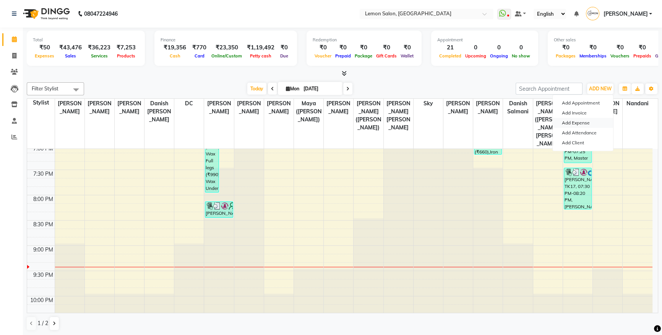
click at [583, 121] on link "Add Expense" at bounding box center [583, 123] width 60 height 10
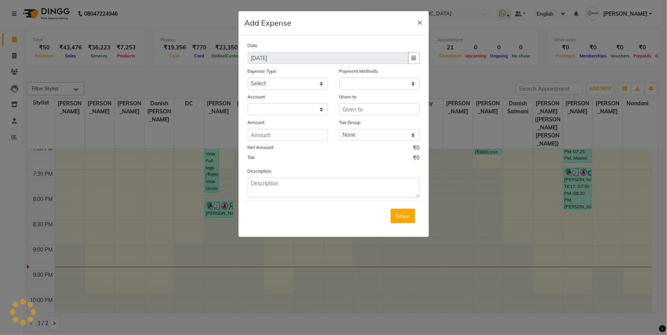
select select "1"
select select "2543"
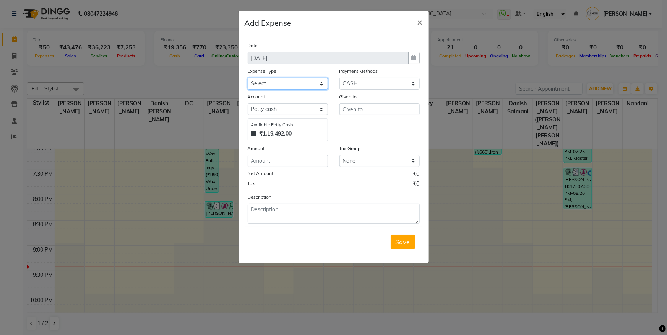
click at [299, 83] on select "Select Advance Cash transfer to hub Laundry Loan Membership Milk Miscellaneous …" at bounding box center [288, 84] width 80 height 12
select select "2685"
click at [248, 78] on select "Select Advance Cash transfer to hub Laundry Loan Membership Milk Miscellaneous …" at bounding box center [288, 84] width 80 height 12
click at [377, 106] on input "text" at bounding box center [379, 109] width 80 height 12
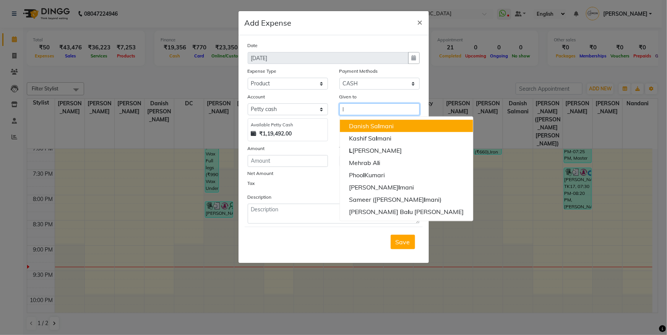
drag, startPoint x: 388, startPoint y: 151, endPoint x: 383, endPoint y: 123, distance: 28.4
click at [383, 123] on ngb-typeahead-window "Danish Sa l mani Kashif Sa l mani L akshmi Rawat Mehrab A l i Phoo l Kumari Raj…" at bounding box center [406, 168] width 134 height 105
click at [359, 128] on ngb-highlight "Danish Sa l mani" at bounding box center [371, 126] width 45 height 8
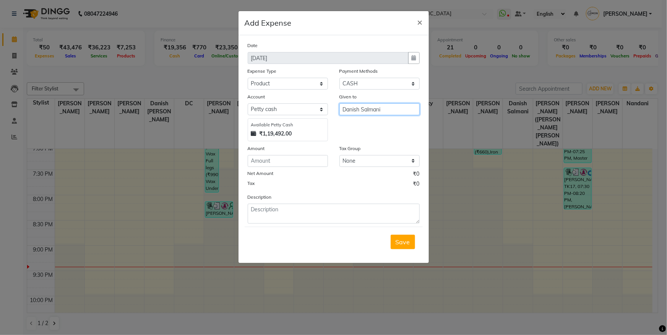
type input "Danish Salmani"
click at [285, 162] on input "number" at bounding box center [288, 161] width 80 height 12
type input "307"
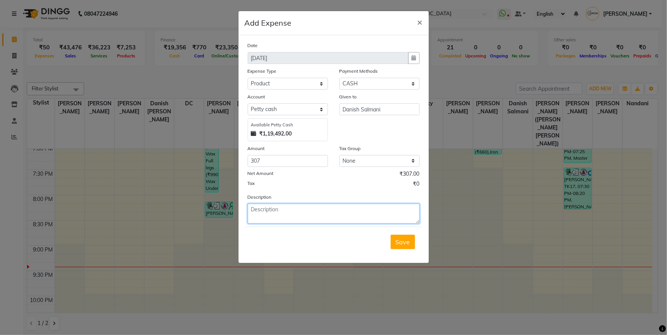
paste textarea "9867192939"
drag, startPoint x: 297, startPoint y: 206, endPoint x: 83, endPoint y: 213, distance: 213.8
click at [84, 213] on ngb-modal-window "Add Expense × Date 01-09-2025 Expense Type Select Advance Cash transfer to hub …" at bounding box center [333, 167] width 667 height 335
paste textarea "V/2025-26/5607"
type textarea "V/2025-26/5607"
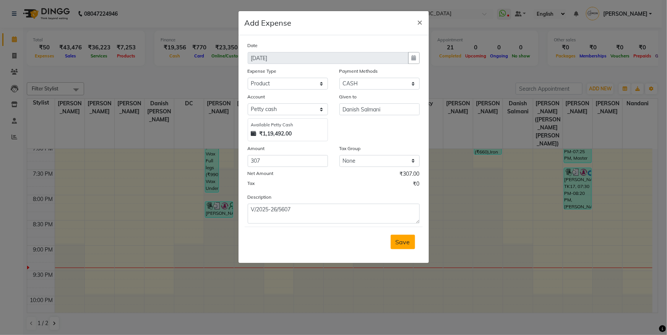
click at [404, 239] on span "Save" at bounding box center [403, 242] width 15 height 8
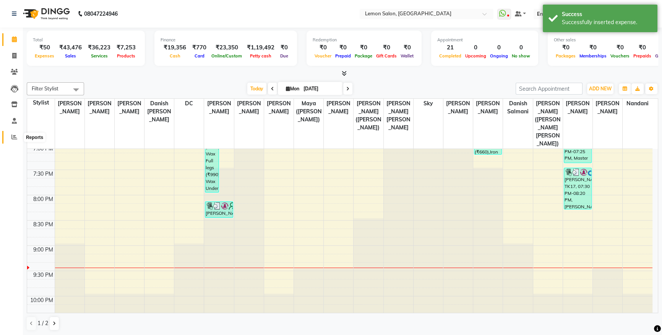
click at [13, 137] on icon at bounding box center [14, 137] width 6 height 6
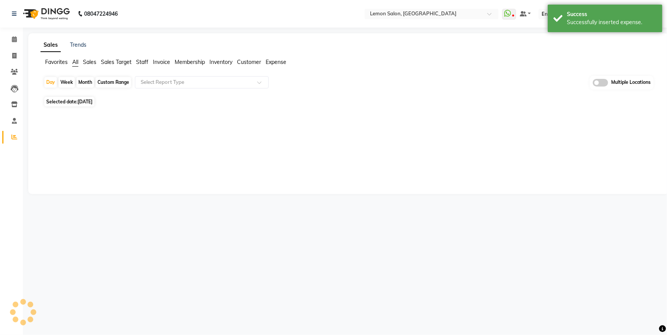
click at [274, 61] on span "Expense" at bounding box center [276, 61] width 21 height 7
click at [192, 84] on input "text" at bounding box center [194, 82] width 110 height 8
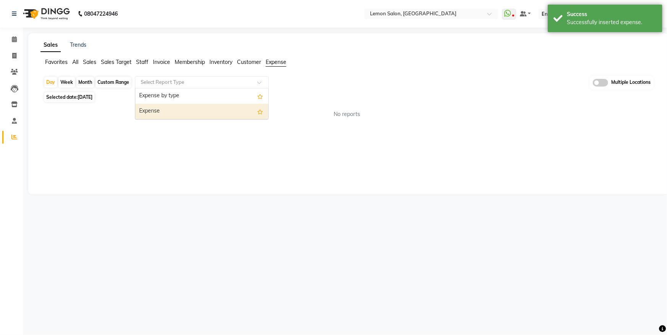
click at [185, 116] on div "Expense" at bounding box center [201, 111] width 133 height 15
select select "csv"
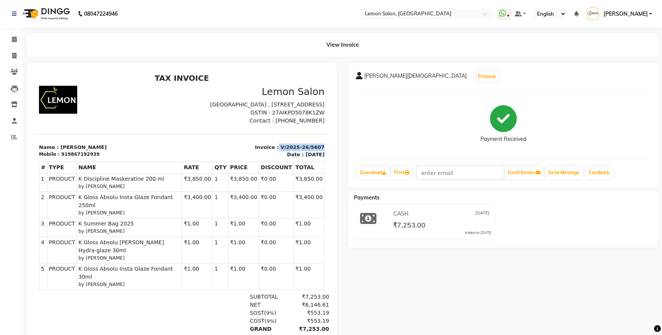
drag, startPoint x: 274, startPoint y: 153, endPoint x: 326, endPoint y: 150, distance: 52.5
click at [326, 150] on html "TAX INVOICE Lemon Salon [STREET_ADDRESS] GSTIN : 27AIKPD5078K1ZW Mobile : #" at bounding box center [181, 232] width 295 height 324
copy p "V/2025-26/5607"
click at [13, 55] on icon at bounding box center [14, 56] width 4 height 6
select select "service"
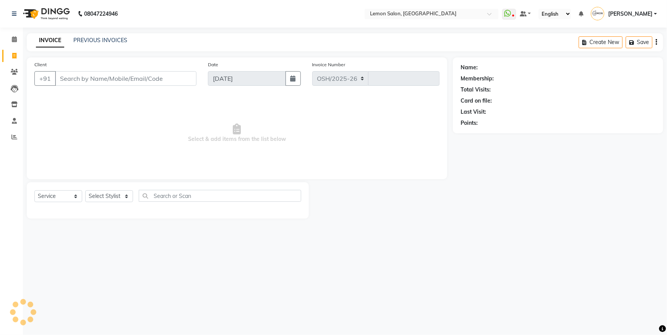
select select "566"
type input "5608"
click at [92, 35] on div "INVOICE PREVIOUS INVOICES Create New Save" at bounding box center [345, 42] width 637 height 18
click at [95, 38] on link "PREVIOUS INVOICES" at bounding box center [100, 40] width 54 height 7
